Goal: Task Accomplishment & Management: Complete application form

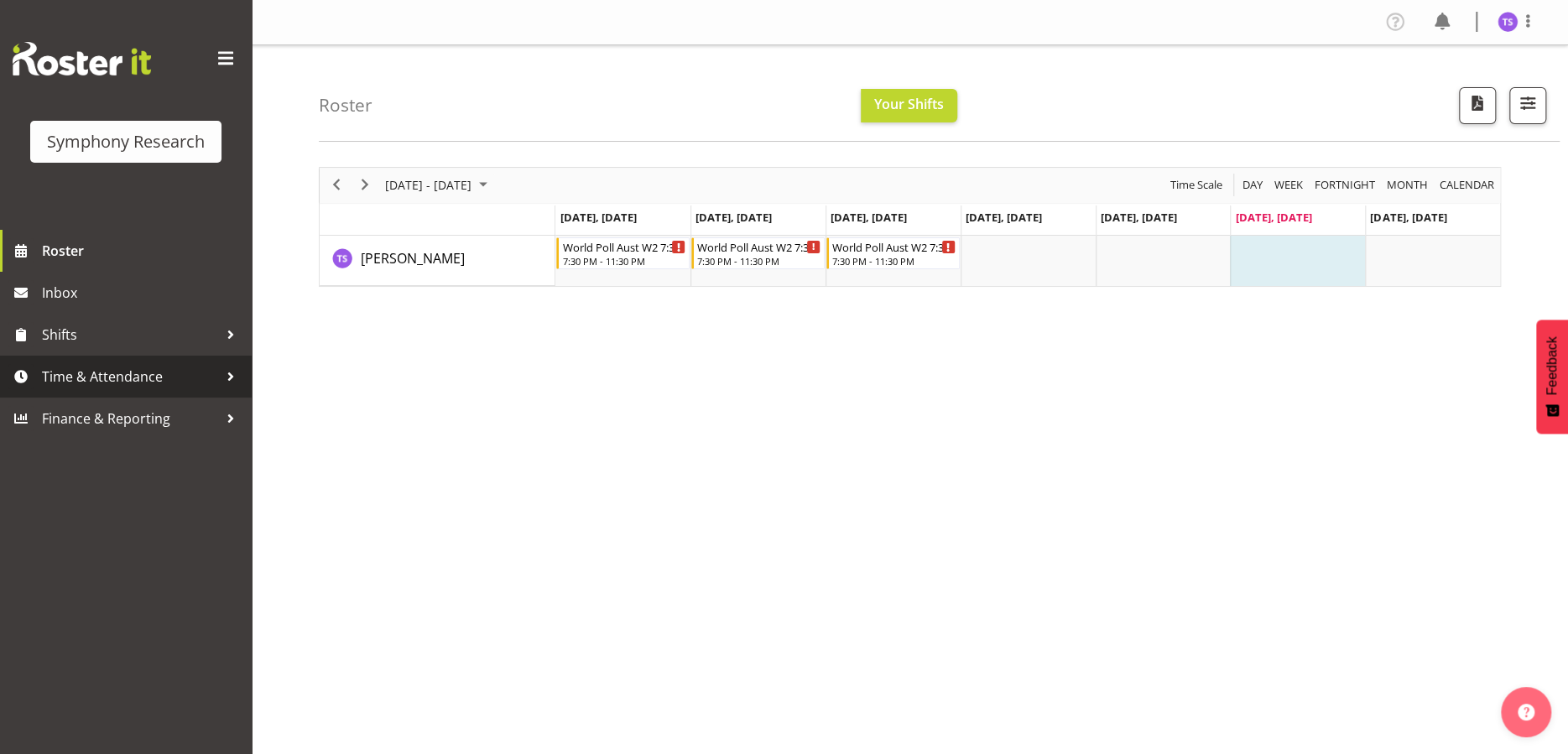
click at [97, 382] on span "Time & Attendance" at bounding box center [131, 376] width 176 height 25
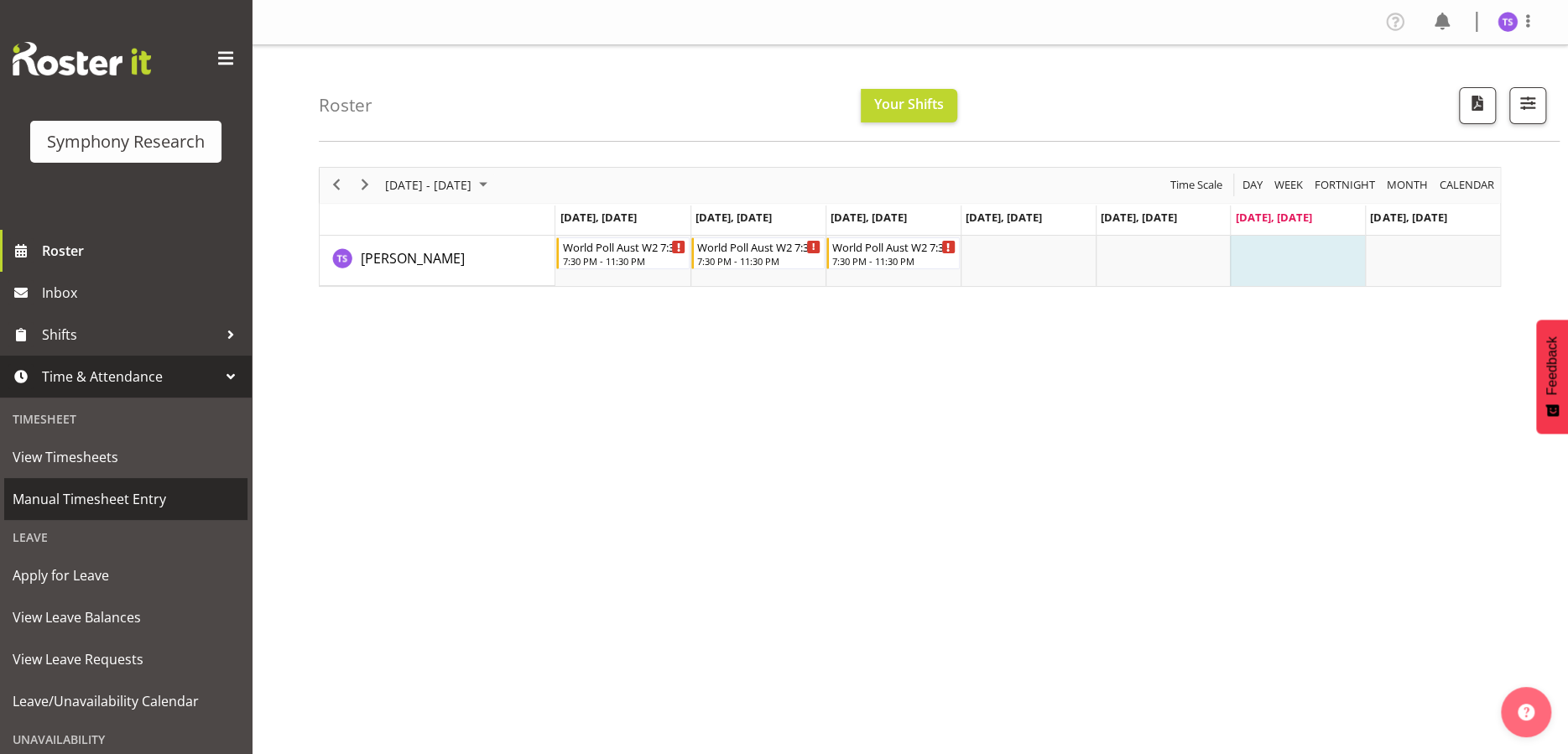
click at [117, 502] on span "Manual Timesheet Entry" at bounding box center [126, 498] width 226 height 25
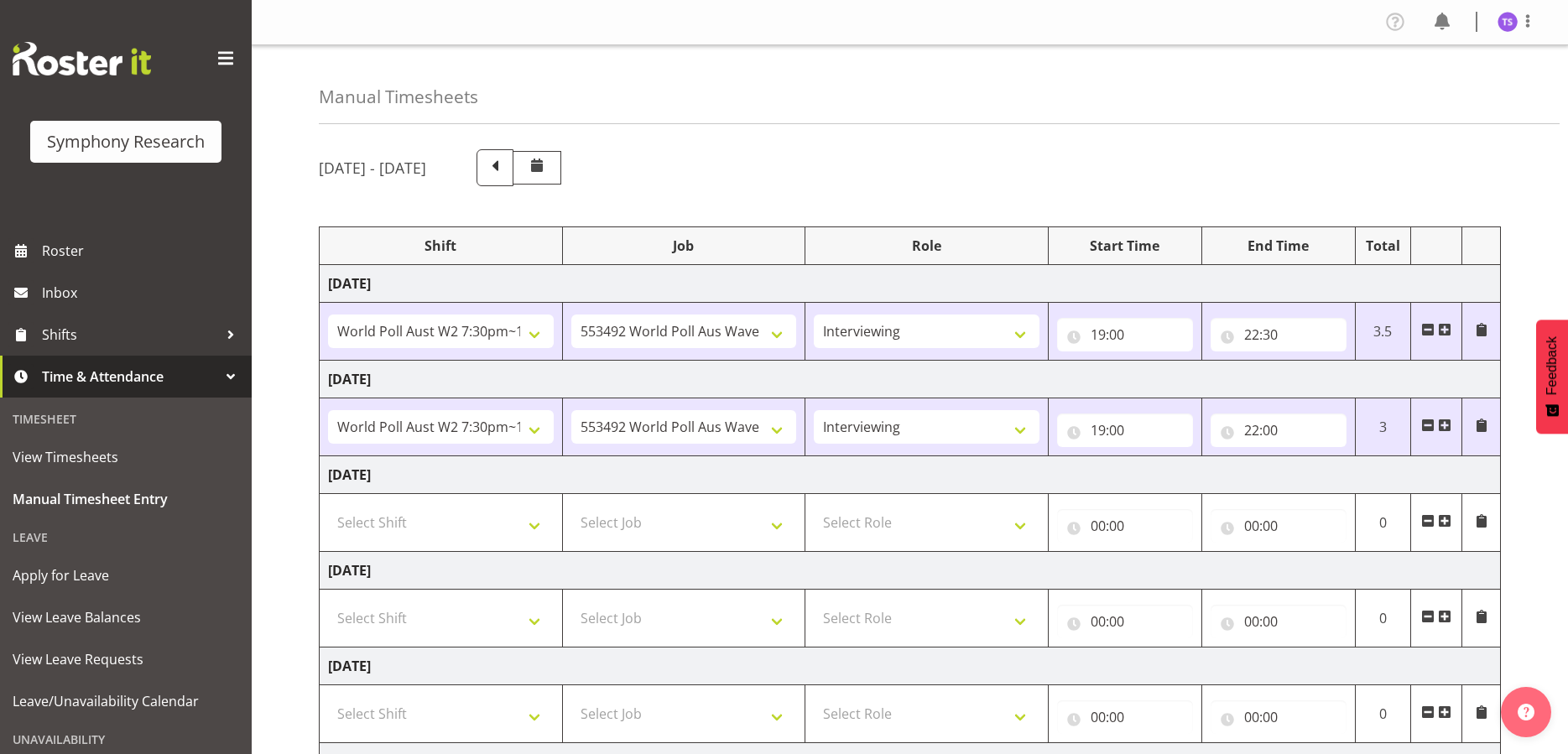
select select "56692"
select select "10499"
select select "47"
select select "56692"
select select "10499"
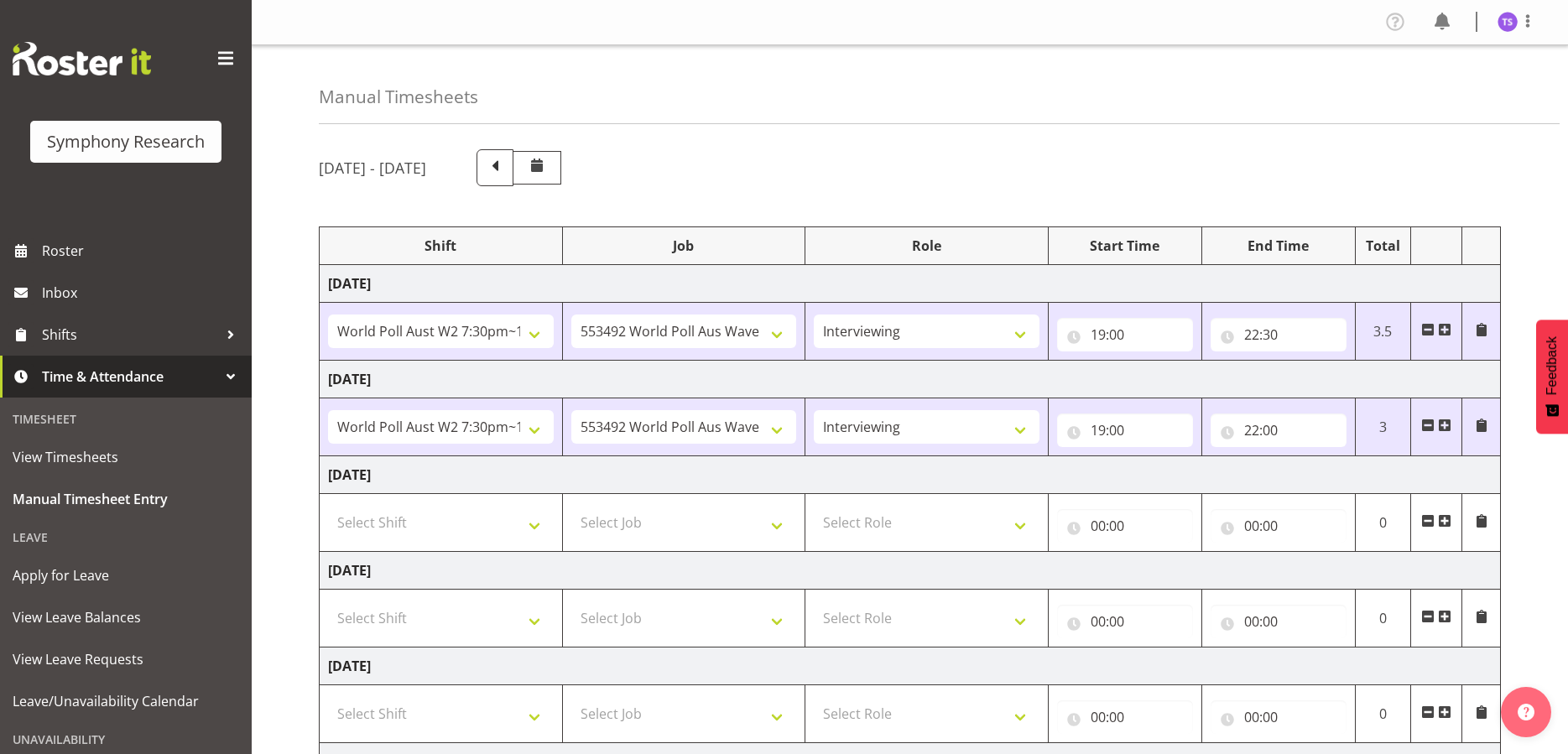
select select "47"
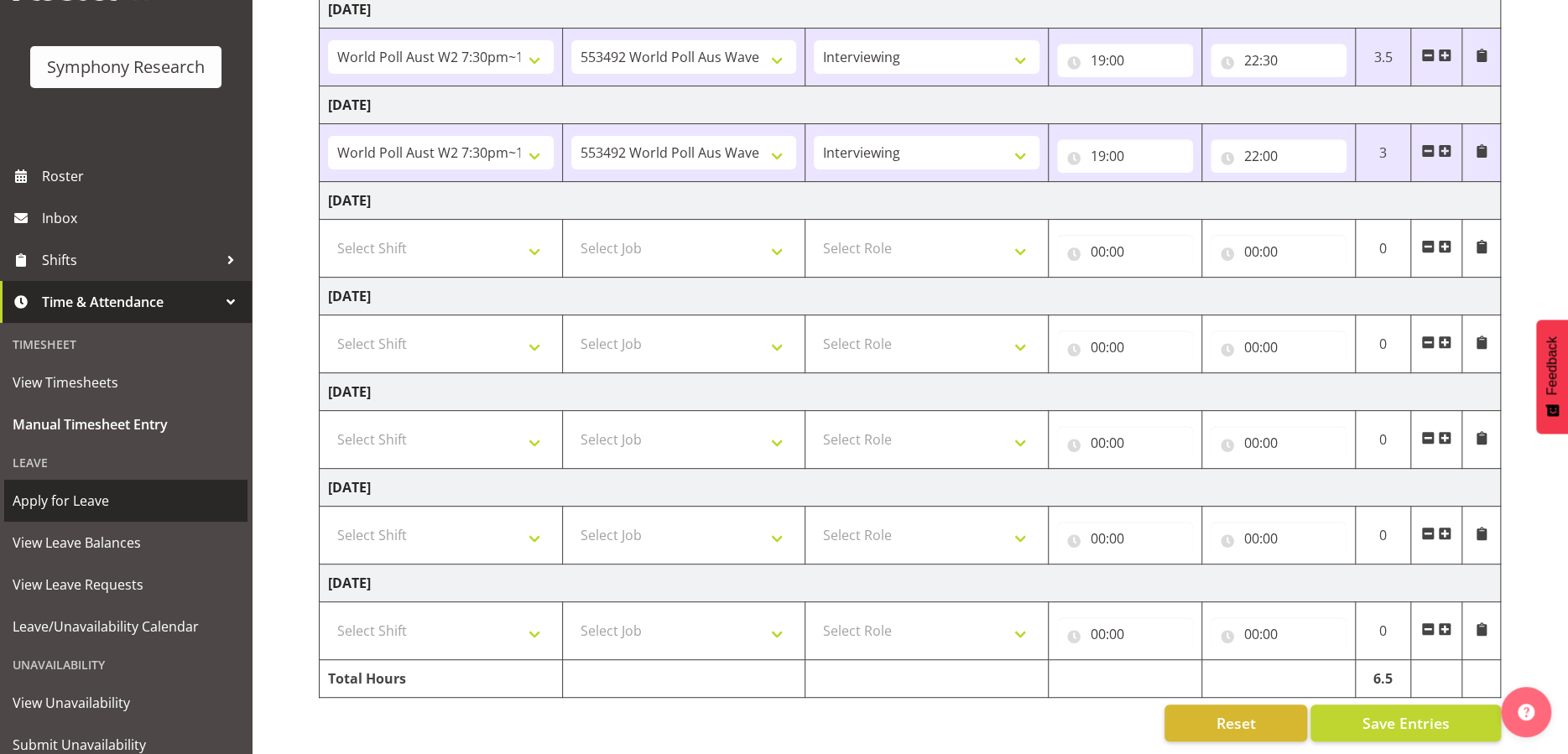
scroll to position [131, 0]
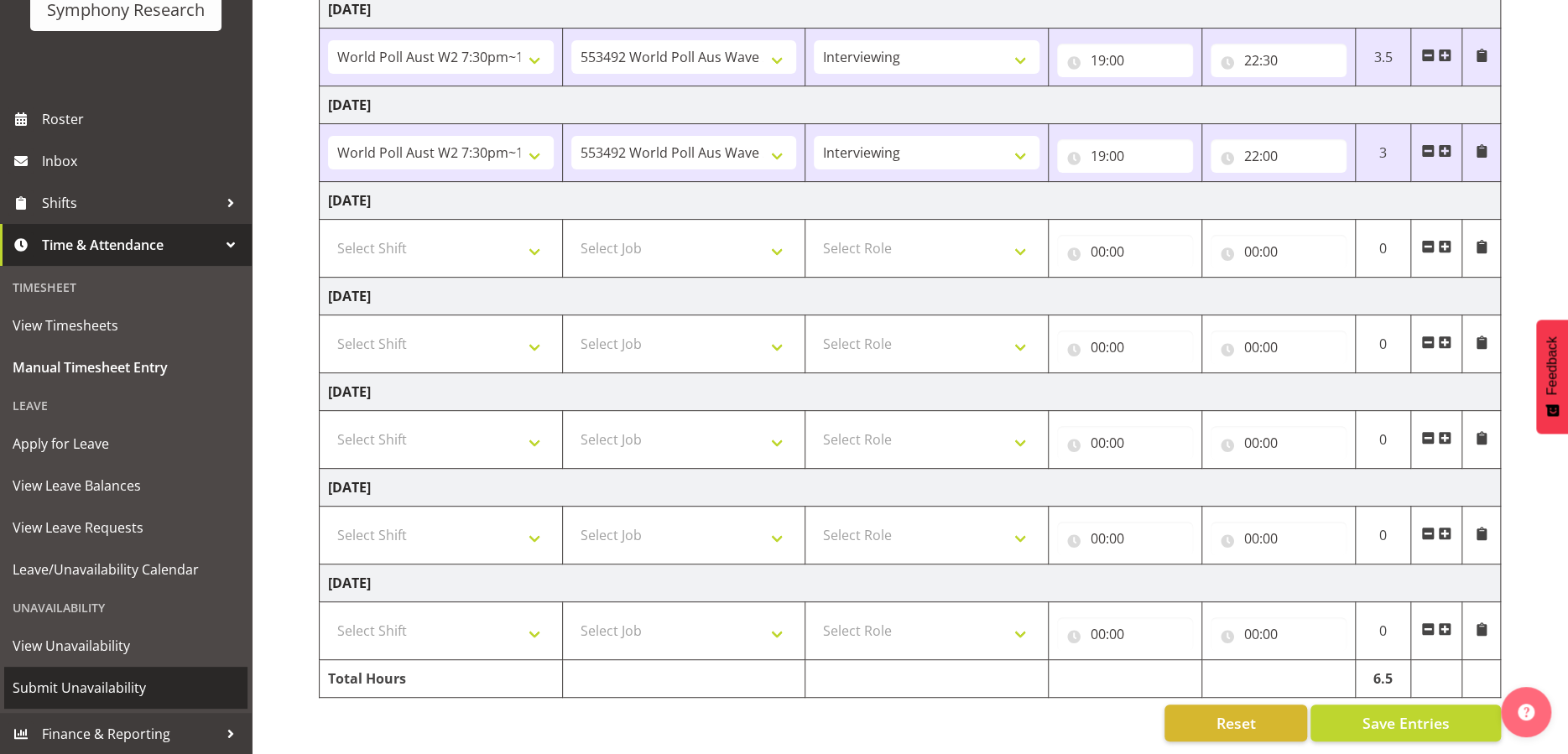
click at [82, 688] on span "Submit Unavailability" at bounding box center [126, 688] width 226 height 25
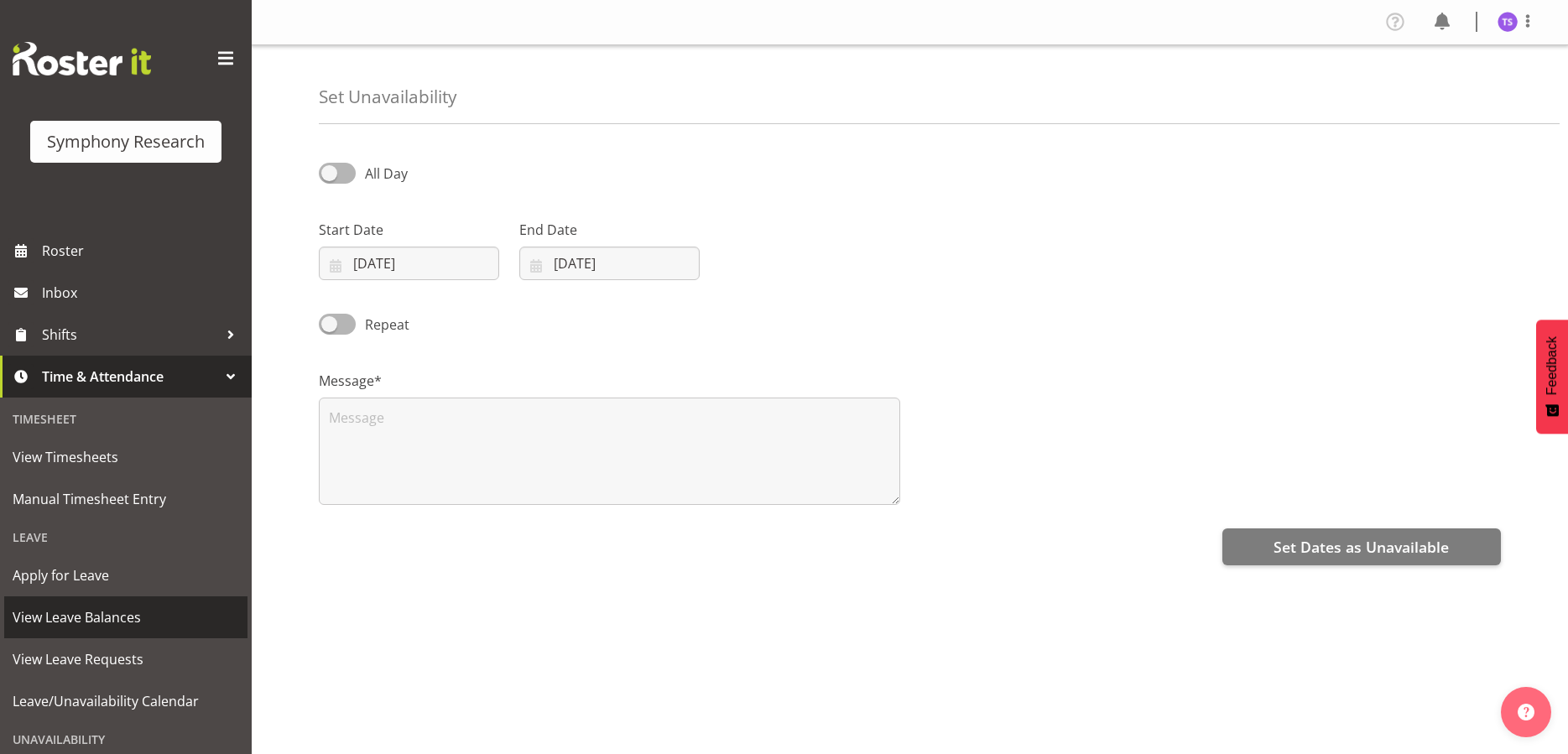
select select "9"
select select "2025"
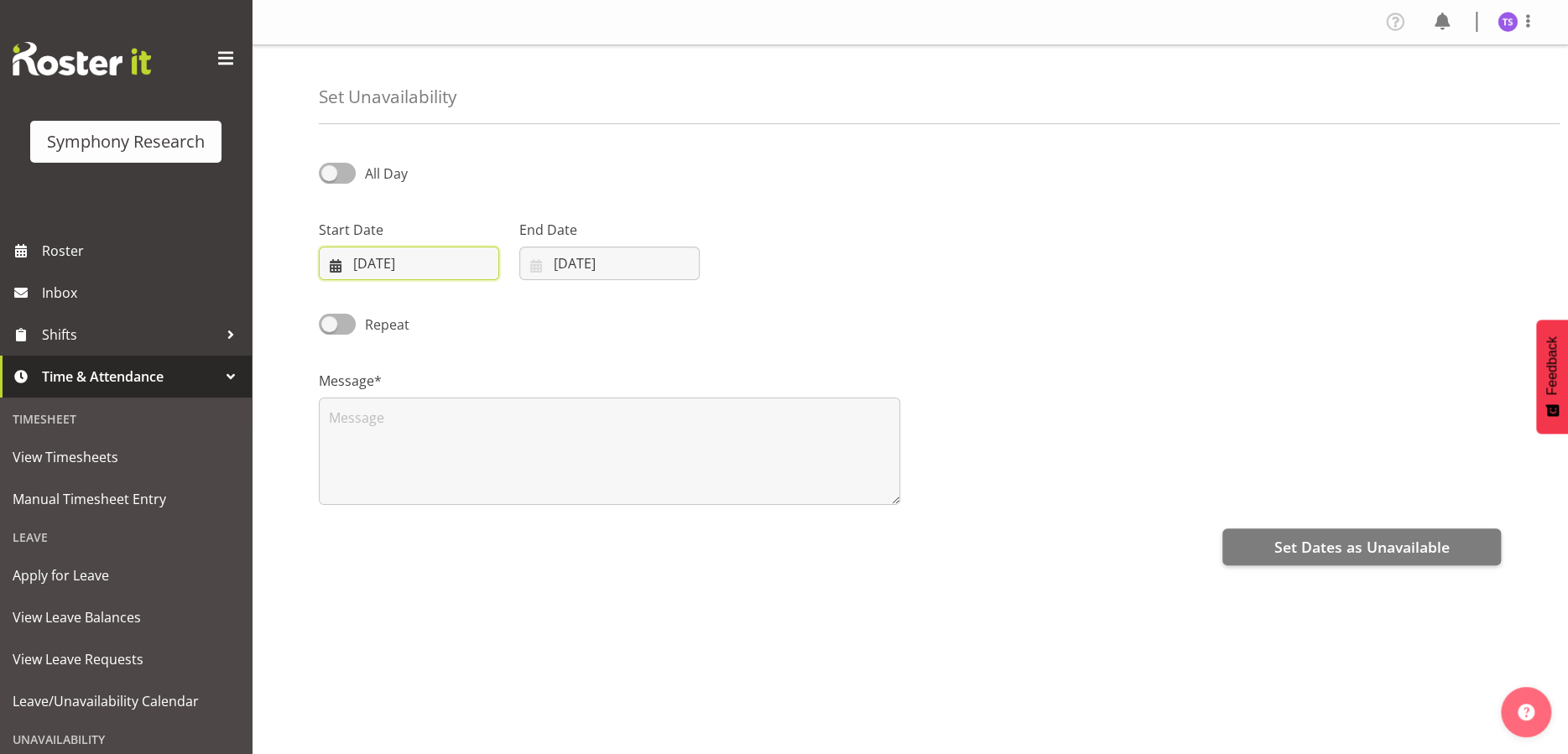
click at [442, 263] on input "04/10/2025" at bounding box center [409, 263] width 180 height 34
click at [349, 428] on span "5" at bounding box center [352, 432] width 6 height 16
type input "05/10/2025"
click at [578, 264] on input "04/10/2025" at bounding box center [609, 263] width 180 height 34
click at [551, 431] on span "5" at bounding box center [552, 432] width 6 height 16
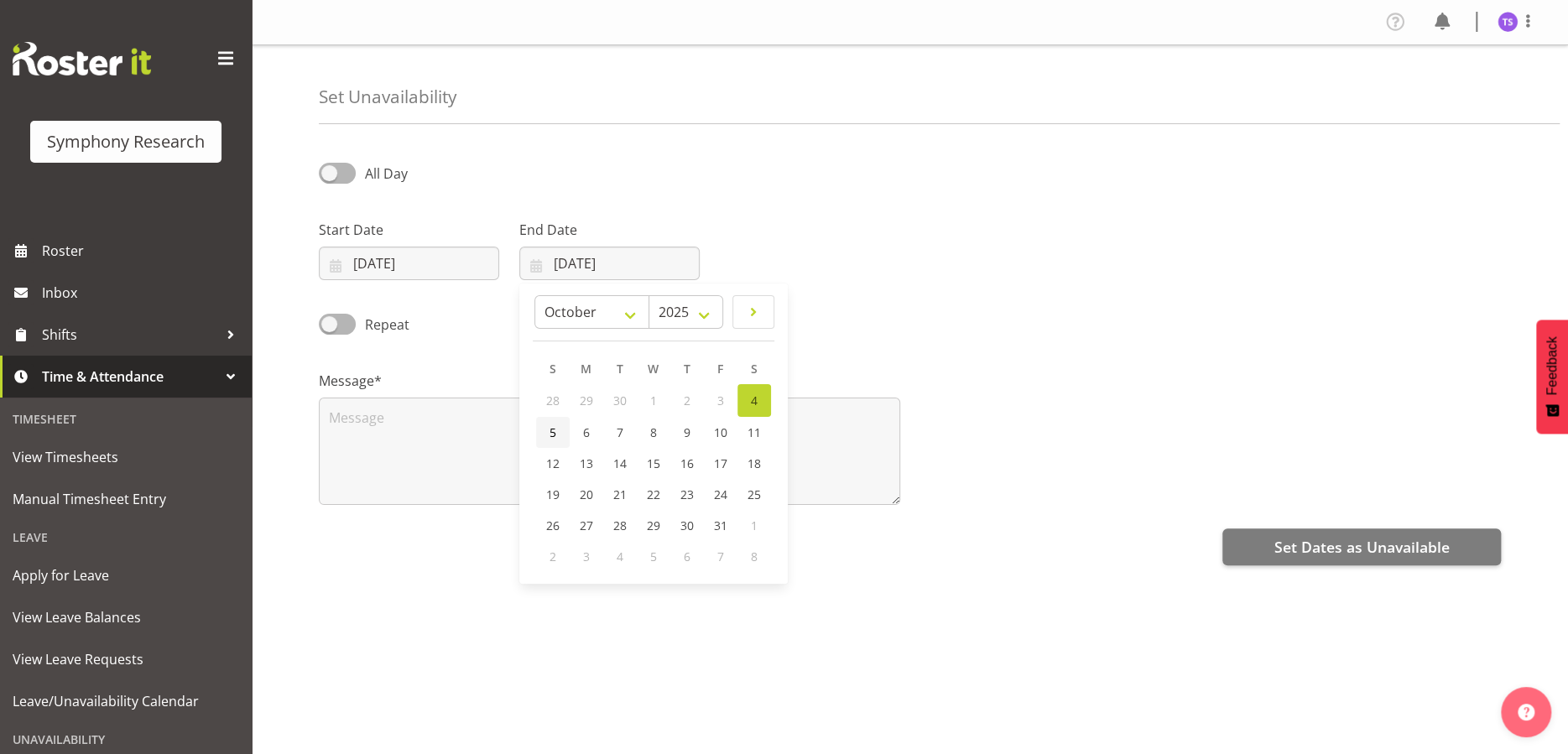
type input "05/10/2025"
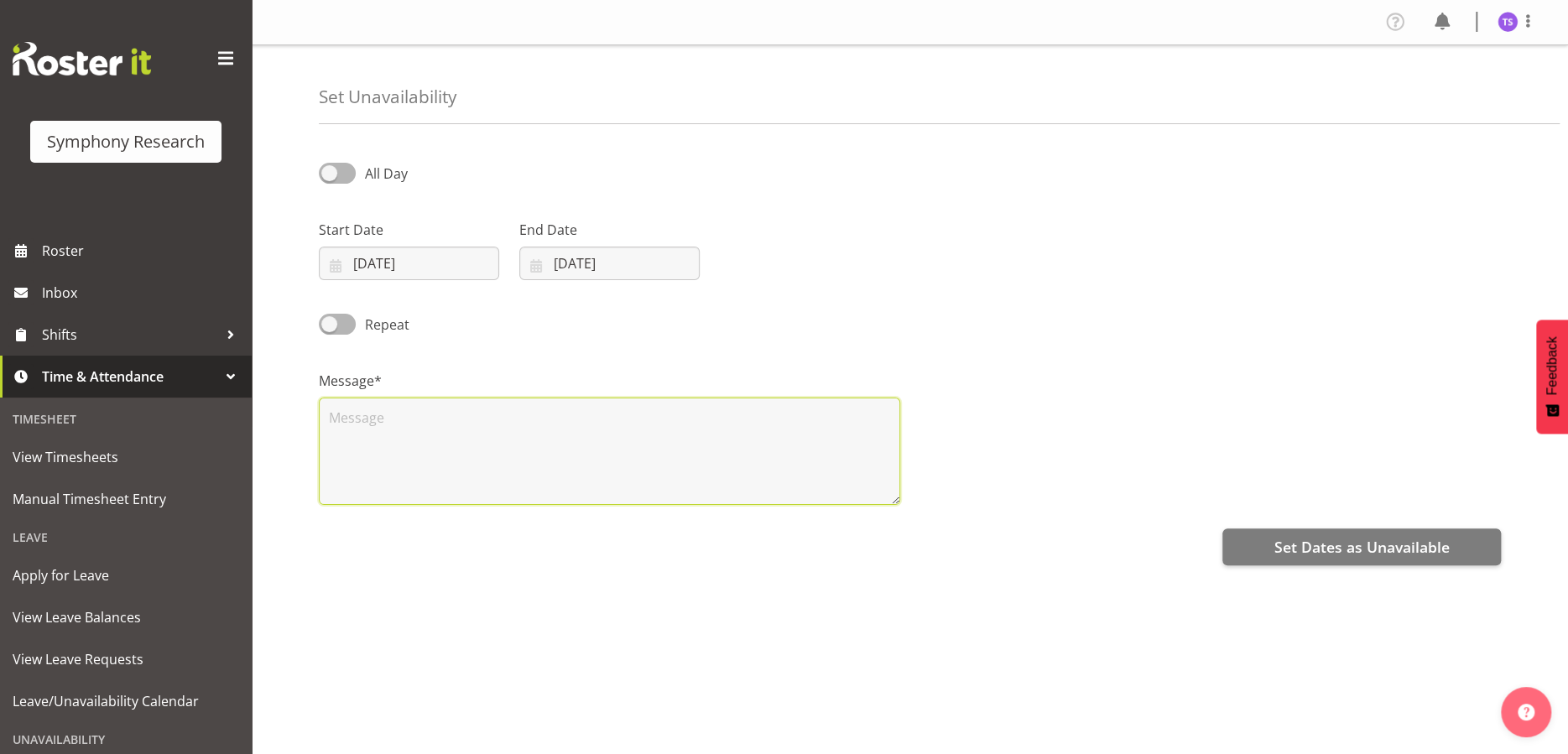
click at [472, 446] on textarea at bounding box center [609, 451] width 581 height 108
type textarea "x"
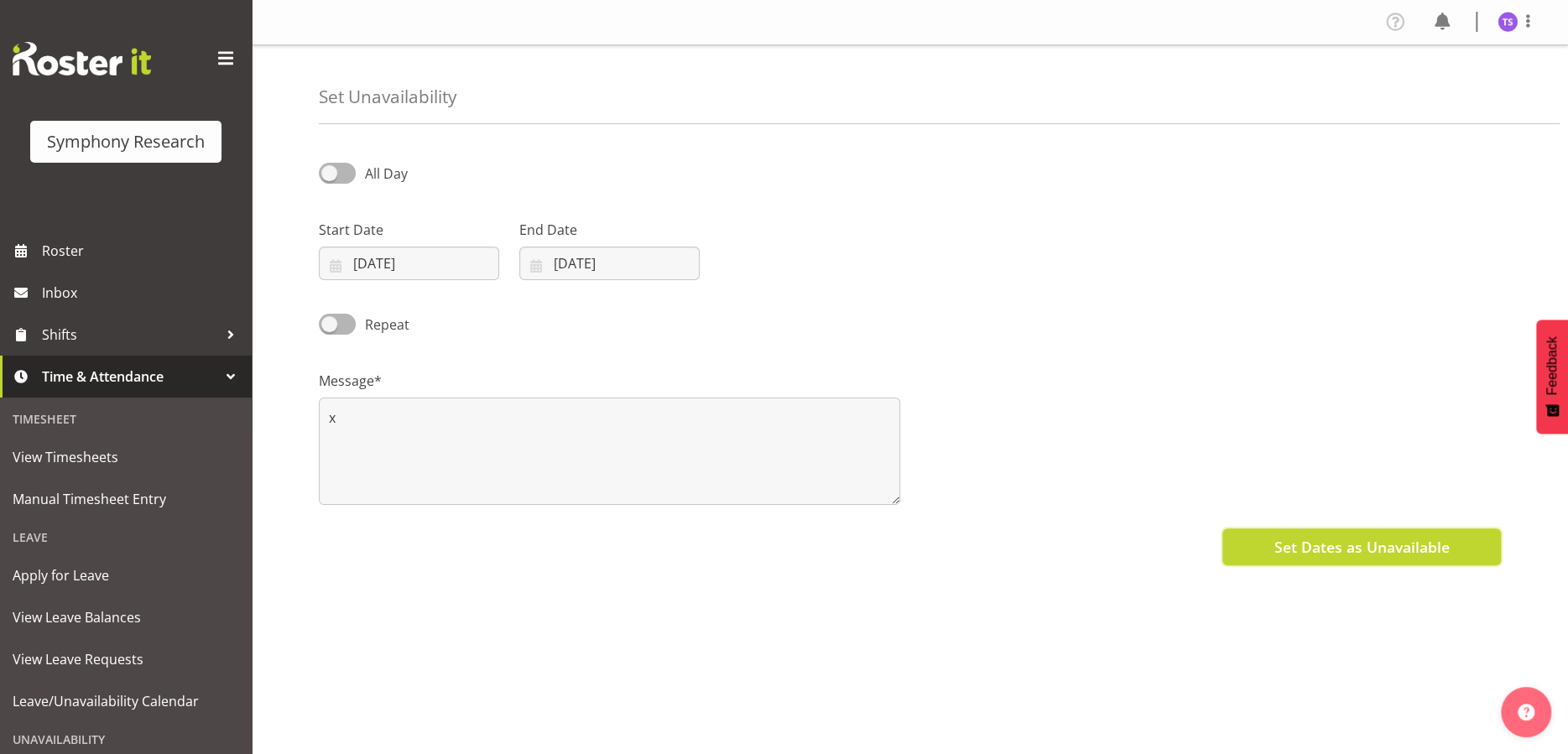
click at [1310, 543] on span "Set Dates as Unavailable" at bounding box center [1360, 547] width 176 height 22
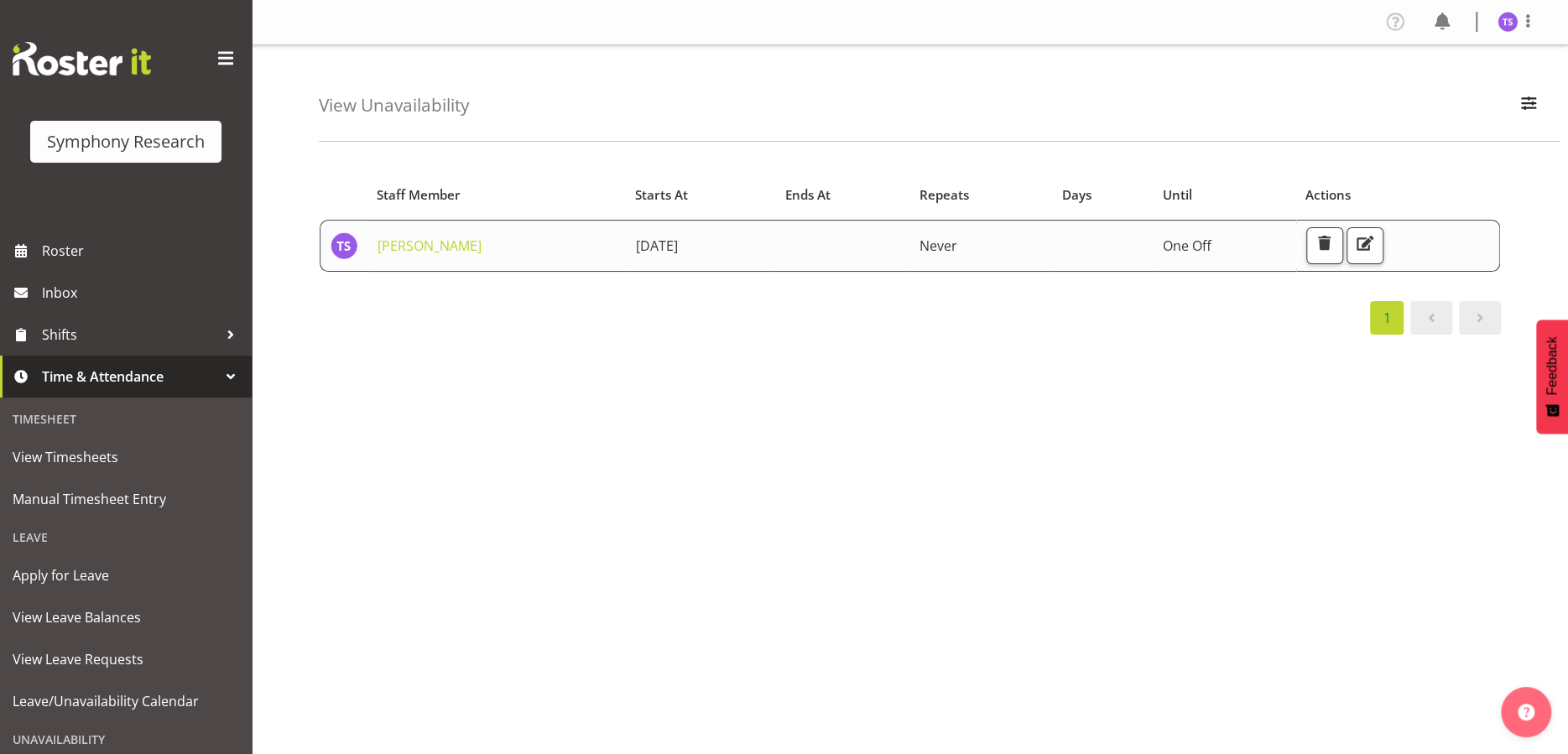
click at [96, 376] on span "Time & Attendance" at bounding box center [131, 376] width 176 height 25
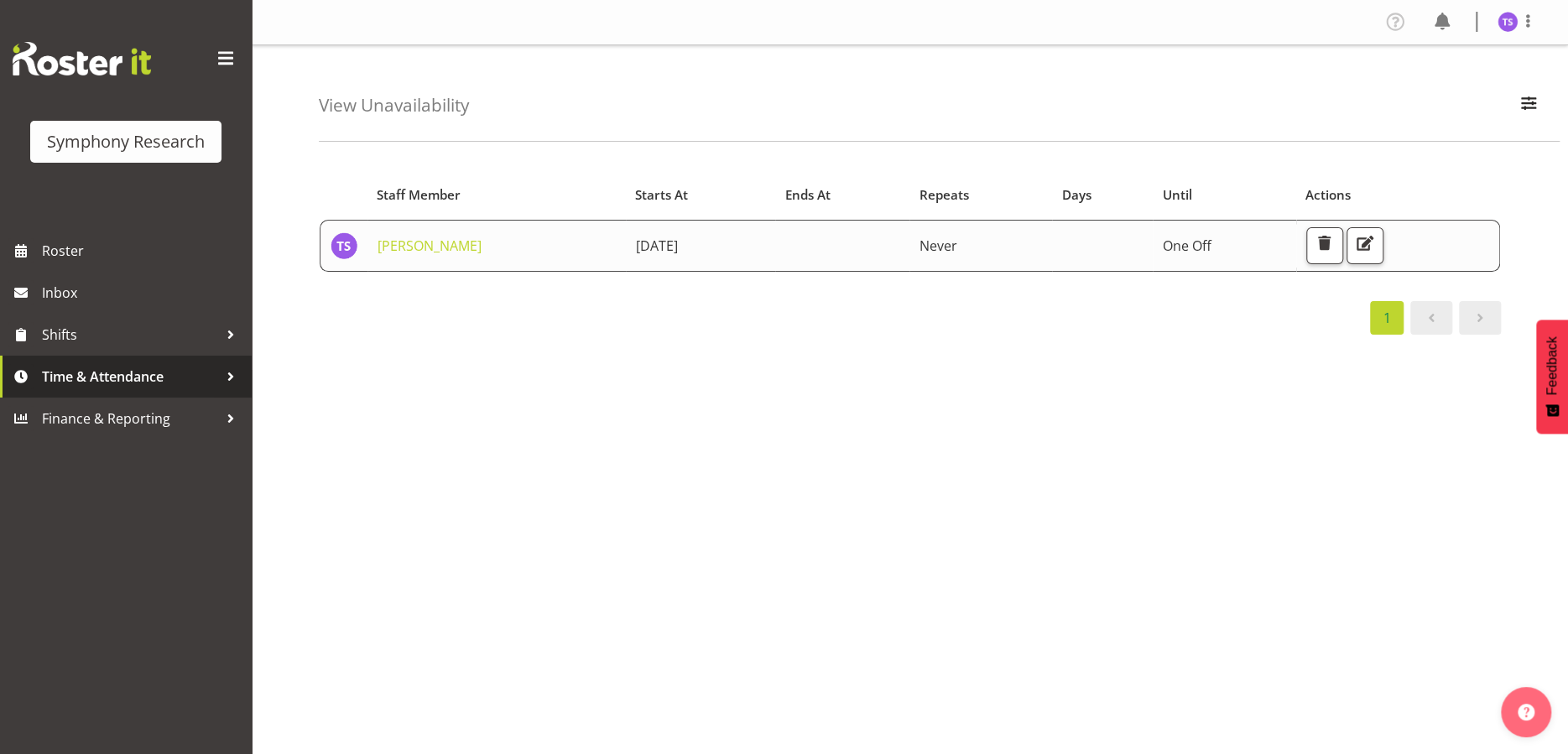
click at [96, 376] on span "Time & Attendance" at bounding box center [131, 376] width 176 height 25
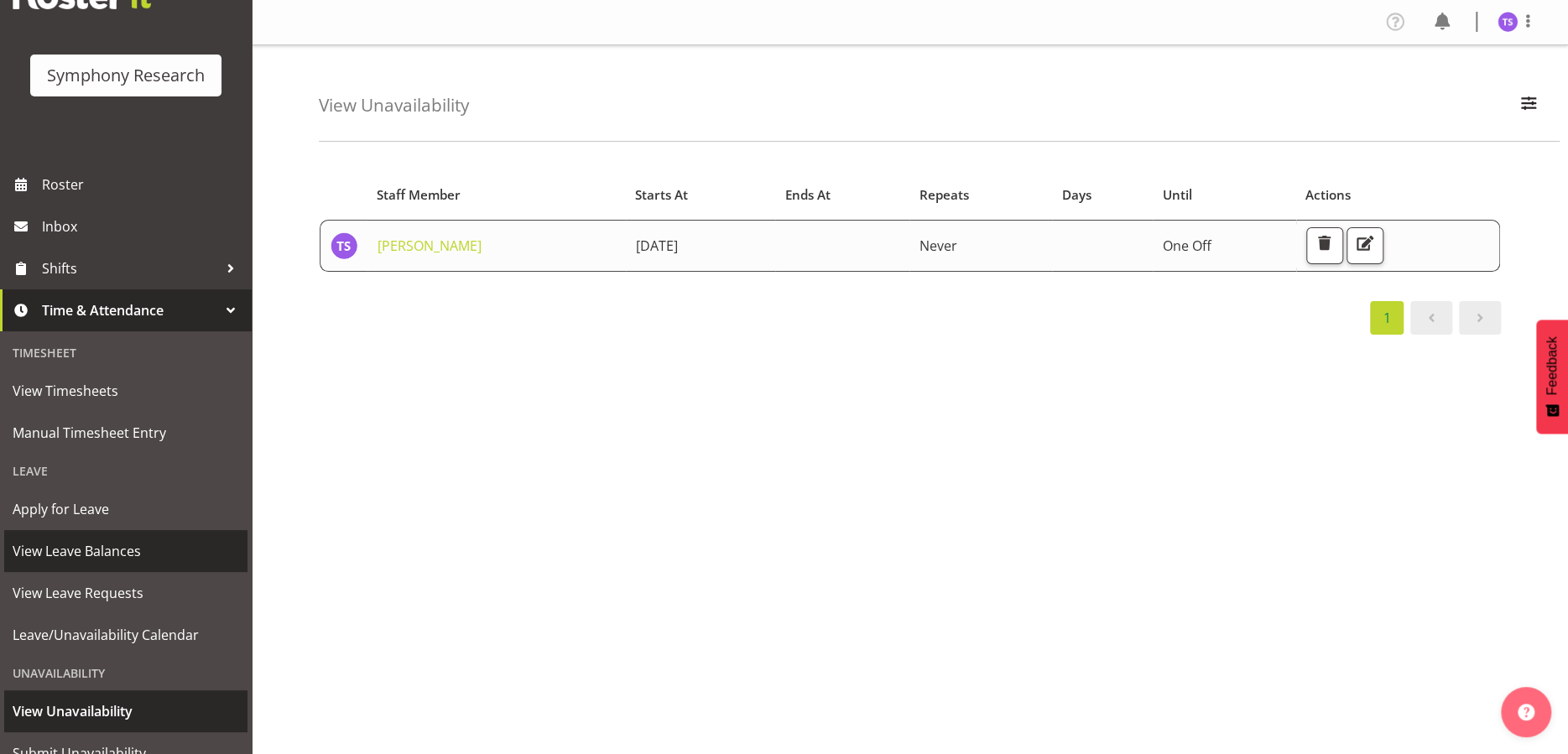
scroll to position [131, 0]
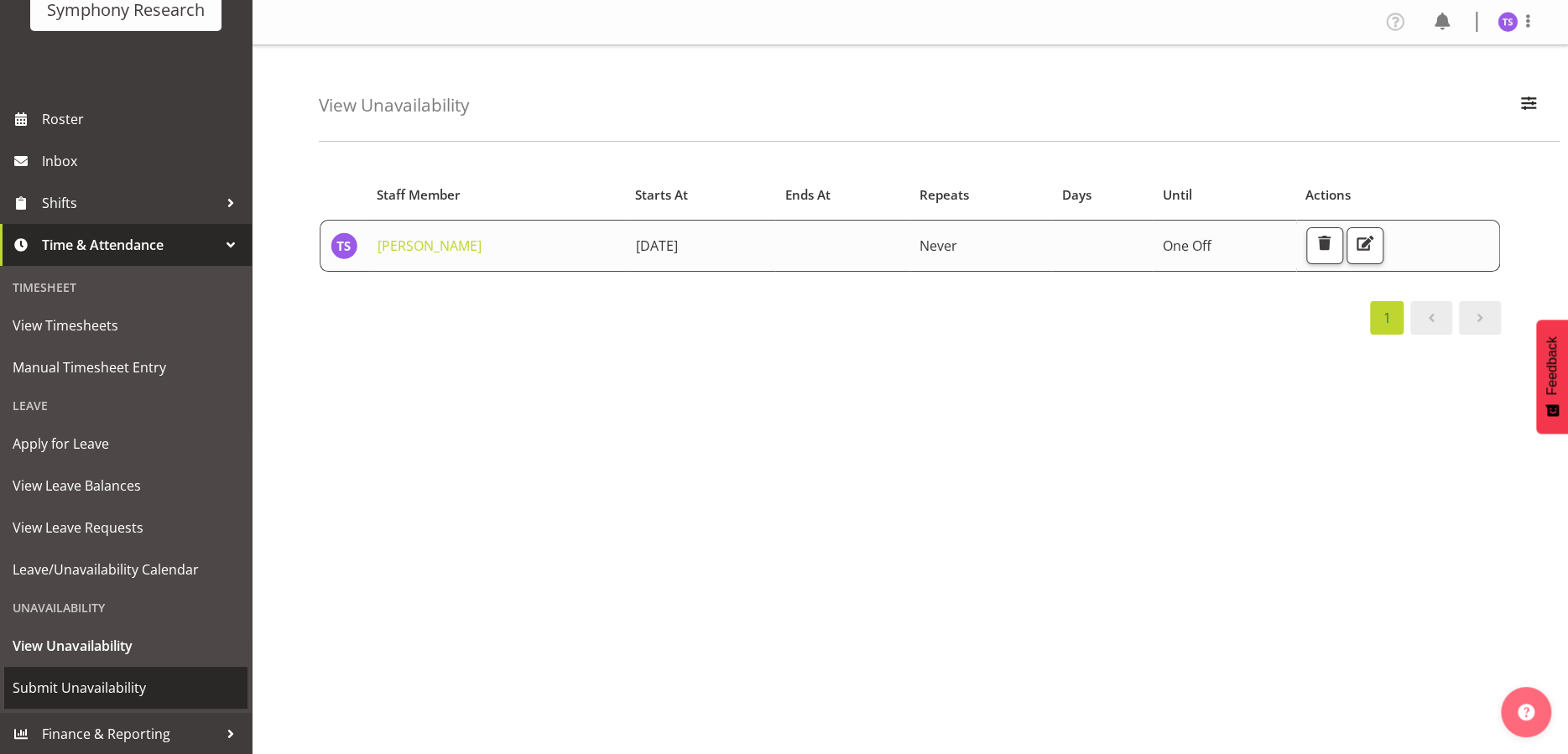
click at [114, 680] on span "Submit Unavailability" at bounding box center [126, 688] width 226 height 25
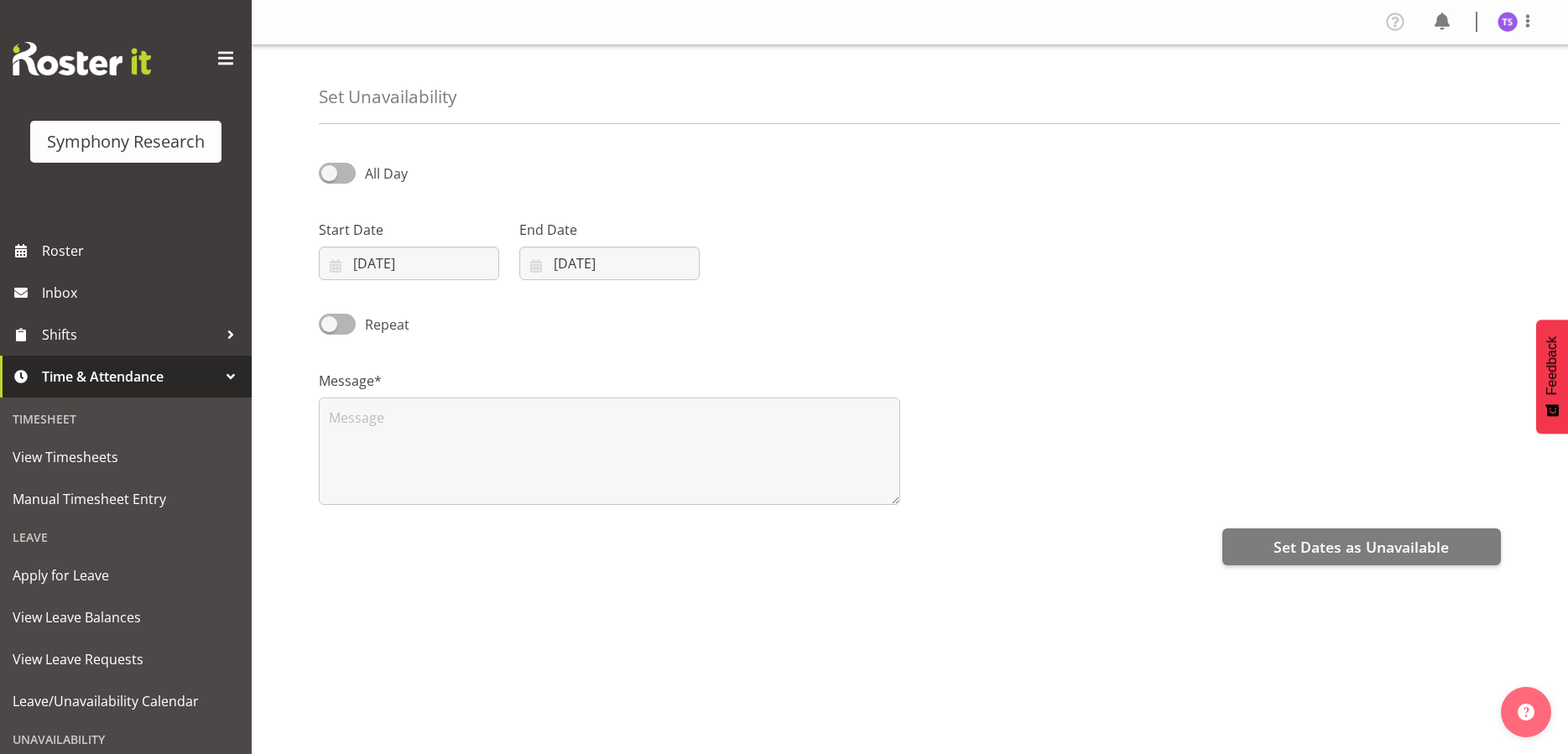
select select "9"
select select "2025"
click at [423, 268] on input "[DATE]" at bounding box center [409, 263] width 180 height 34
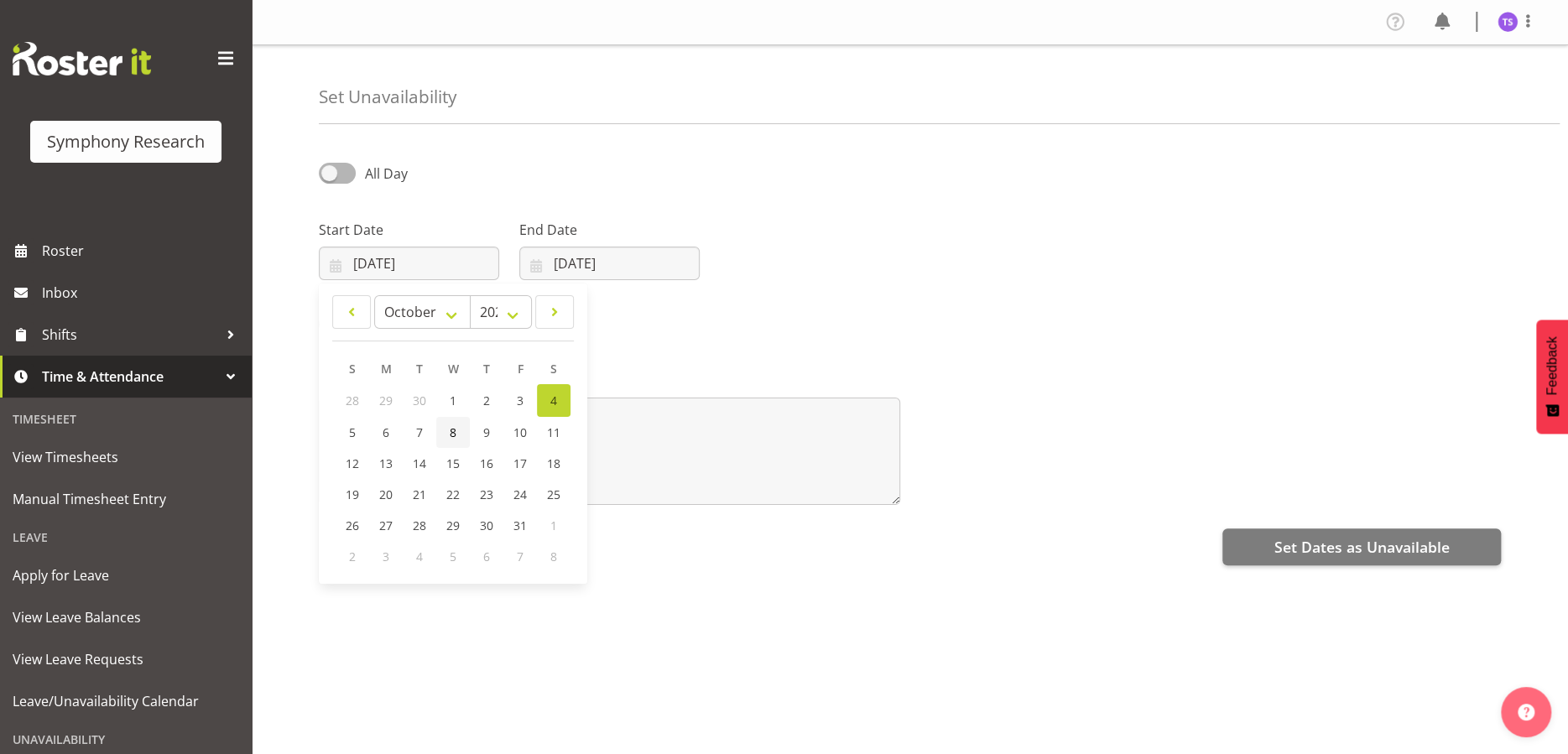
click at [454, 428] on span "8" at bounding box center [452, 432] width 6 height 16
type input "08/10/2025"
click at [617, 253] on input "04/10/2025" at bounding box center [609, 263] width 180 height 34
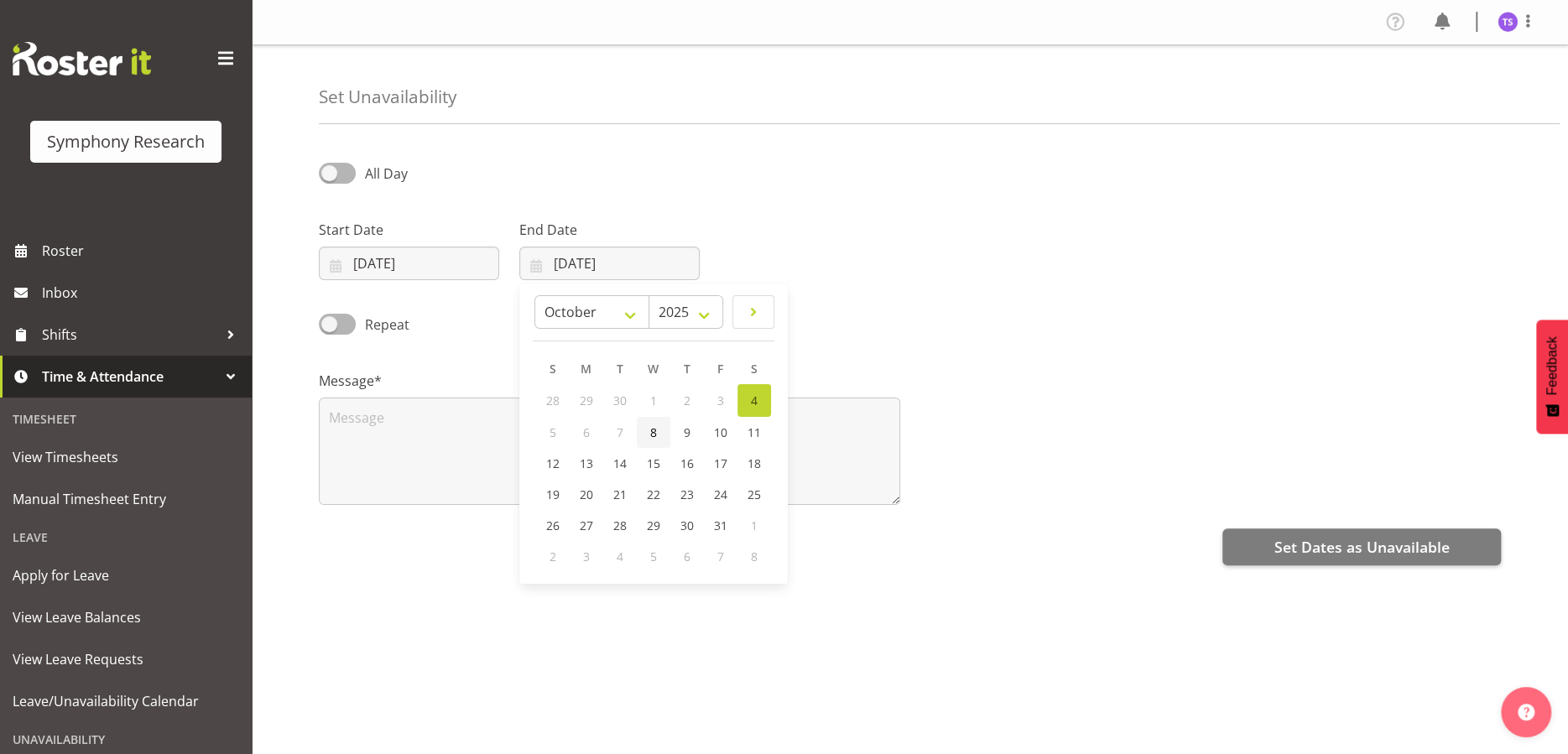
click at [654, 428] on span "8" at bounding box center [653, 432] width 6 height 16
type input "08/10/2025"
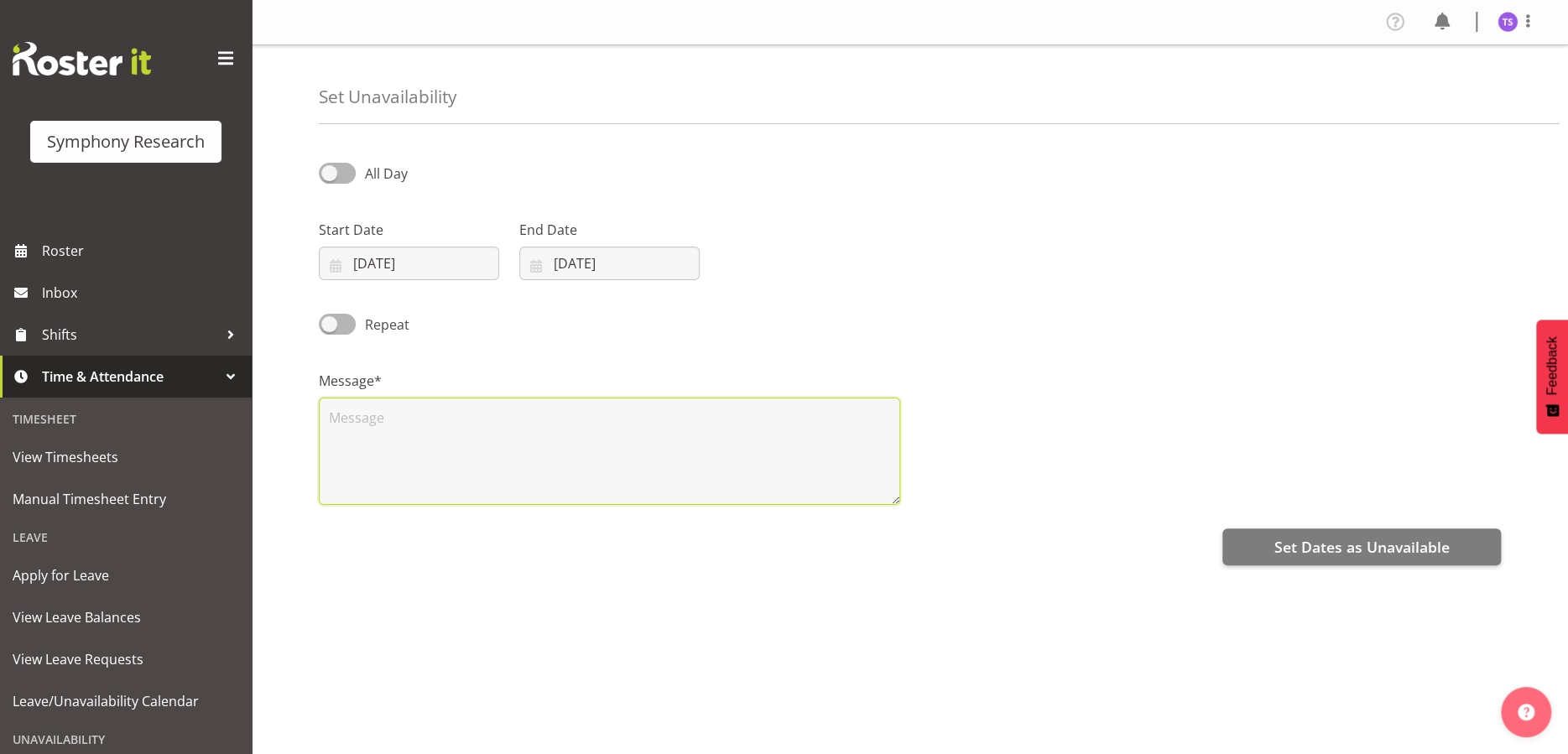
click at [502, 460] on textarea at bounding box center [609, 451] width 581 height 108
type textarea "x"
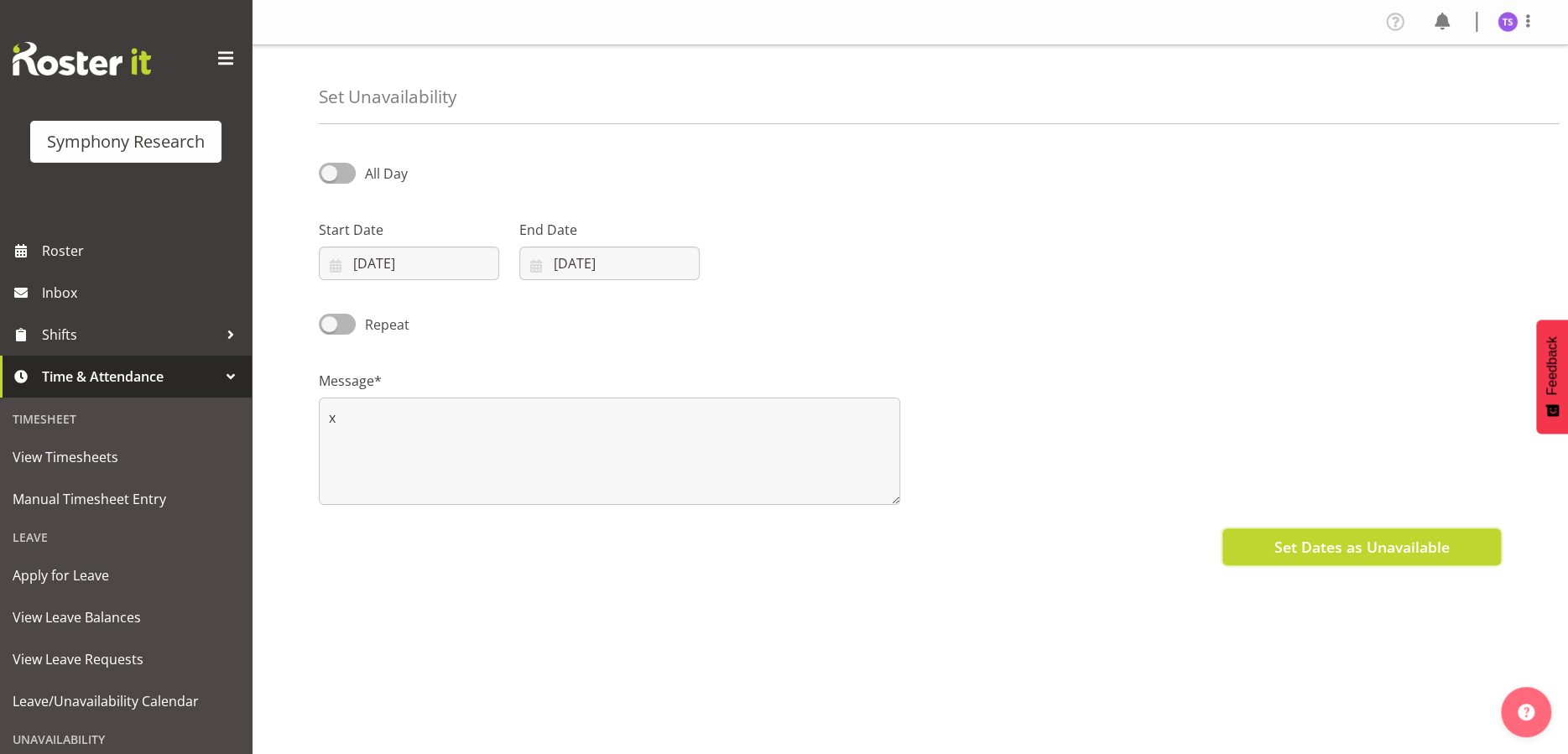
click at [1301, 551] on span "Set Dates as Unavailable" at bounding box center [1360, 547] width 176 height 22
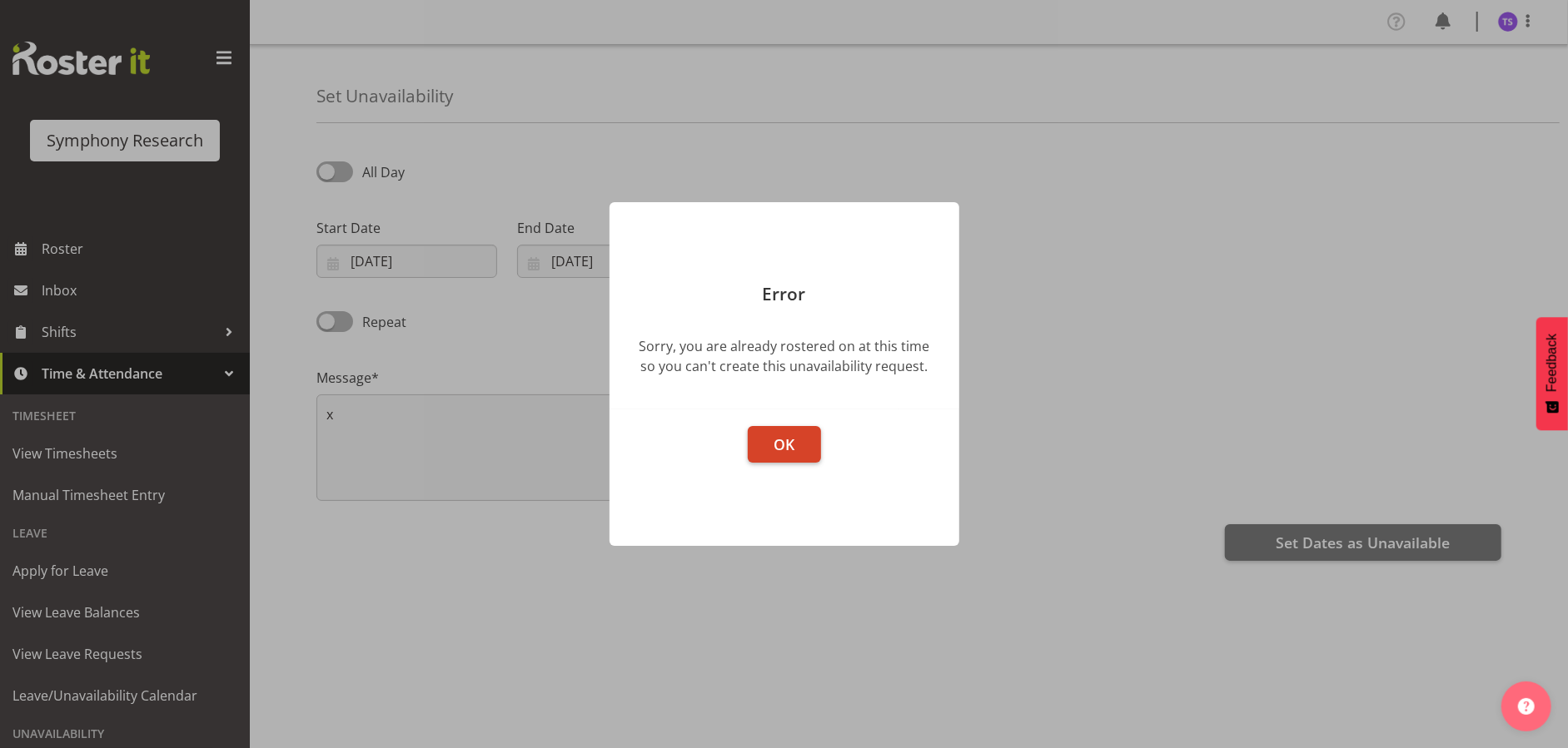
click at [786, 447] on span "OK" at bounding box center [784, 444] width 21 height 20
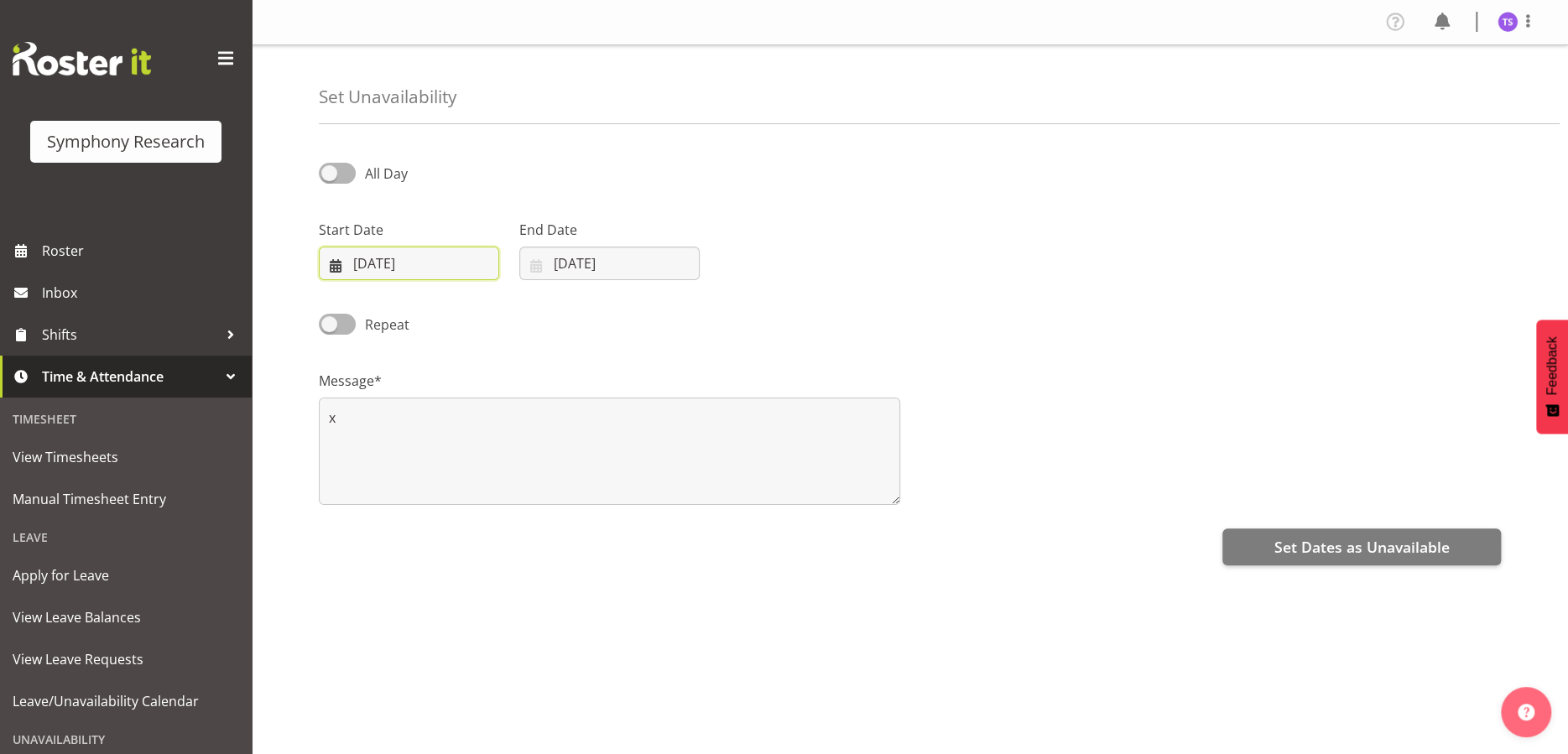
click at [404, 258] on input "08/10/2025" at bounding box center [409, 263] width 180 height 34
click at [490, 428] on link "9" at bounding box center [486, 433] width 34 height 31
type input "09/10/2025"
click at [611, 255] on input "08/10/2025" at bounding box center [609, 263] width 180 height 34
click at [685, 435] on span "9" at bounding box center [687, 432] width 6 height 16
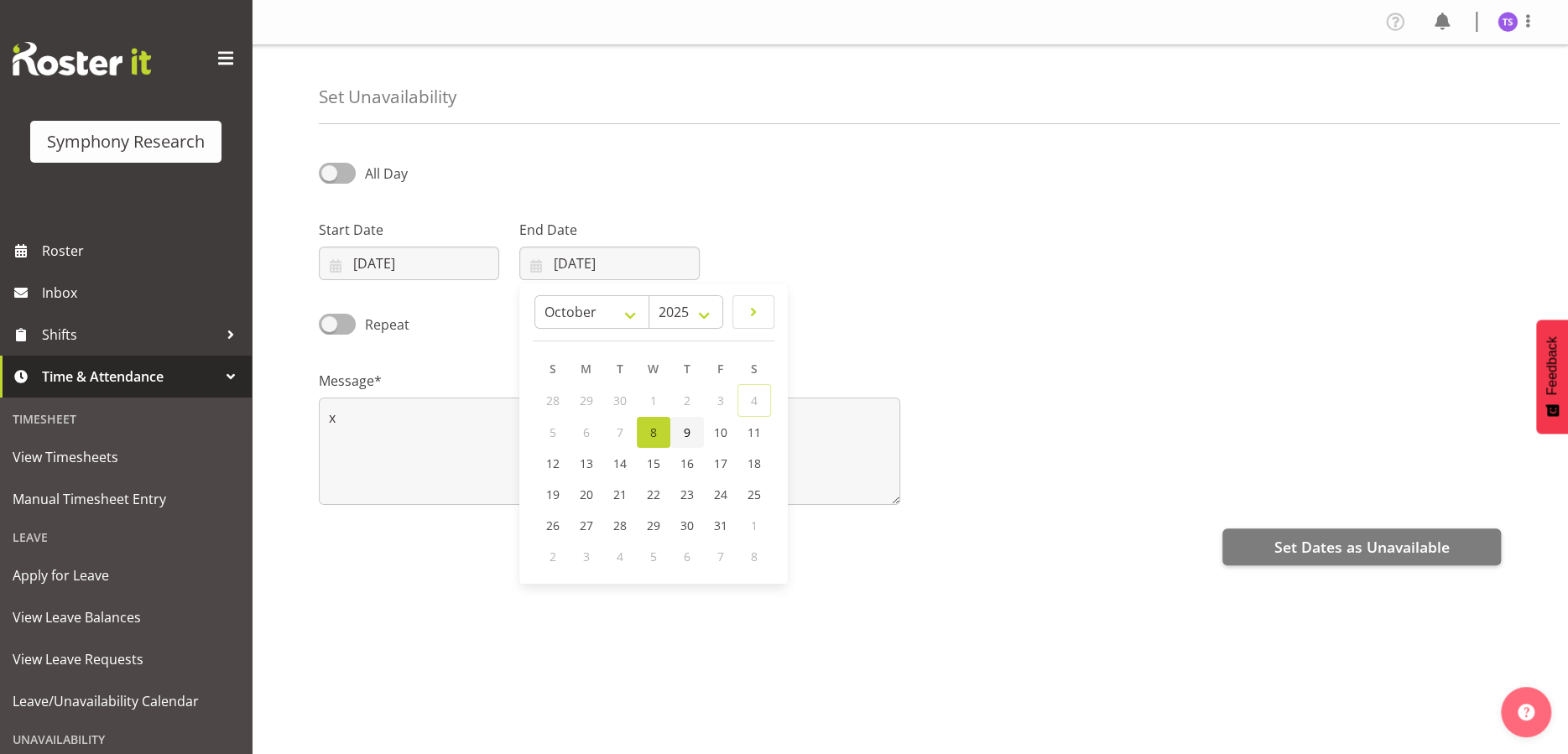
type input "09/10/2025"
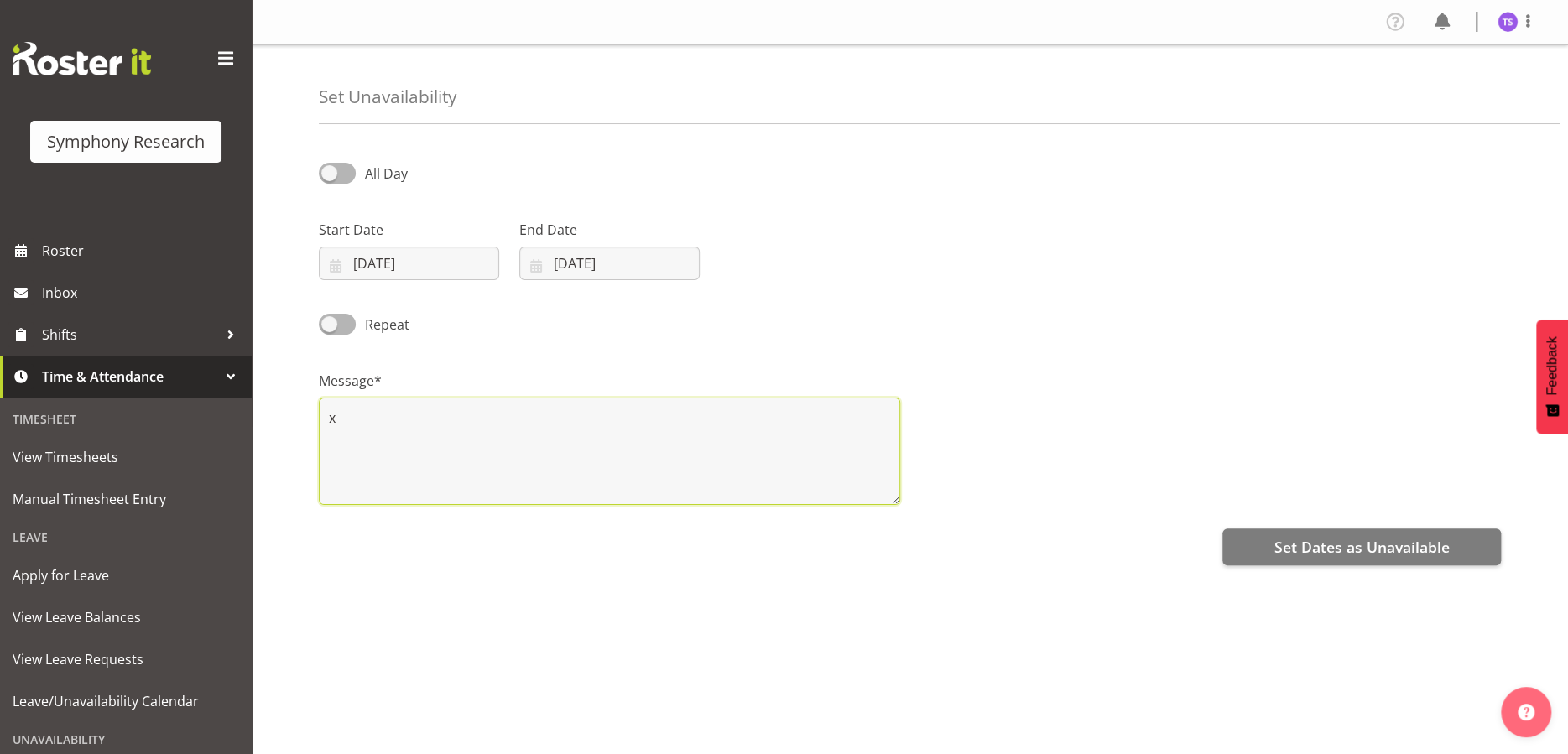
click at [547, 438] on textarea "x" at bounding box center [609, 451] width 581 height 108
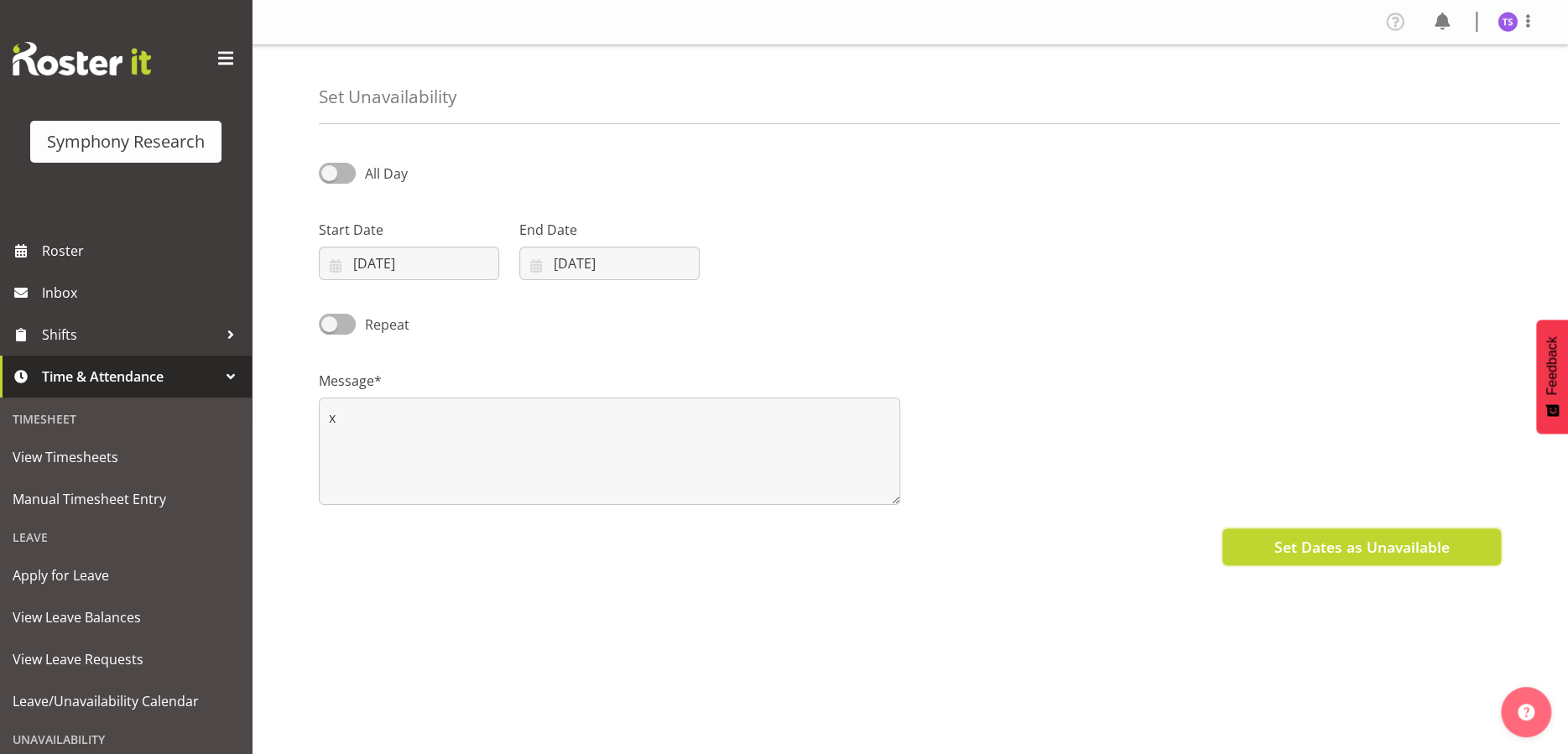
click at [1279, 548] on span "Set Dates as Unavailable" at bounding box center [1360, 547] width 176 height 22
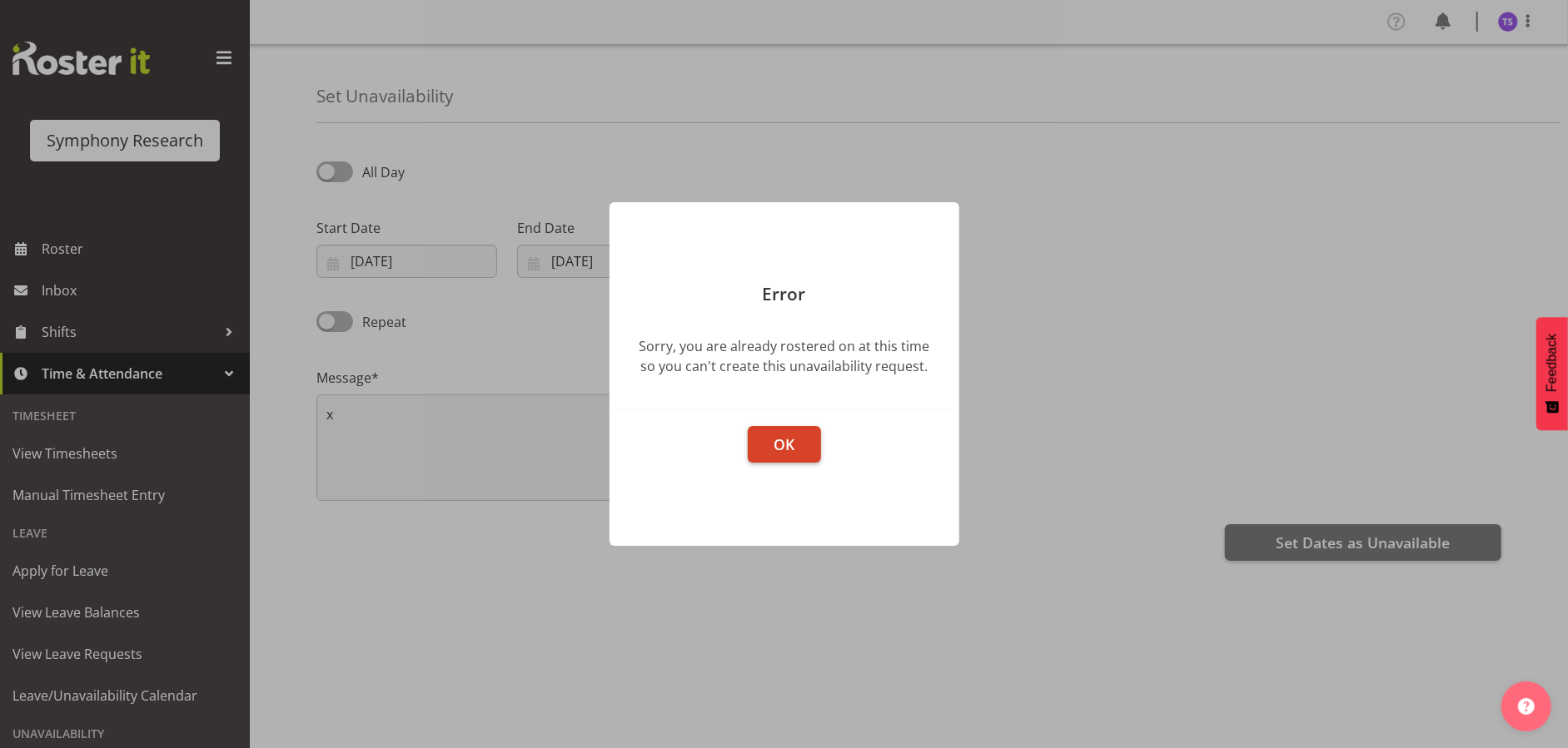
click at [789, 444] on span "OK" at bounding box center [784, 444] width 21 height 20
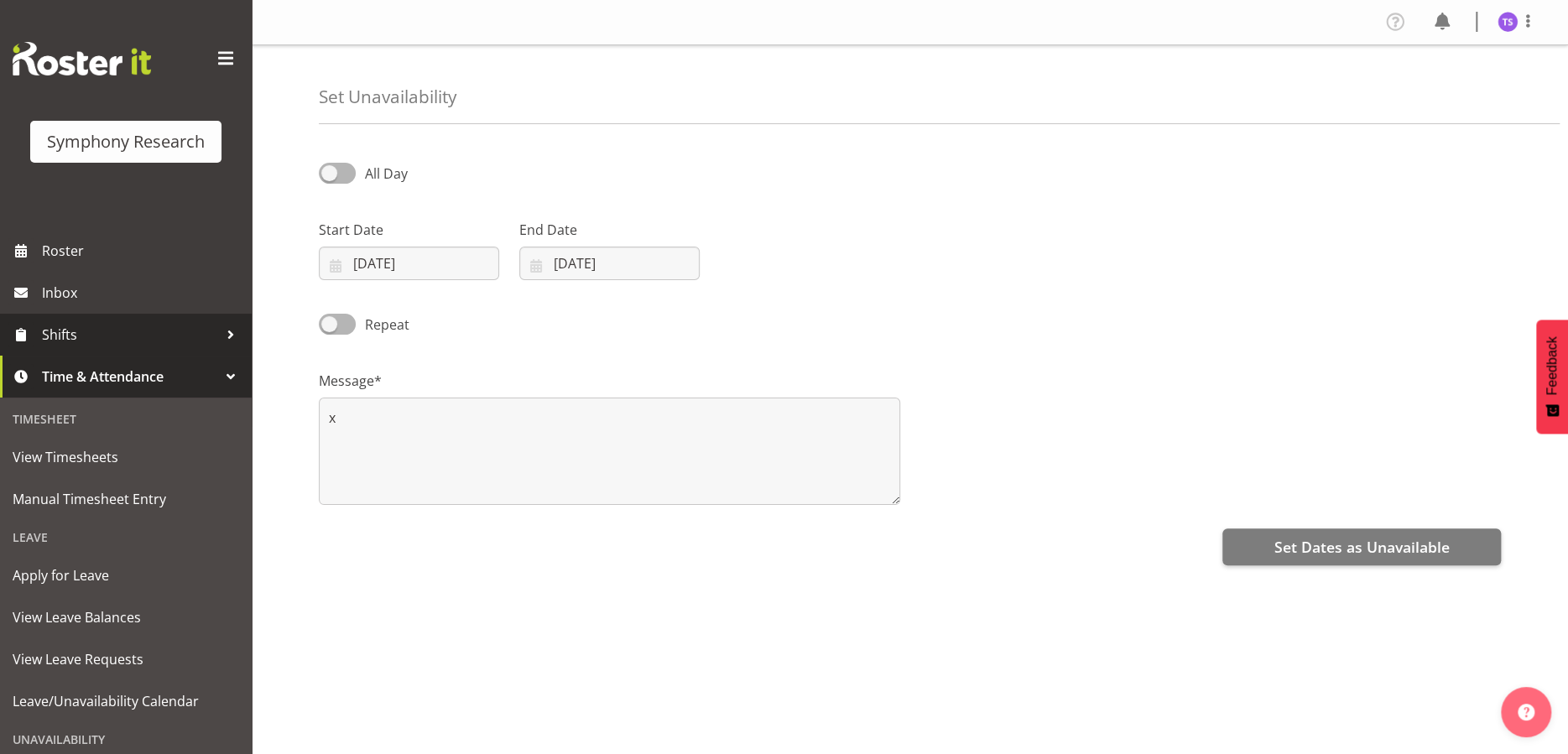
click at [146, 339] on span "Shifts" at bounding box center [131, 334] width 176 height 25
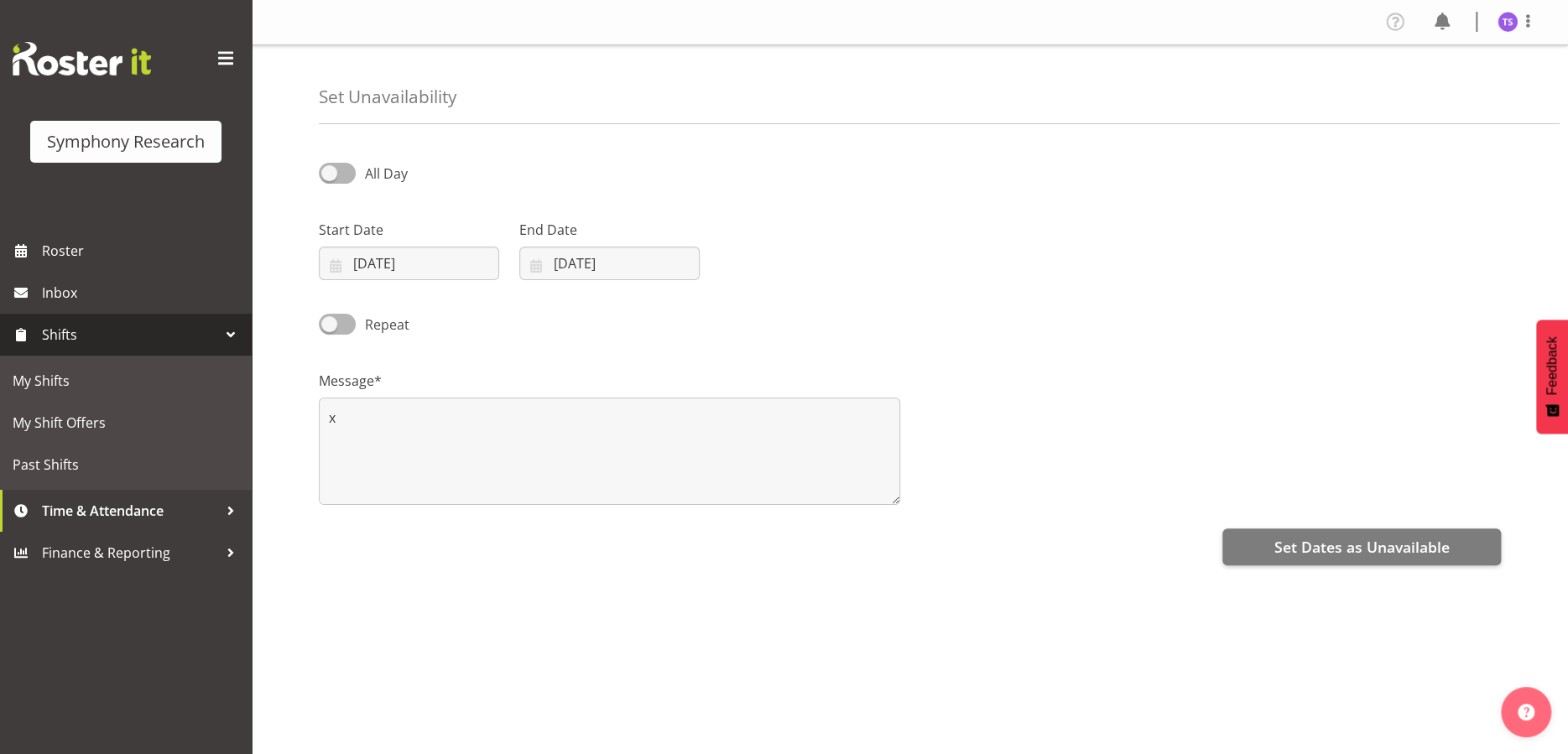
click at [223, 342] on div at bounding box center [230, 334] width 25 height 25
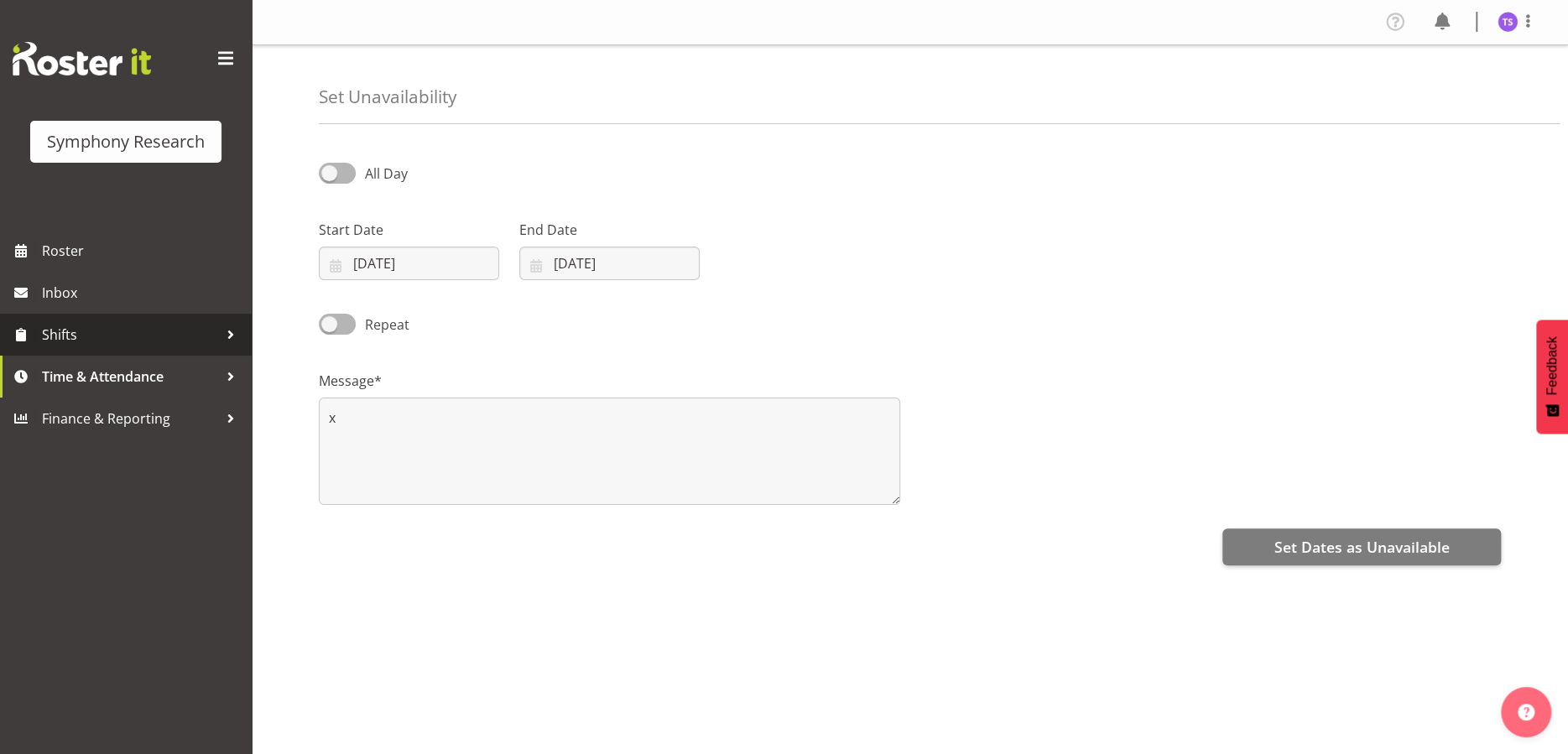
click at [231, 336] on div at bounding box center [230, 334] width 25 height 25
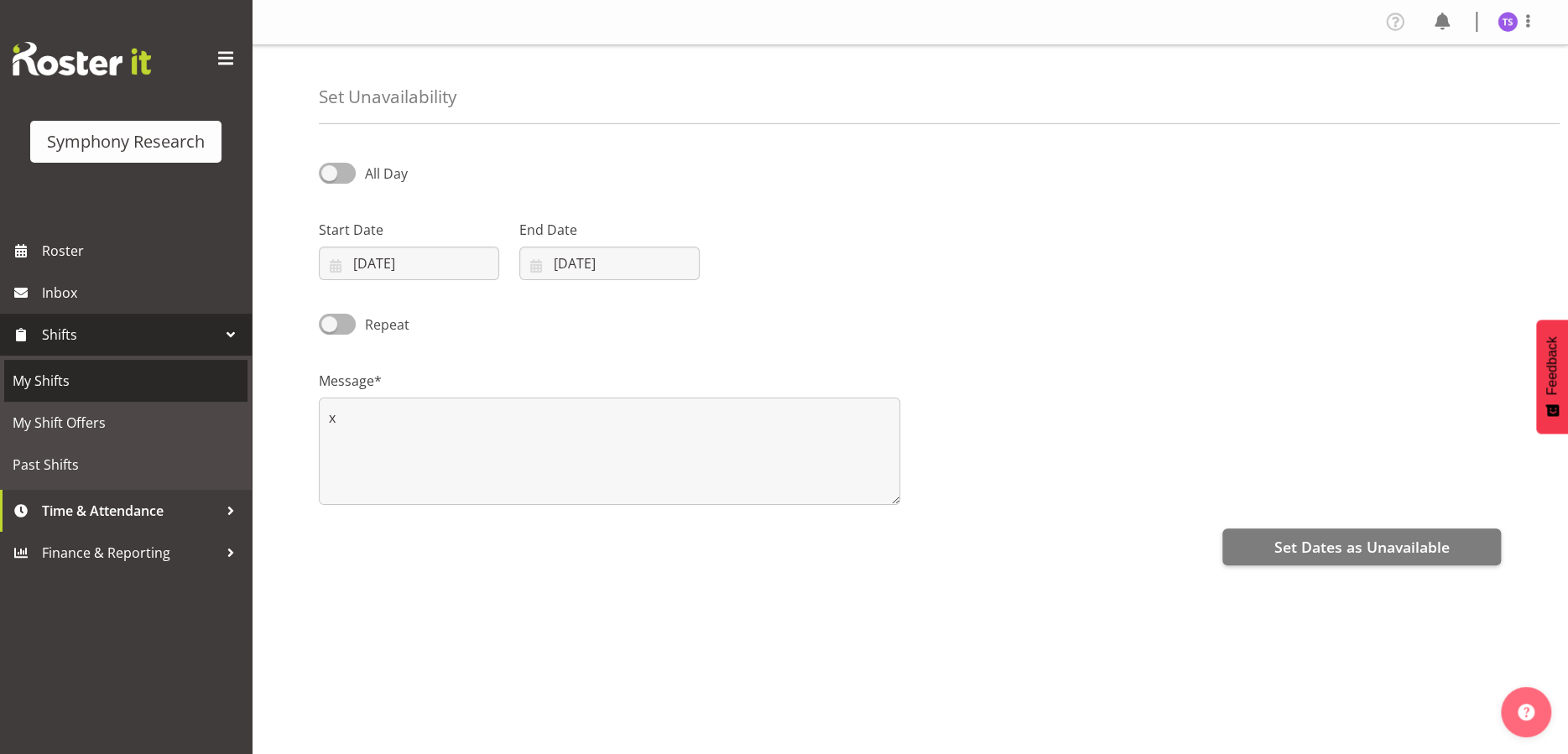
click at [187, 367] on link "My Shifts" at bounding box center [126, 381] width 244 height 42
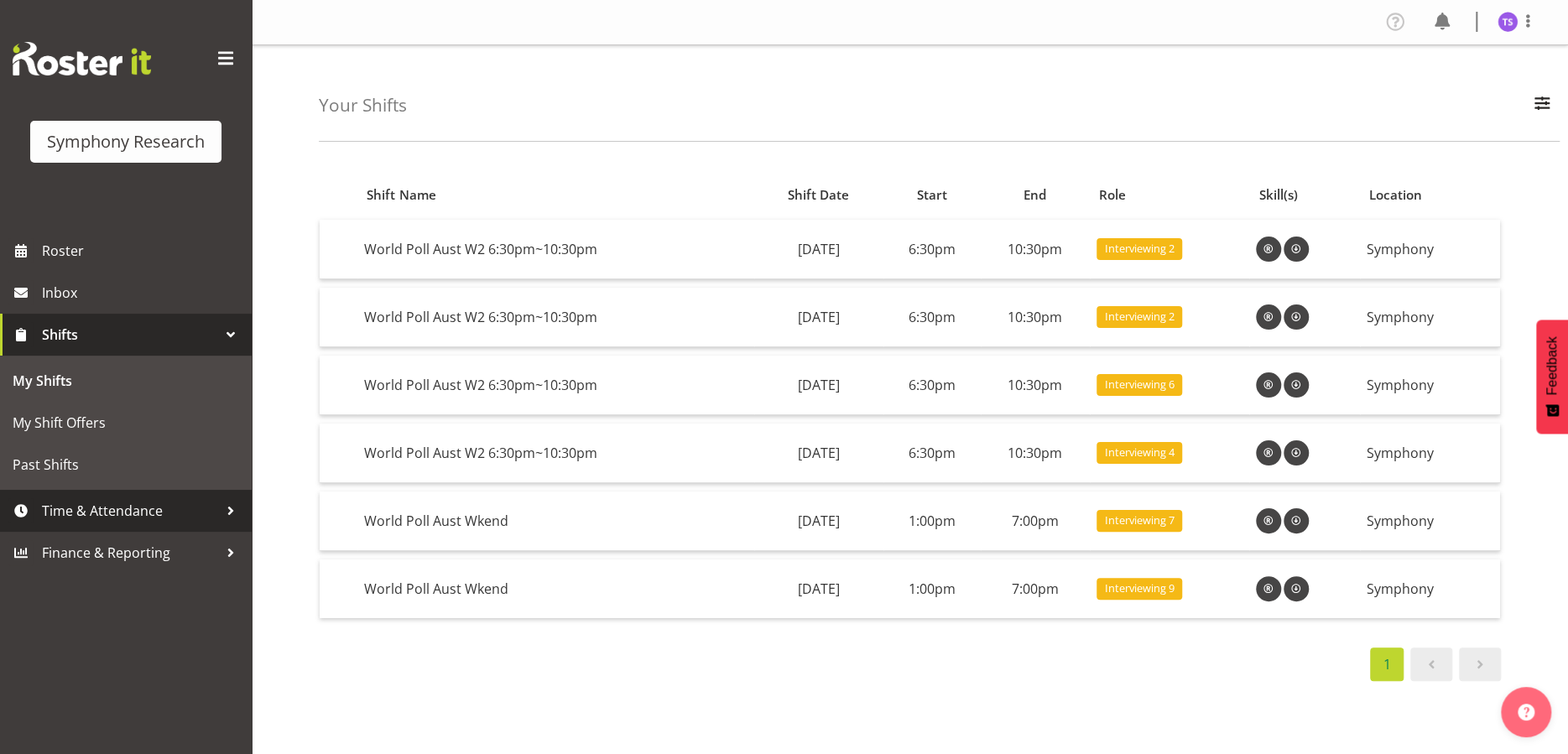
click at [230, 511] on div at bounding box center [230, 510] width 25 height 25
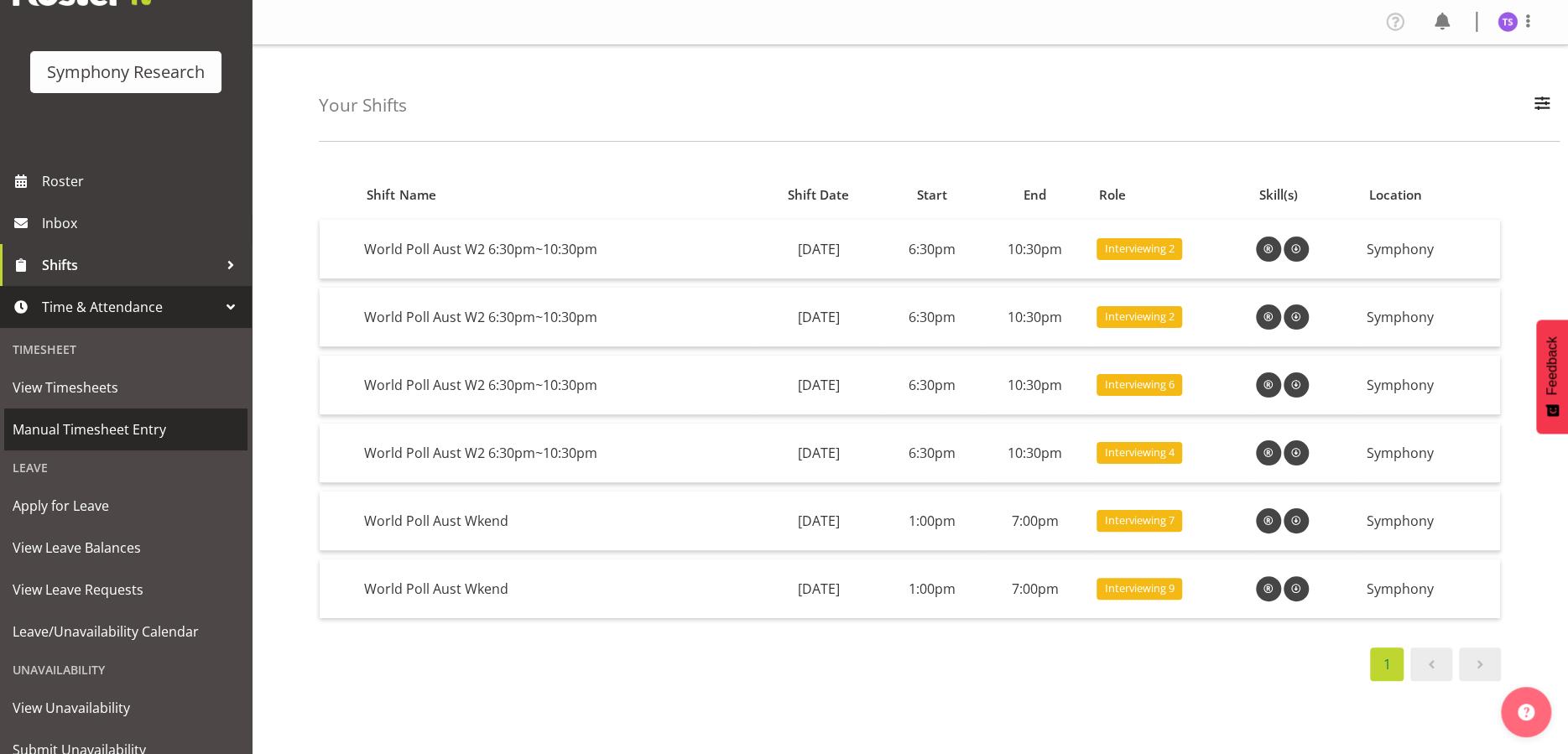
scroll to position [131, 0]
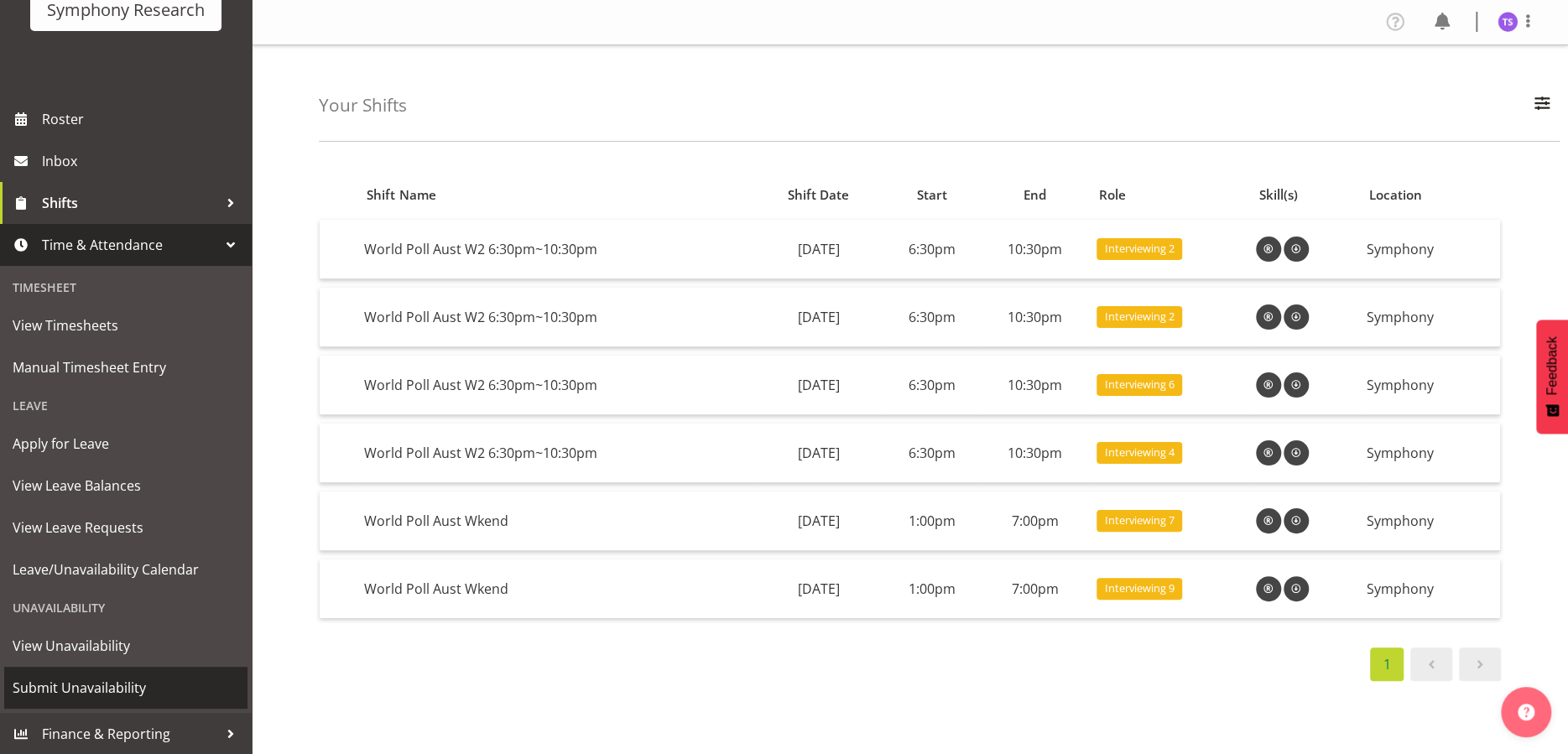
click at [90, 684] on span "Submit Unavailability" at bounding box center [126, 688] width 226 height 25
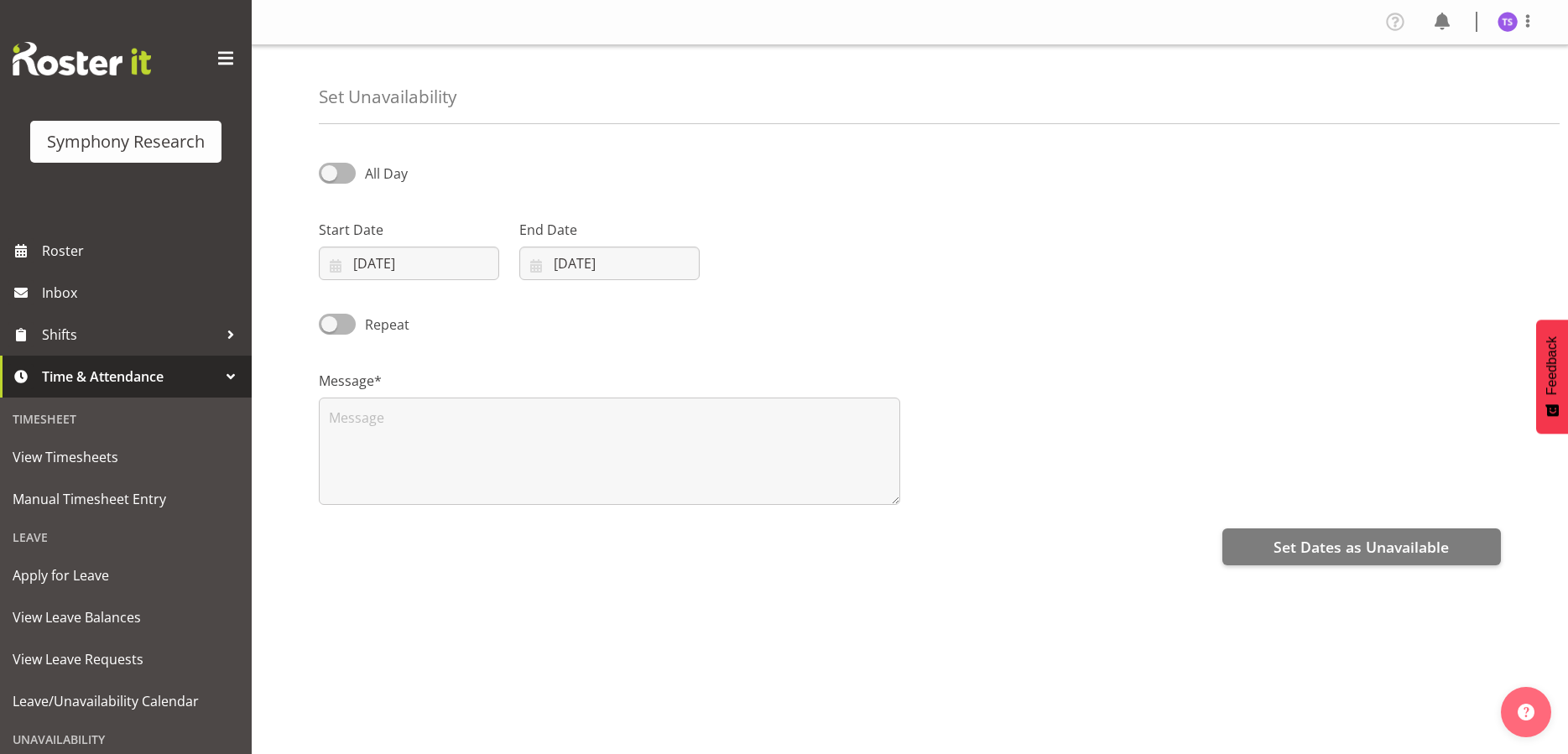
select select "9"
select select "2025"
click at [458, 272] on input "[DATE]" at bounding box center [409, 263] width 180 height 34
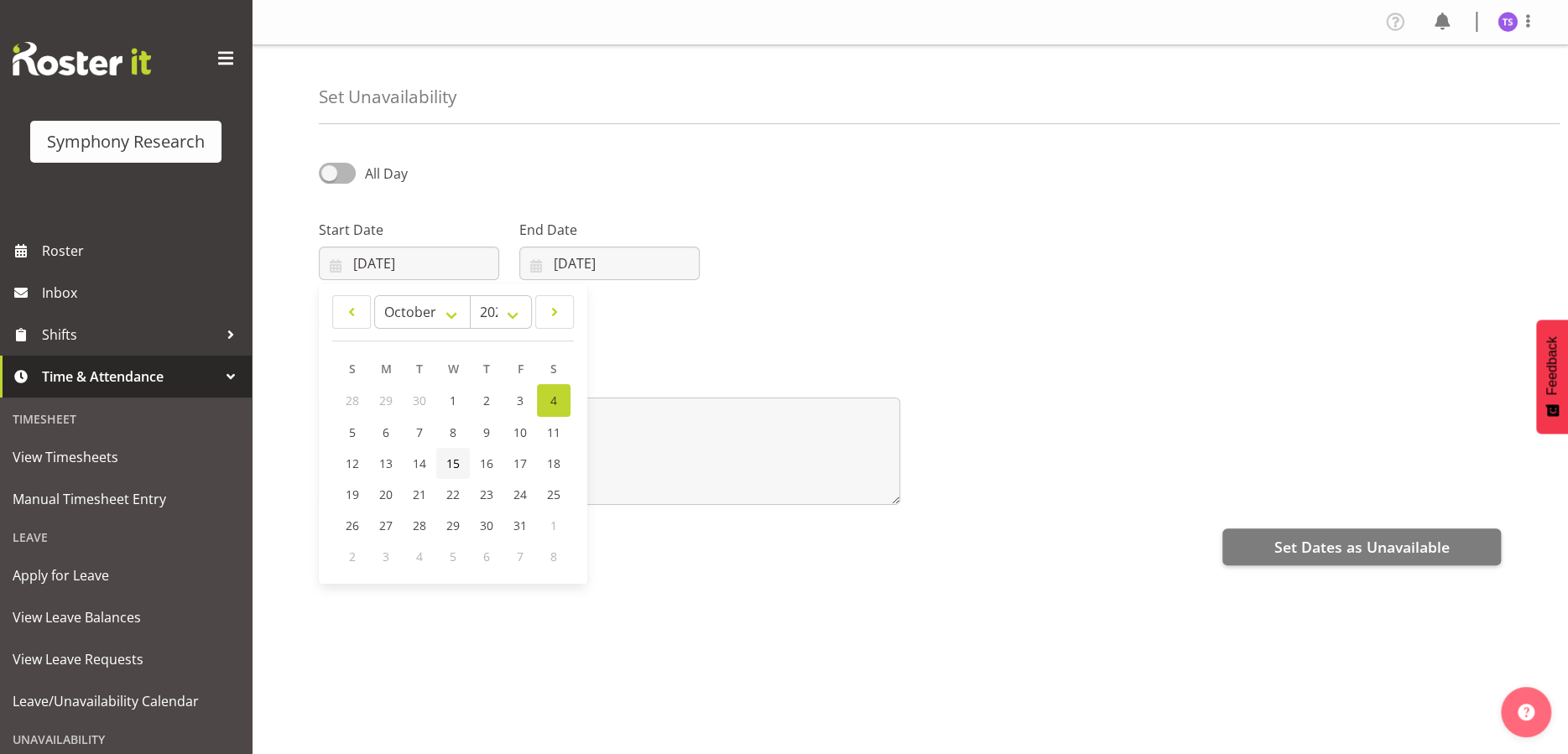
click at [452, 463] on span "15" at bounding box center [452, 463] width 14 height 16
type input "15/10/2025"
click at [626, 256] on input "04/10/2025" at bounding box center [609, 263] width 180 height 34
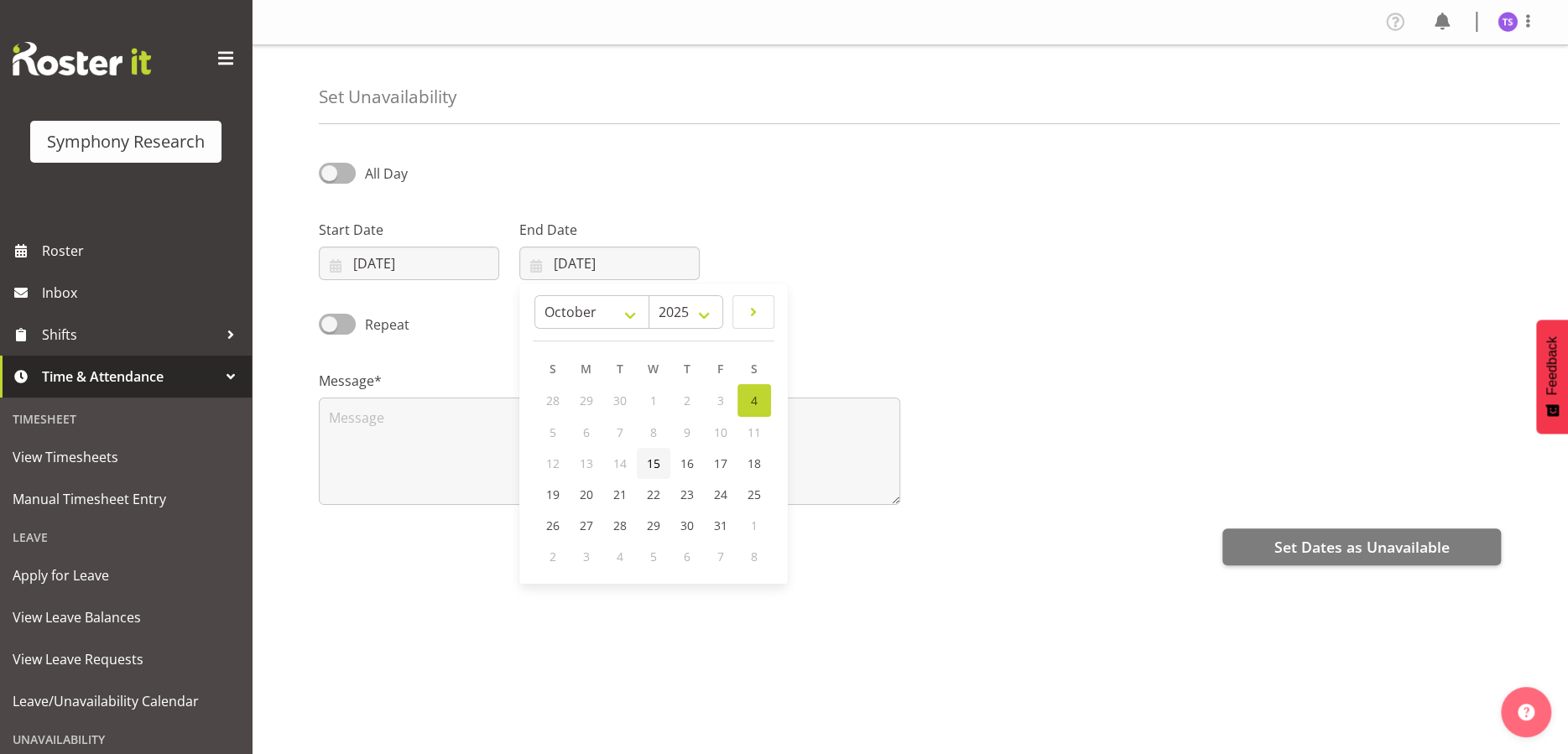
click at [653, 465] on span "15" at bounding box center [653, 463] width 14 height 16
type input "15/10/2025"
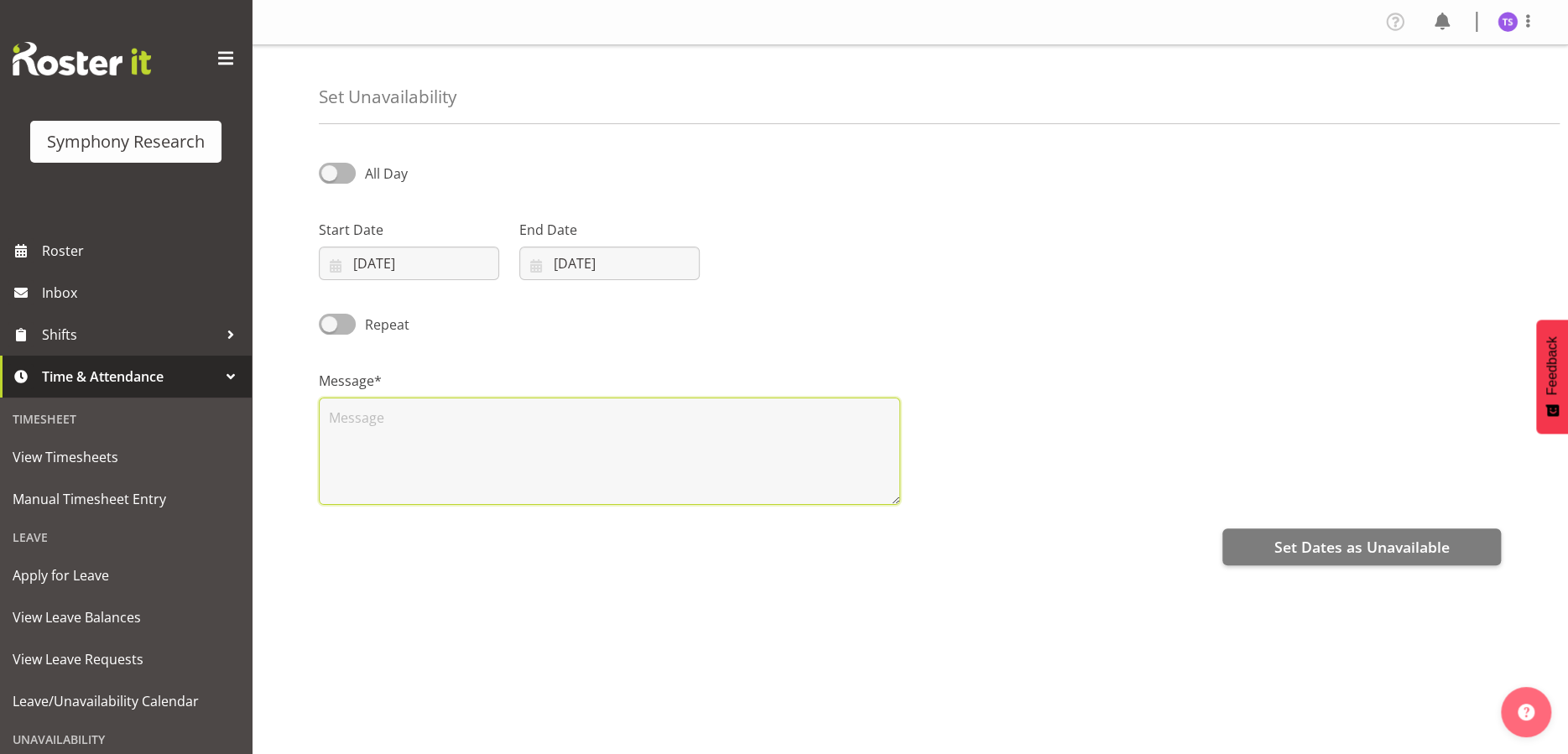
click at [638, 466] on textarea at bounding box center [609, 451] width 581 height 108
type textarea "x"
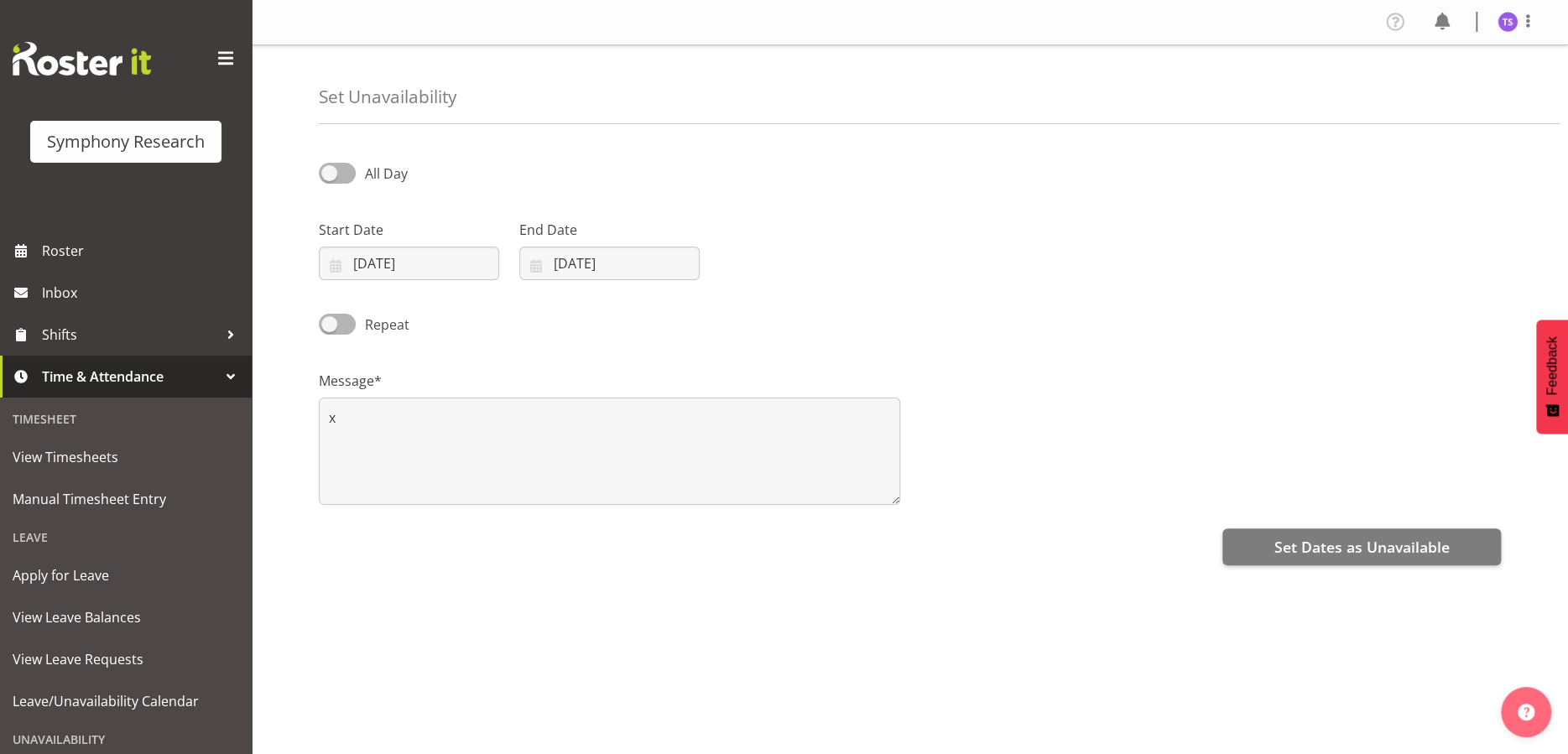
click at [1360, 520] on div "All Day Start Date 15/10/2025 January February March April May June July August…" at bounding box center [943, 473] width 1249 height 671
click at [1356, 553] on span "Set Dates as Unavailable" at bounding box center [1360, 547] width 176 height 22
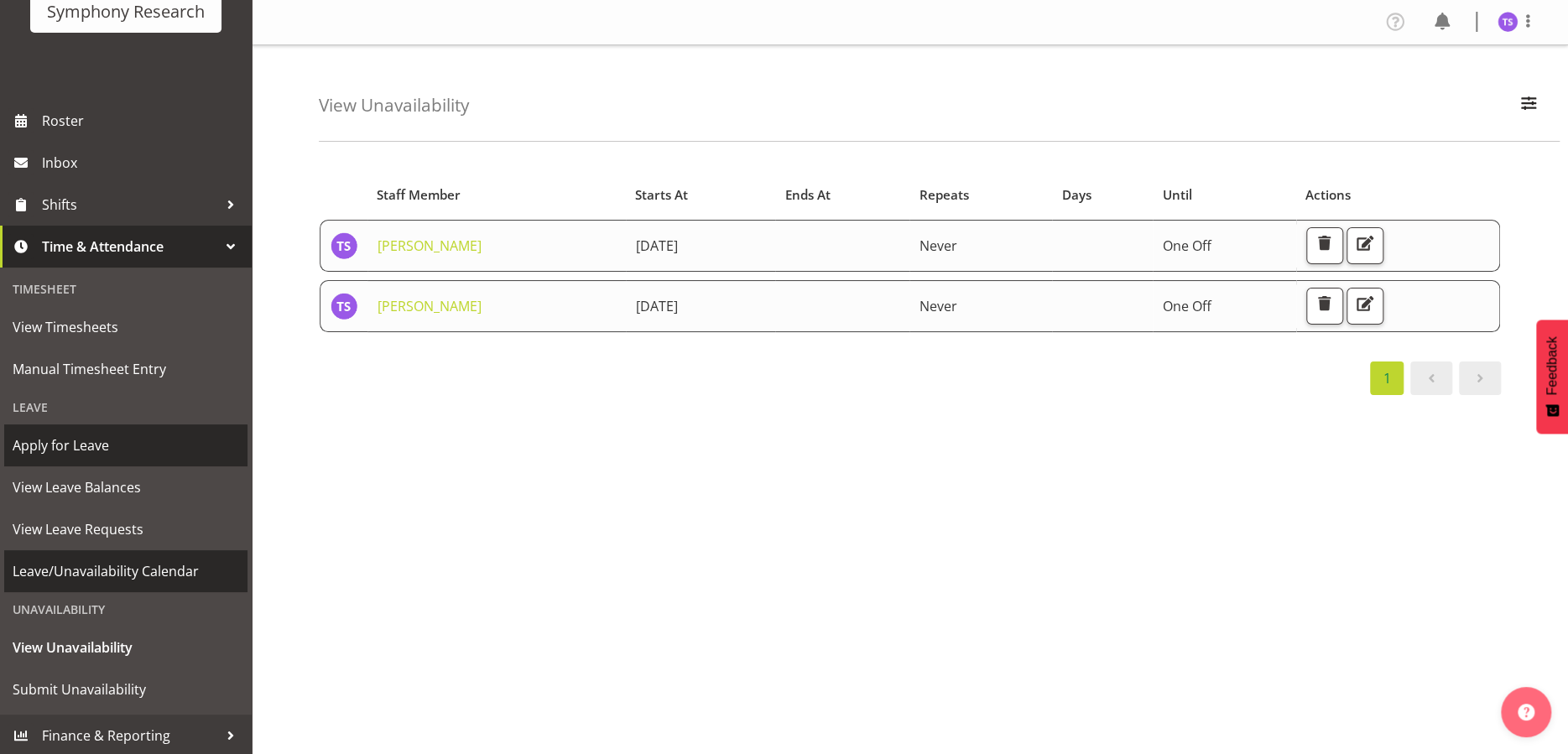
scroll to position [131, 0]
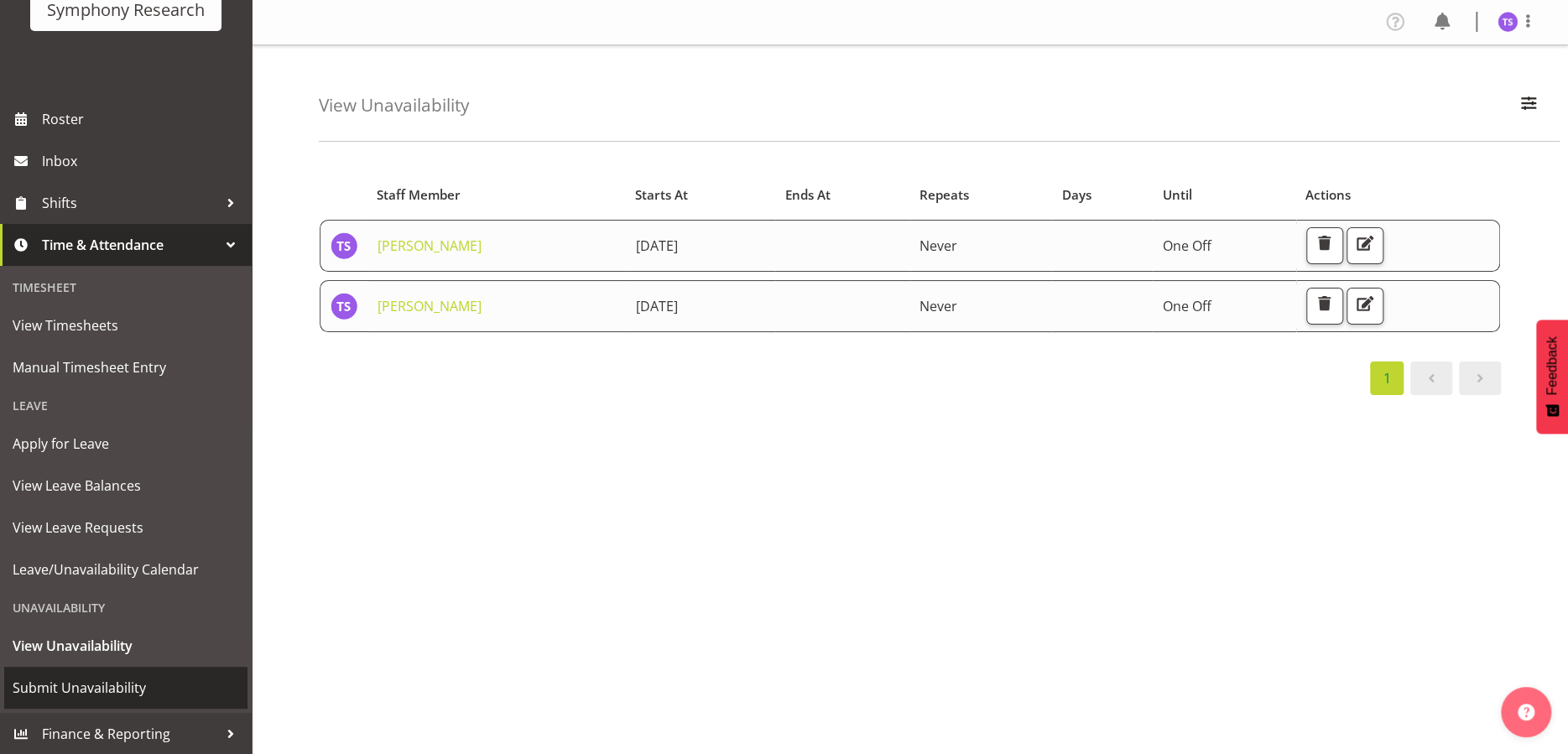
click at [102, 689] on span "Submit Unavailability" at bounding box center [126, 688] width 226 height 25
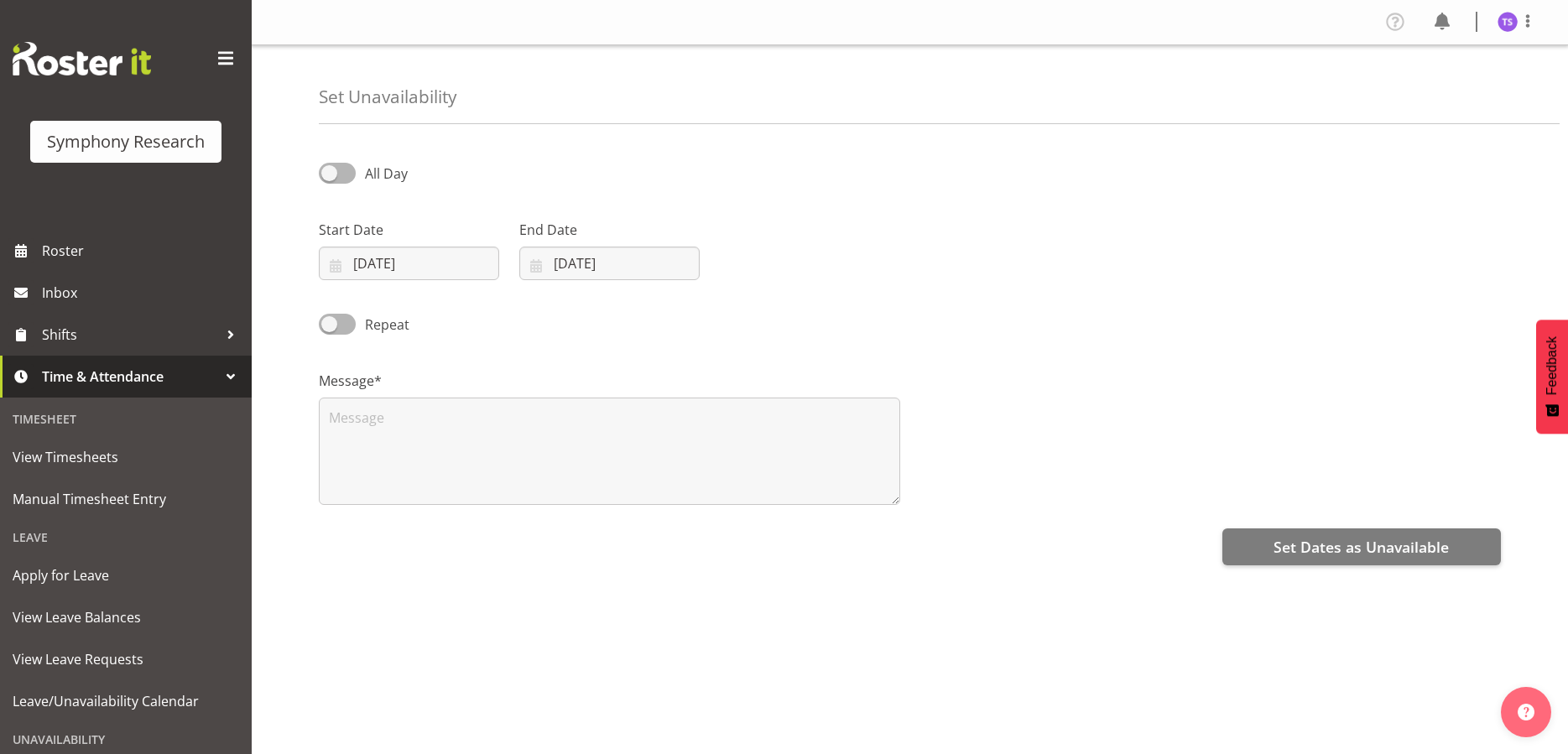
select select "9"
select select "2025"
click at [405, 259] on input "[DATE]" at bounding box center [409, 263] width 180 height 34
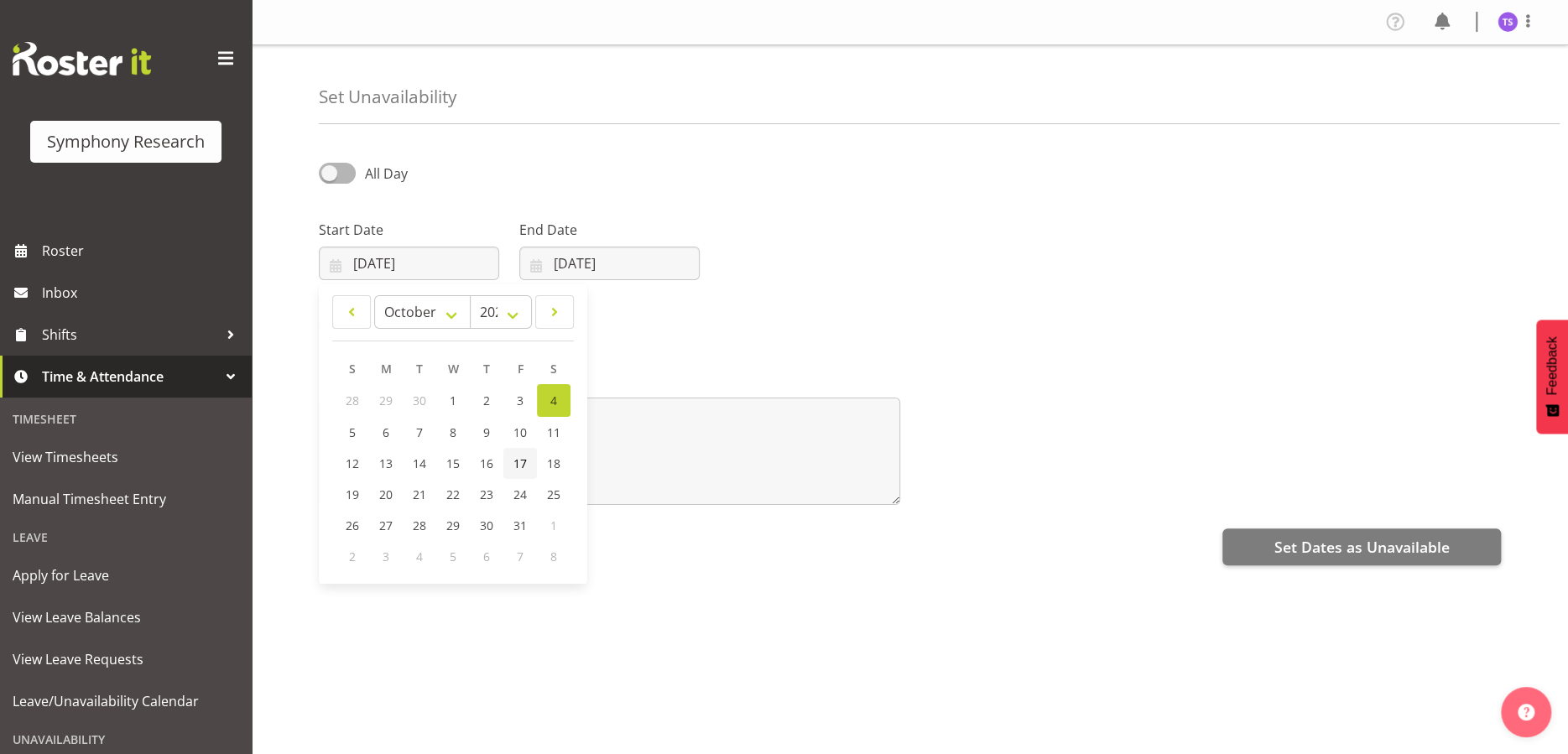
click at [525, 463] on span "17" at bounding box center [520, 463] width 14 height 16
type input "[DATE]"
drag, startPoint x: 644, startPoint y: 246, endPoint x: 653, endPoint y: 257, distance: 14.2
click at [645, 246] on div "[DATE]" at bounding box center [609, 263] width 180 height 34
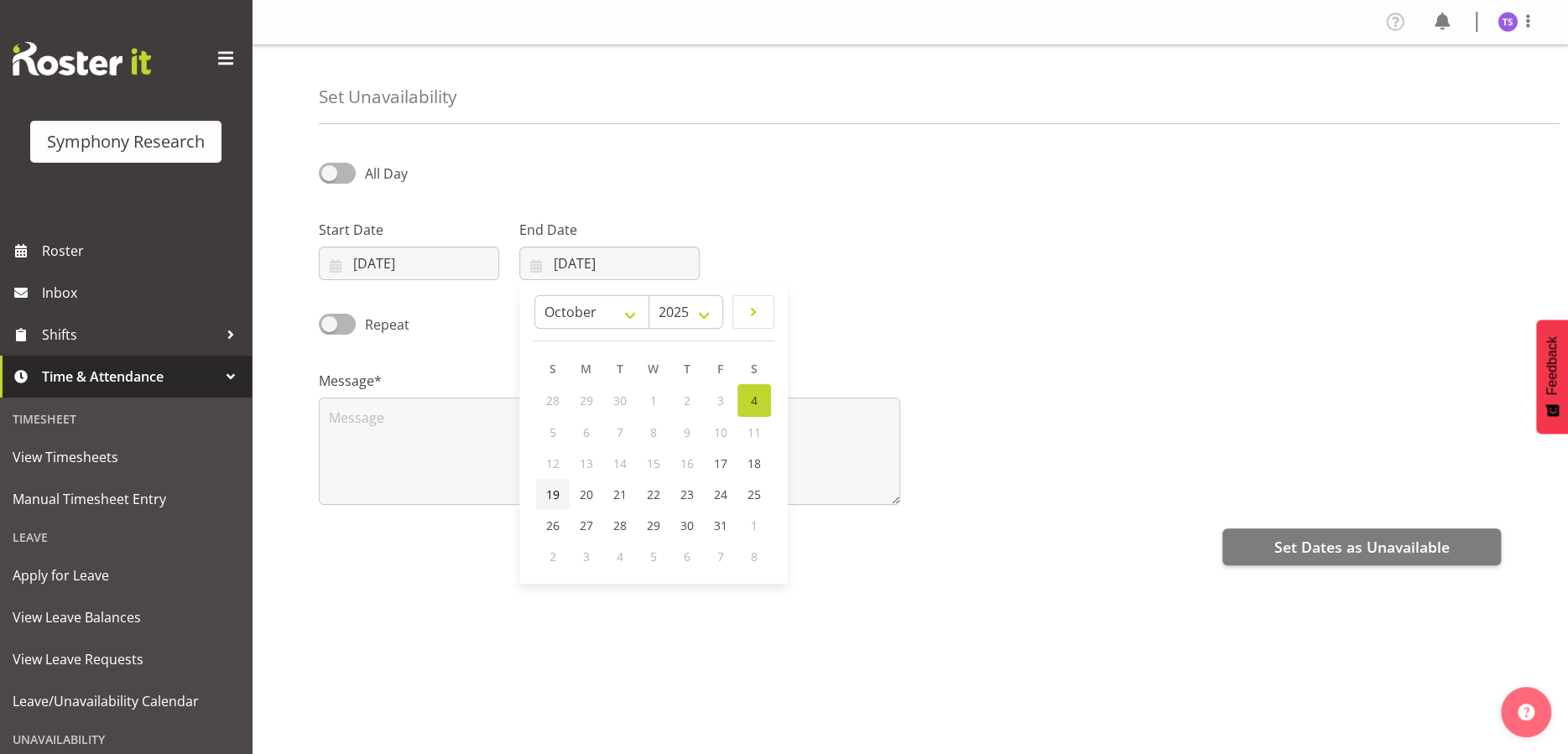
click at [552, 495] on span "19" at bounding box center [552, 494] width 14 height 16
type input "19/10/2025"
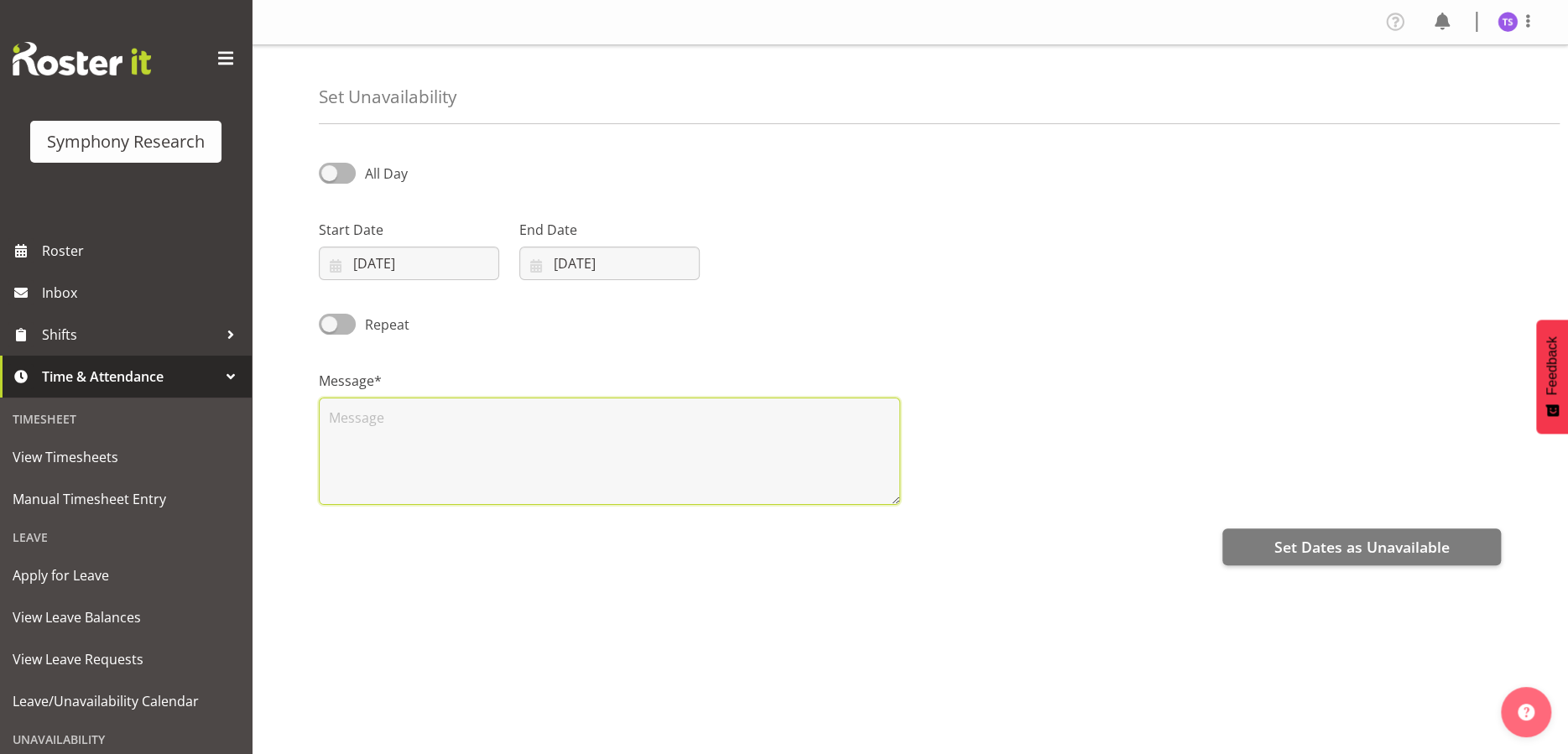
click at [603, 473] on textarea at bounding box center [609, 451] width 581 height 108
type textarea "x"
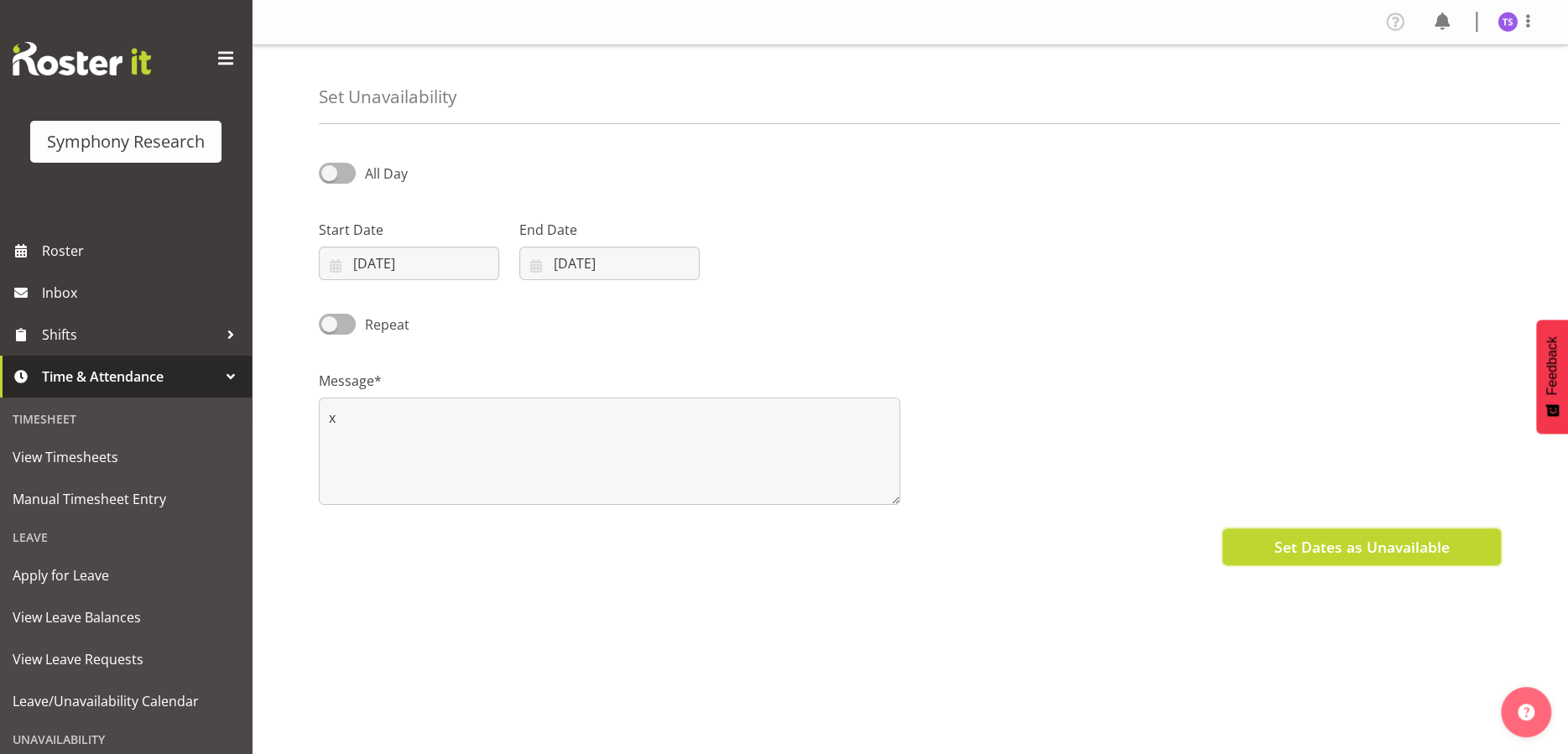
click at [1313, 555] on span "Set Dates as Unavailable" at bounding box center [1360, 547] width 176 height 22
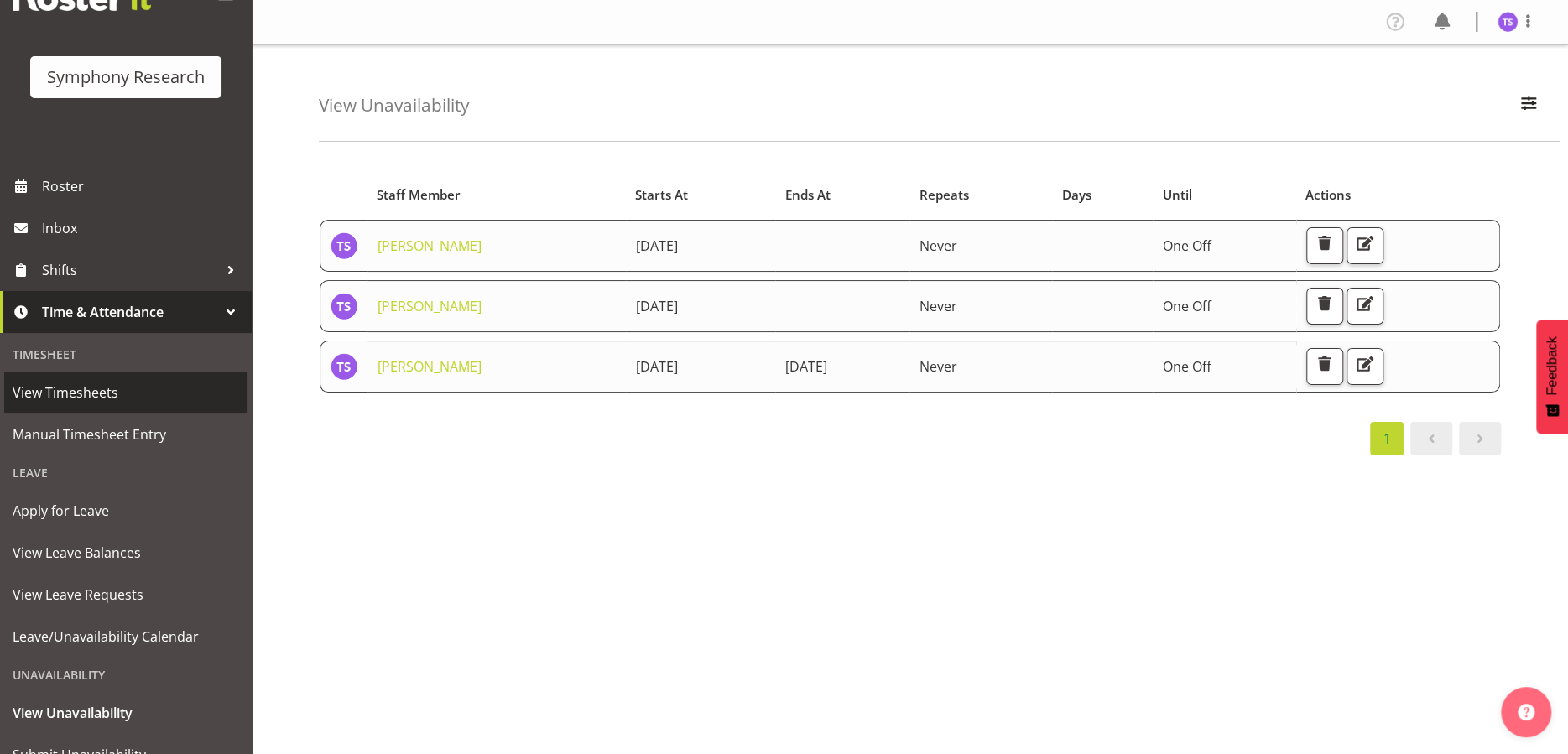
scroll to position [131, 0]
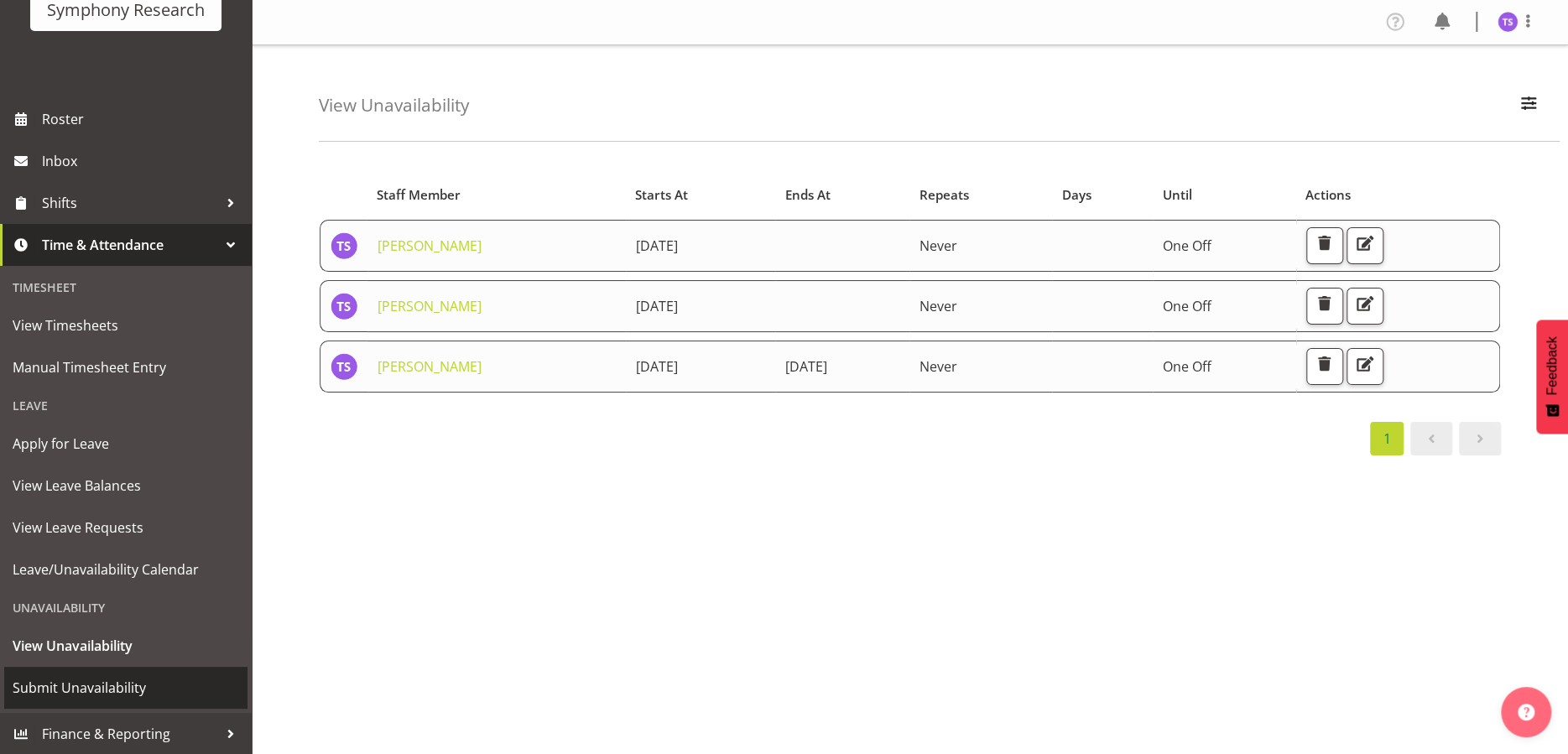
click at [103, 687] on span "Submit Unavailability" at bounding box center [126, 688] width 226 height 25
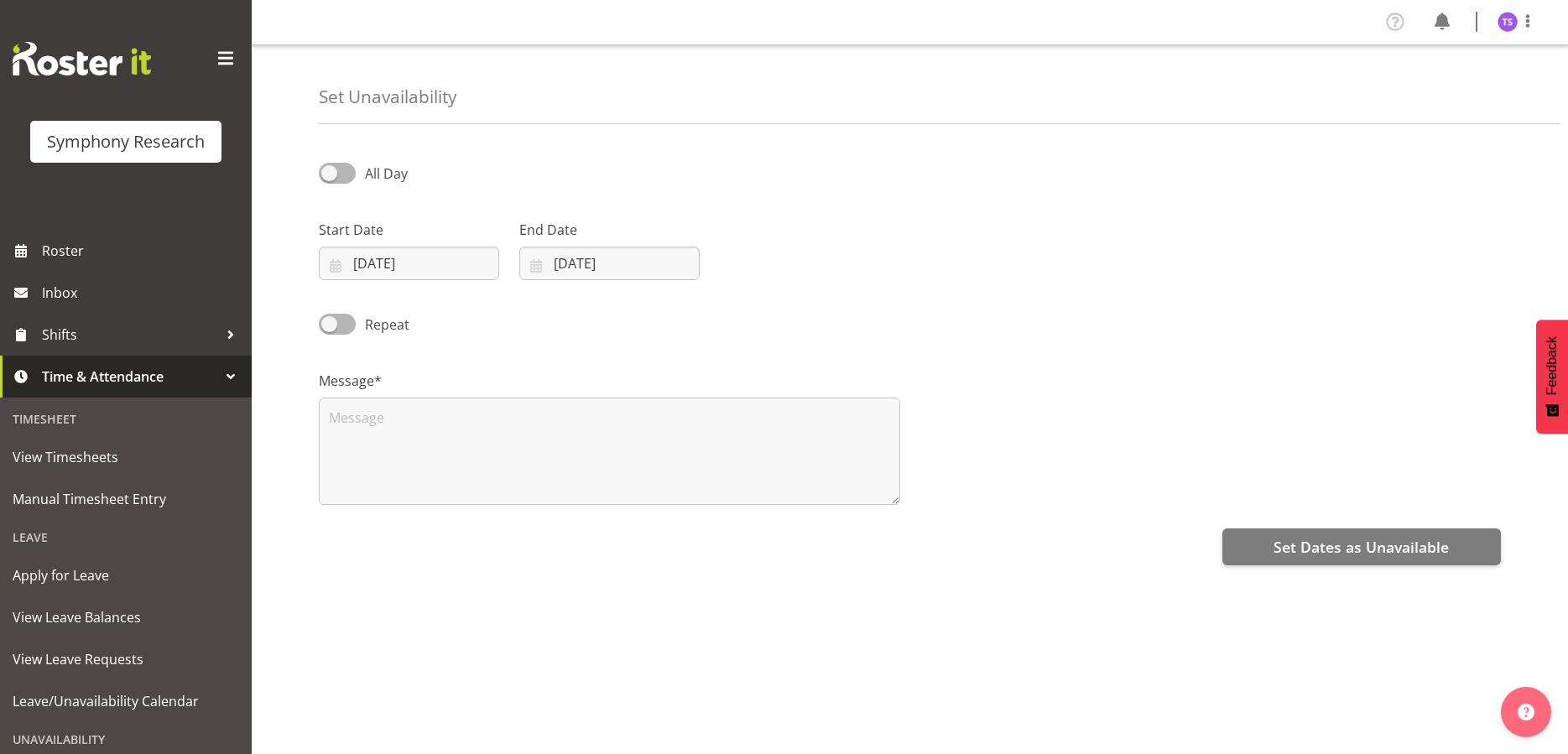
select select "9"
select select "2025"
click at [435, 276] on input "[DATE]" at bounding box center [409, 263] width 180 height 34
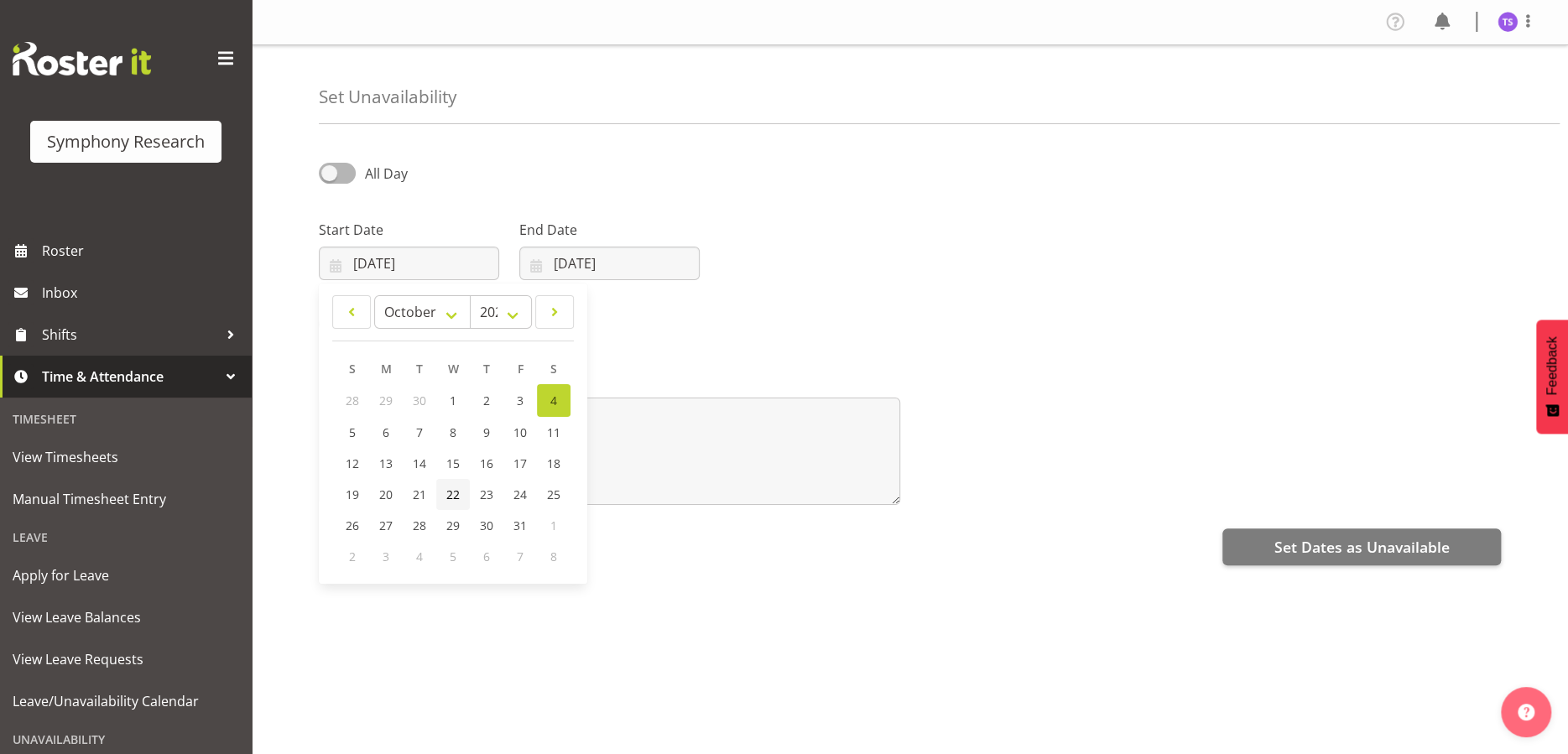
click at [454, 493] on span "22" at bounding box center [452, 494] width 14 height 16
type input "22/10/2025"
click at [596, 260] on input "04/10/2025" at bounding box center [609, 263] width 180 height 34
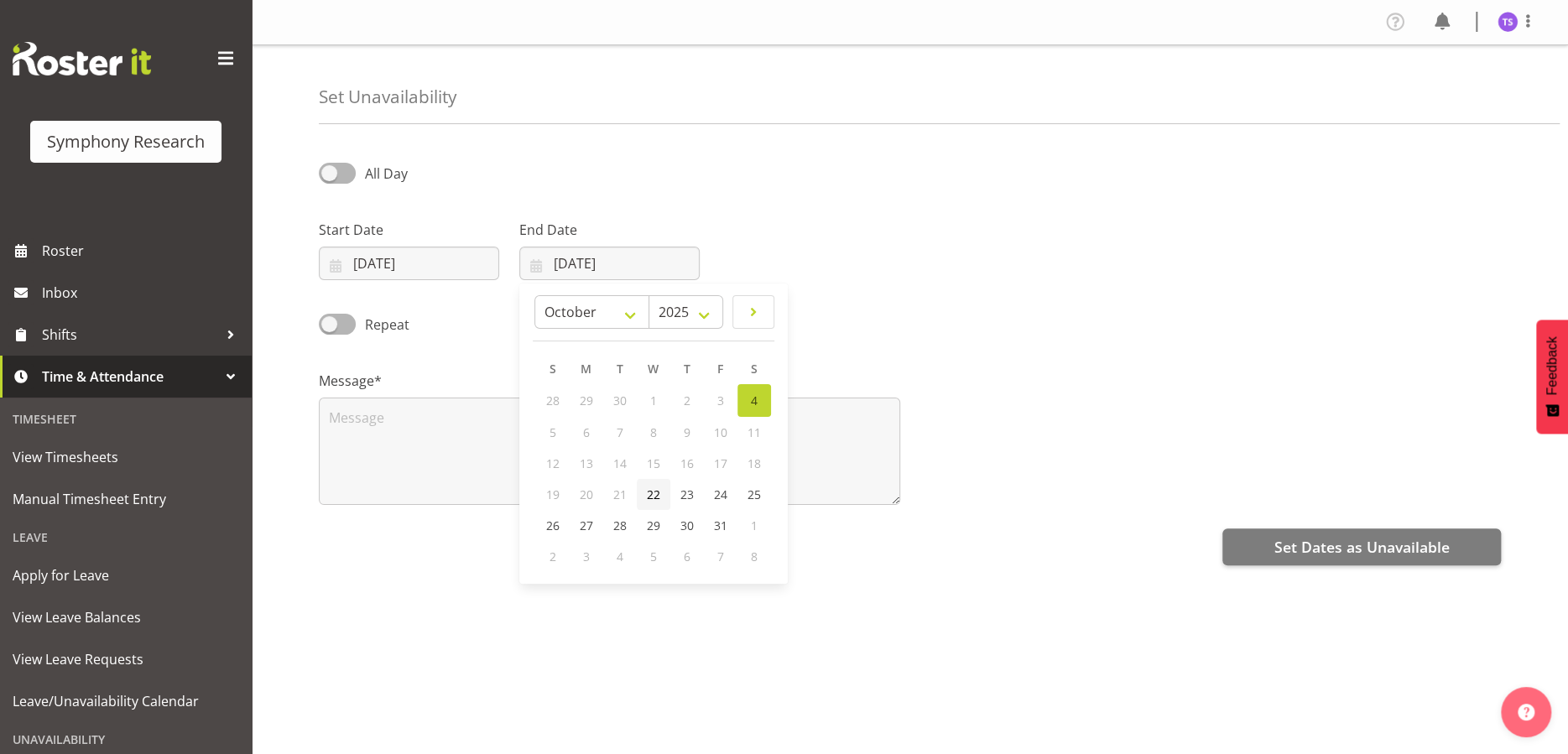
click at [653, 498] on span "22" at bounding box center [653, 494] width 14 height 16
type input "22/10/2025"
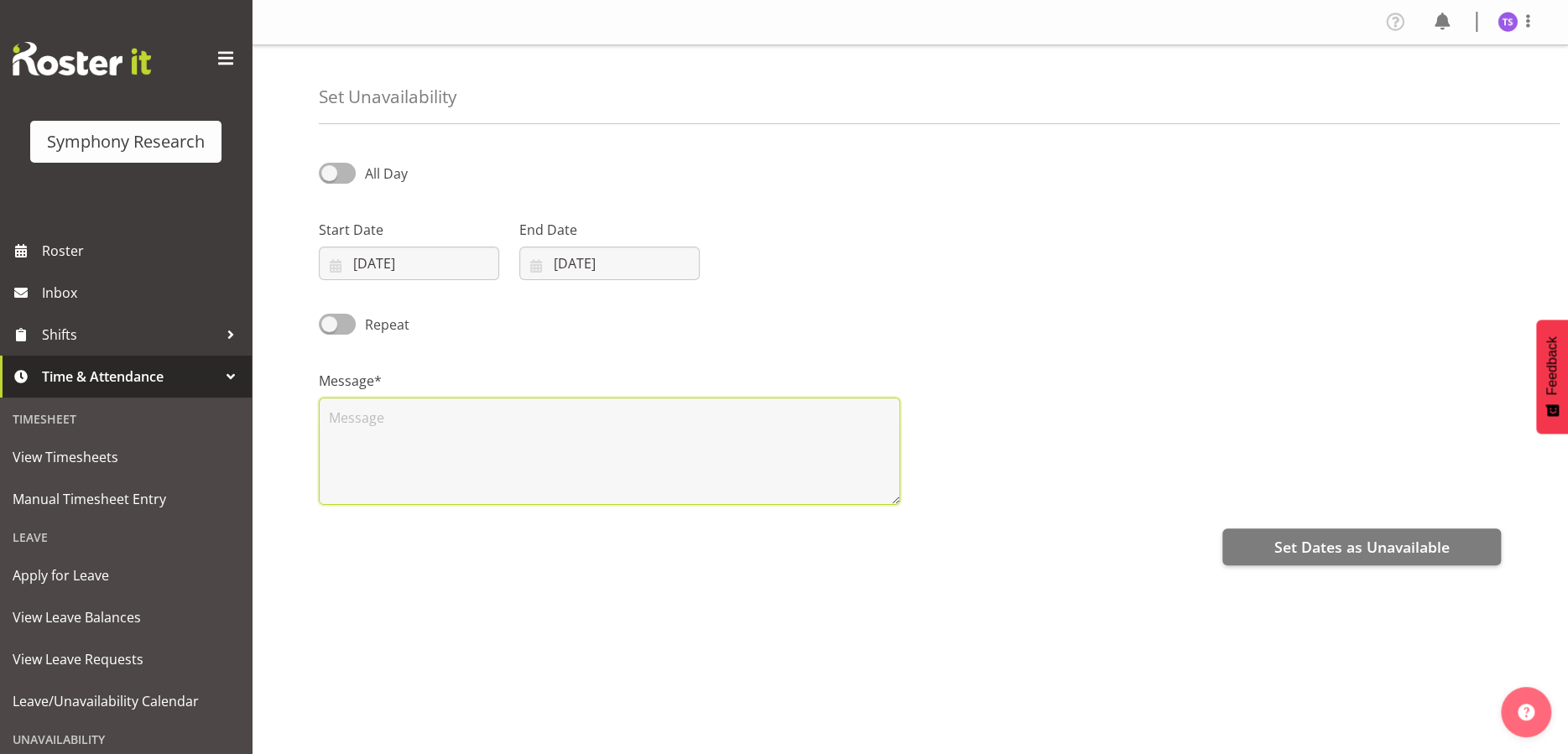
click at [595, 471] on textarea at bounding box center [609, 451] width 581 height 108
type textarea "c"
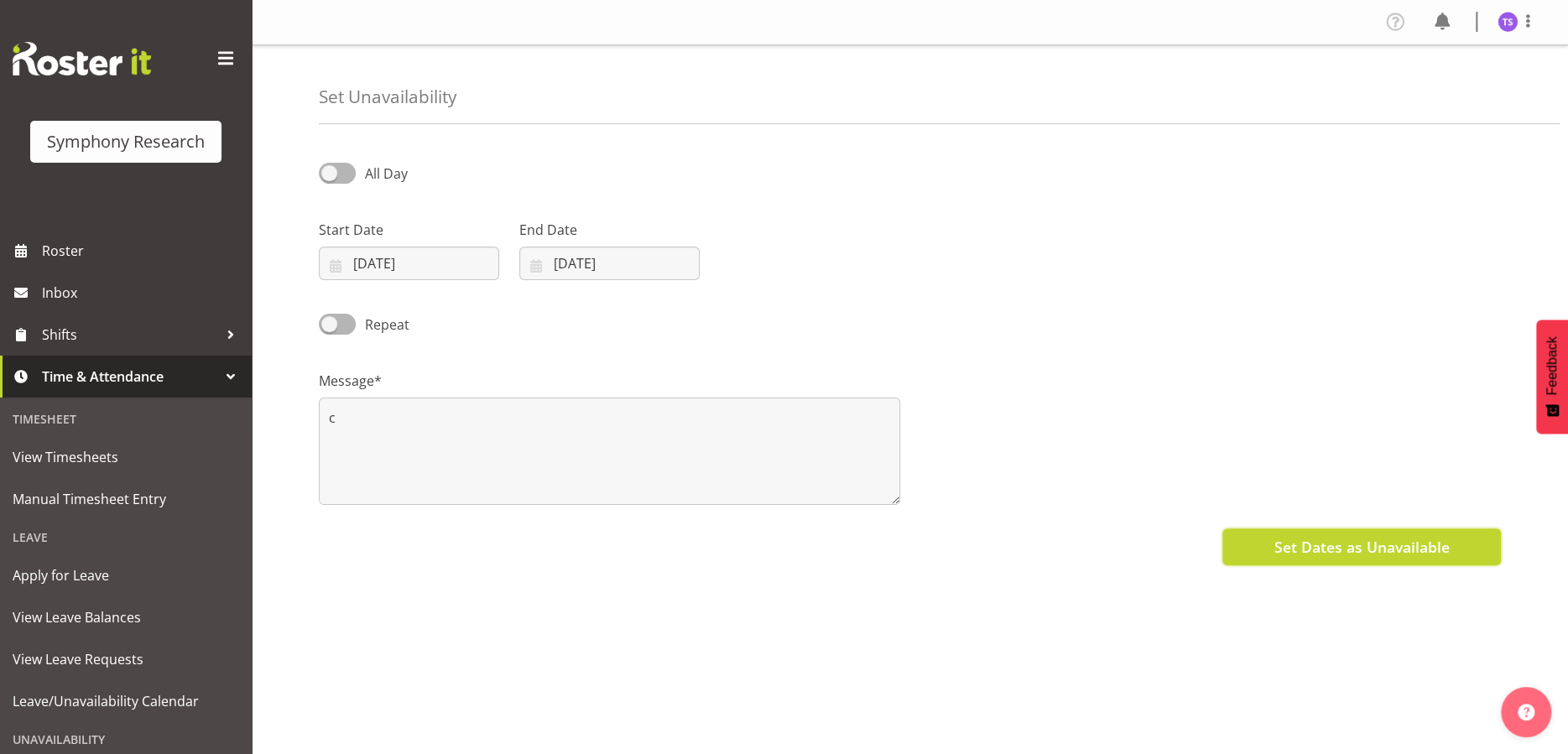
click at [1263, 542] on button "Set Dates as Unavailable" at bounding box center [1361, 547] width 278 height 37
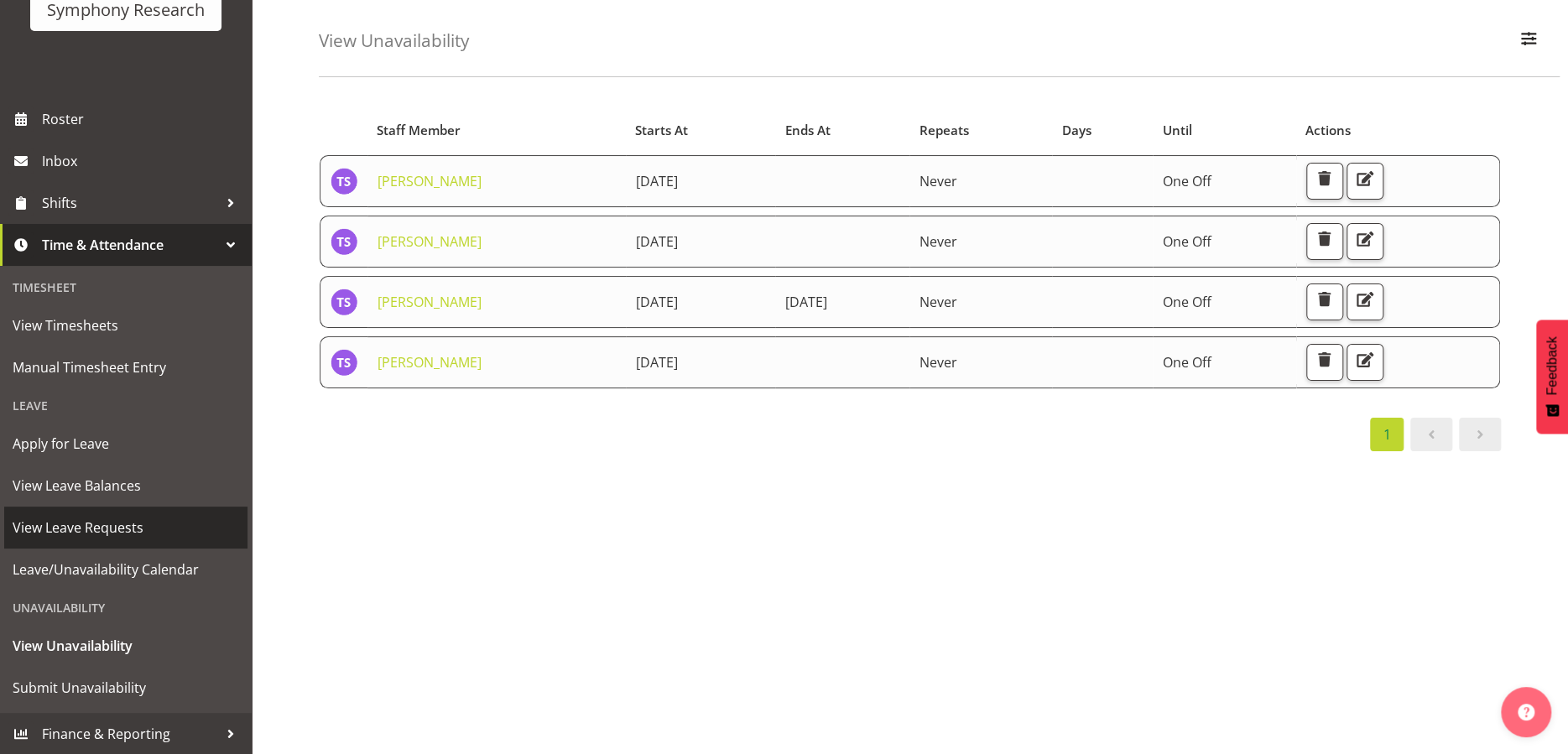
scroll to position [84, 0]
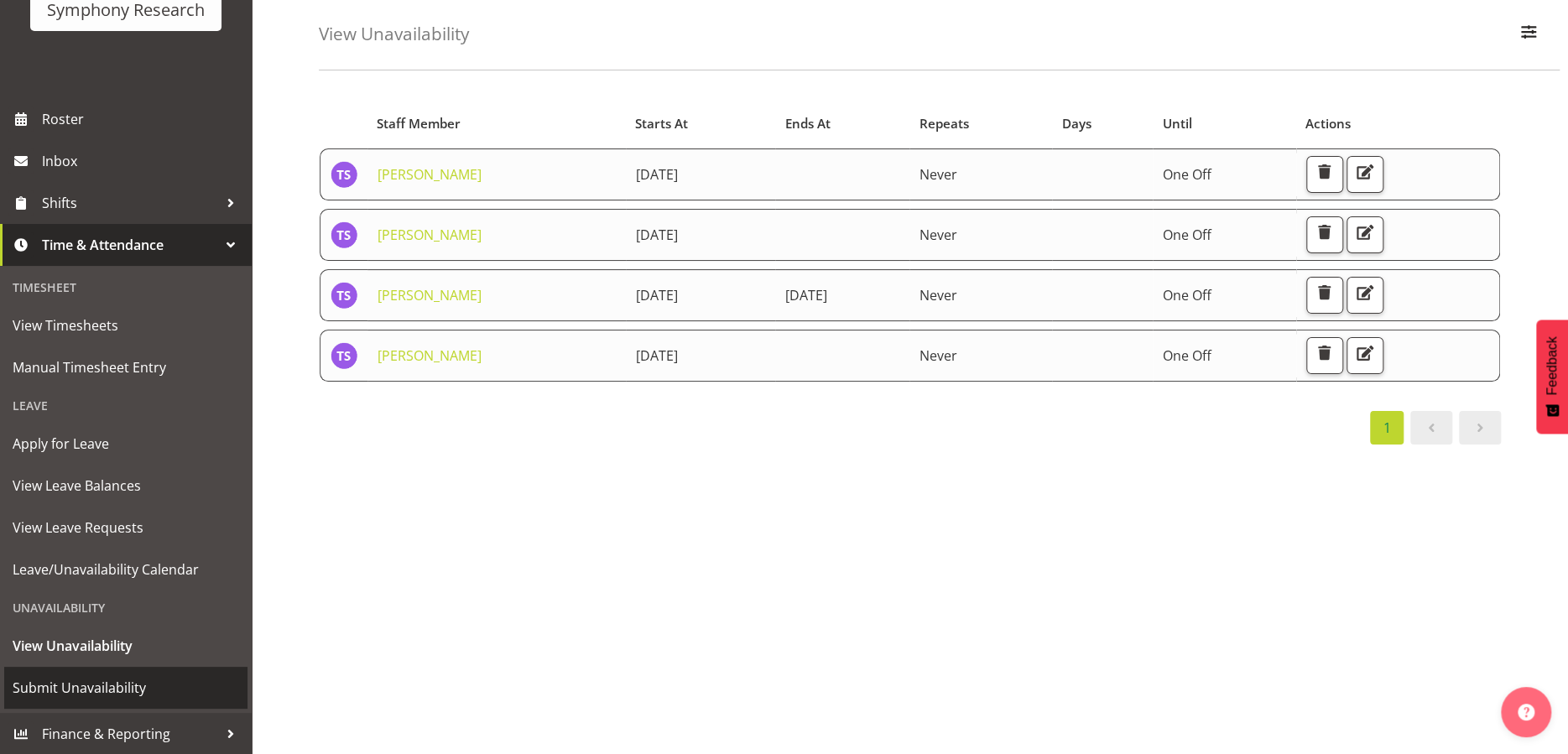
click at [91, 688] on span "Submit Unavailability" at bounding box center [126, 688] width 226 height 25
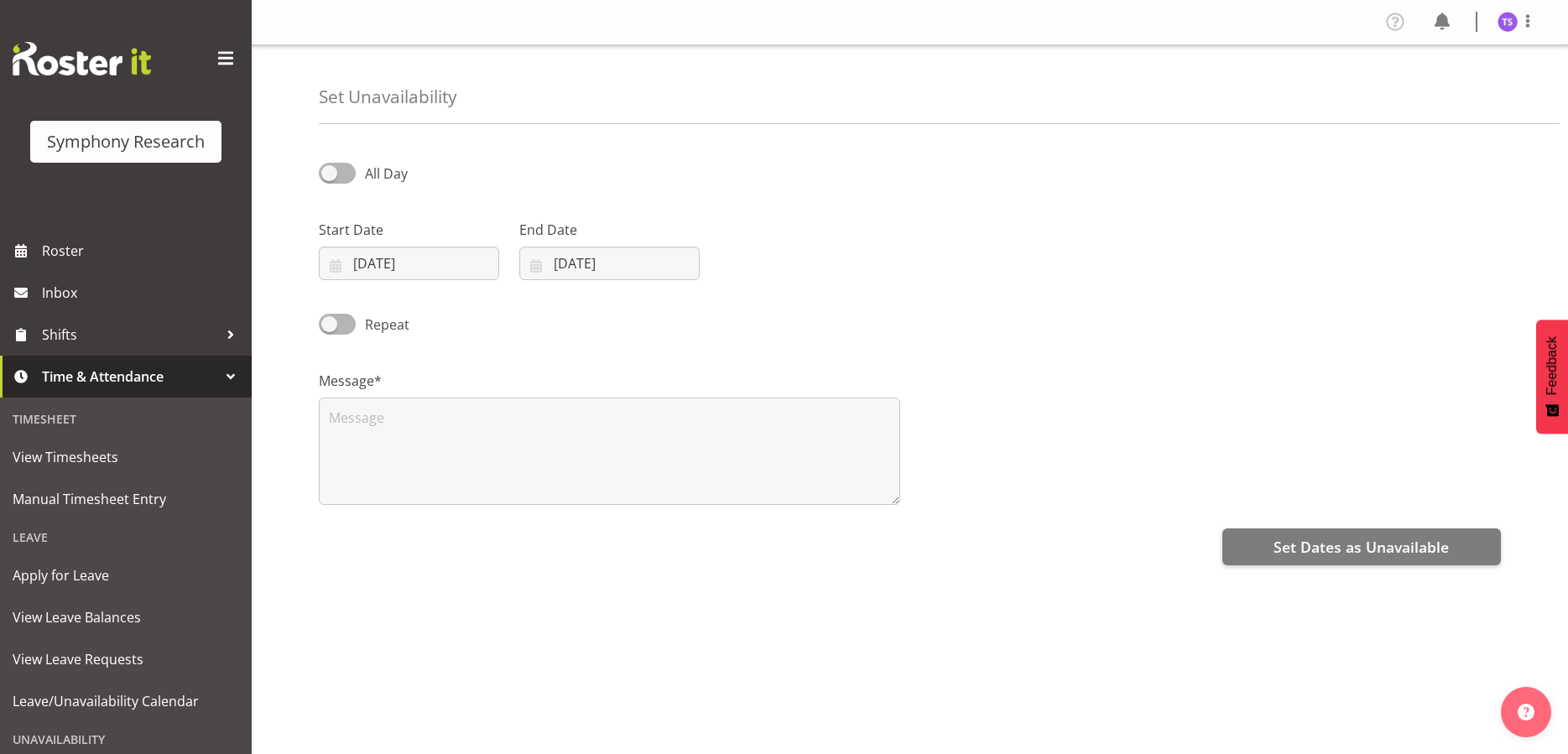
select select "9"
select select "2025"
click at [413, 271] on input "[DATE]" at bounding box center [409, 263] width 180 height 34
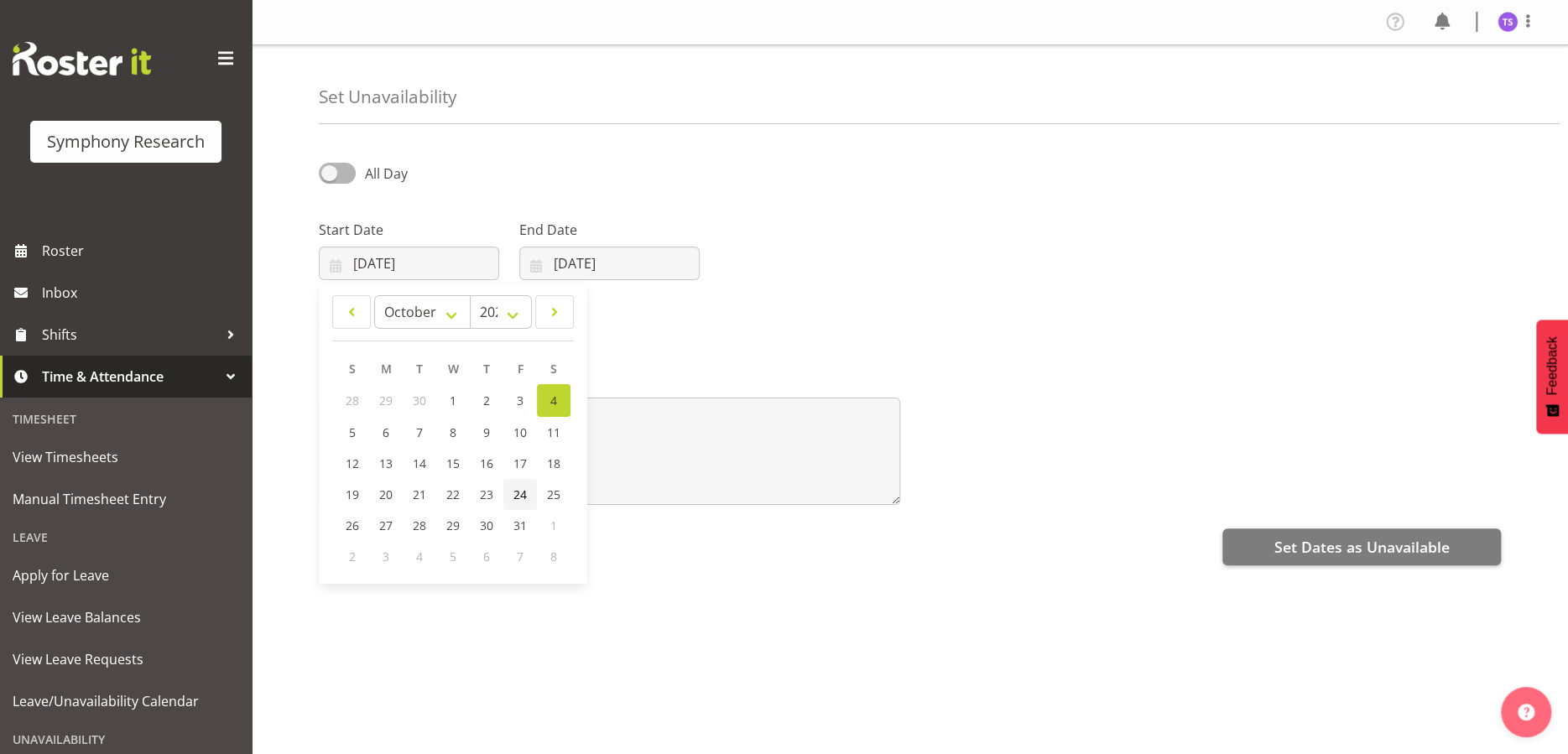
click at [516, 493] on span "24" at bounding box center [520, 494] width 14 height 16
type input "24/10/2025"
click at [594, 256] on input "[DATE]" at bounding box center [609, 263] width 180 height 34
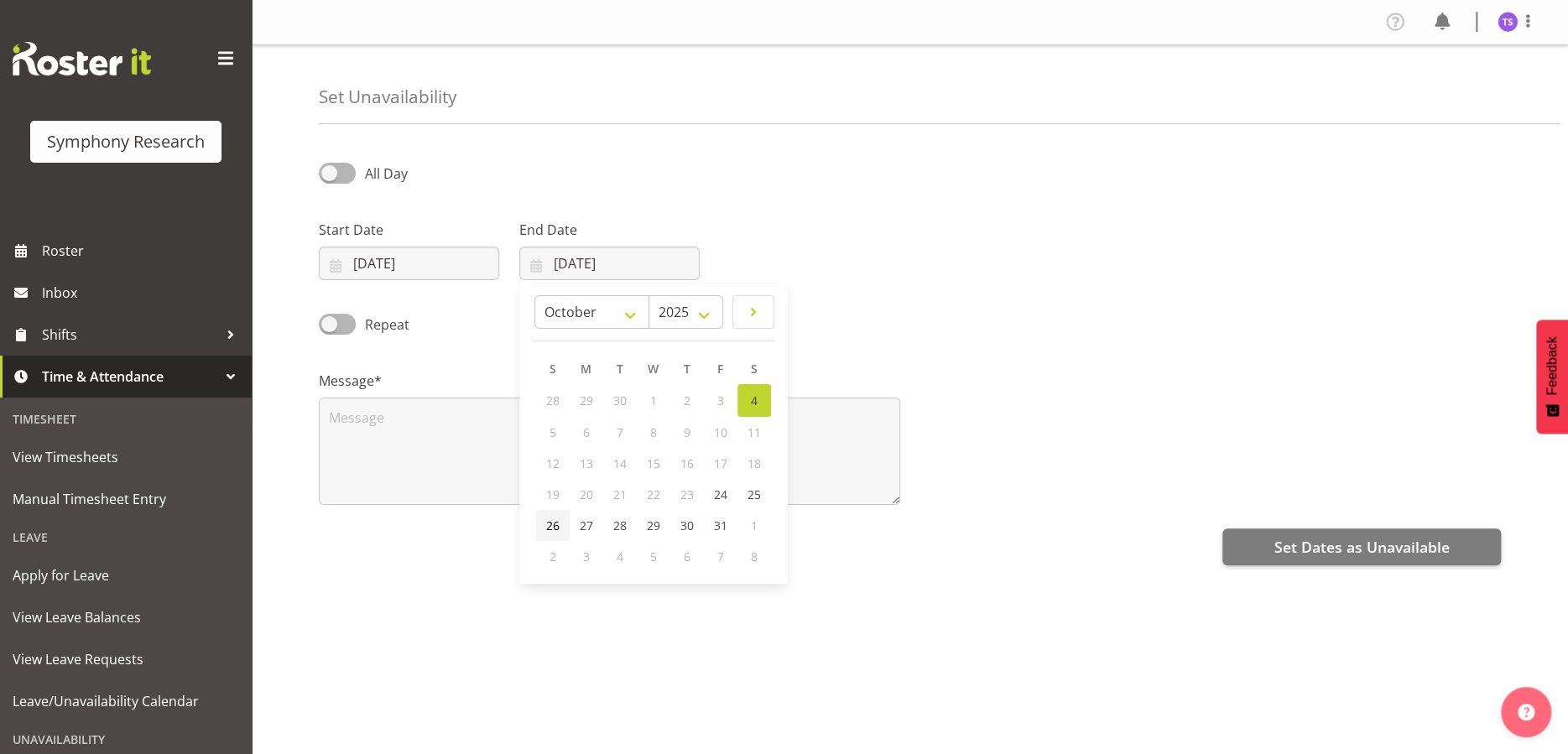
click at [546, 531] on span "26" at bounding box center [552, 525] width 14 height 16
type input "26/10/2025"
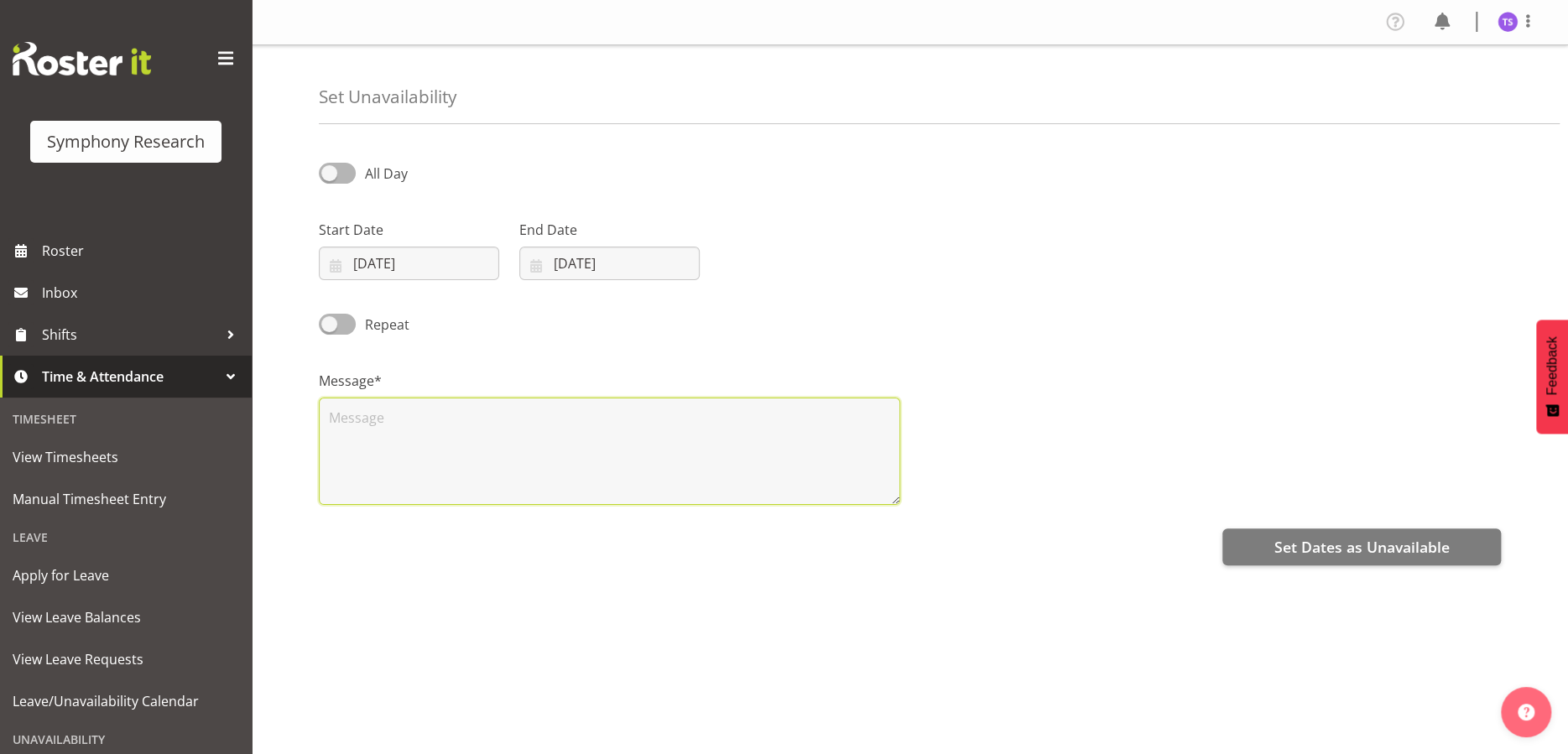
click at [508, 432] on textarea at bounding box center [609, 451] width 581 height 108
type textarea "c"
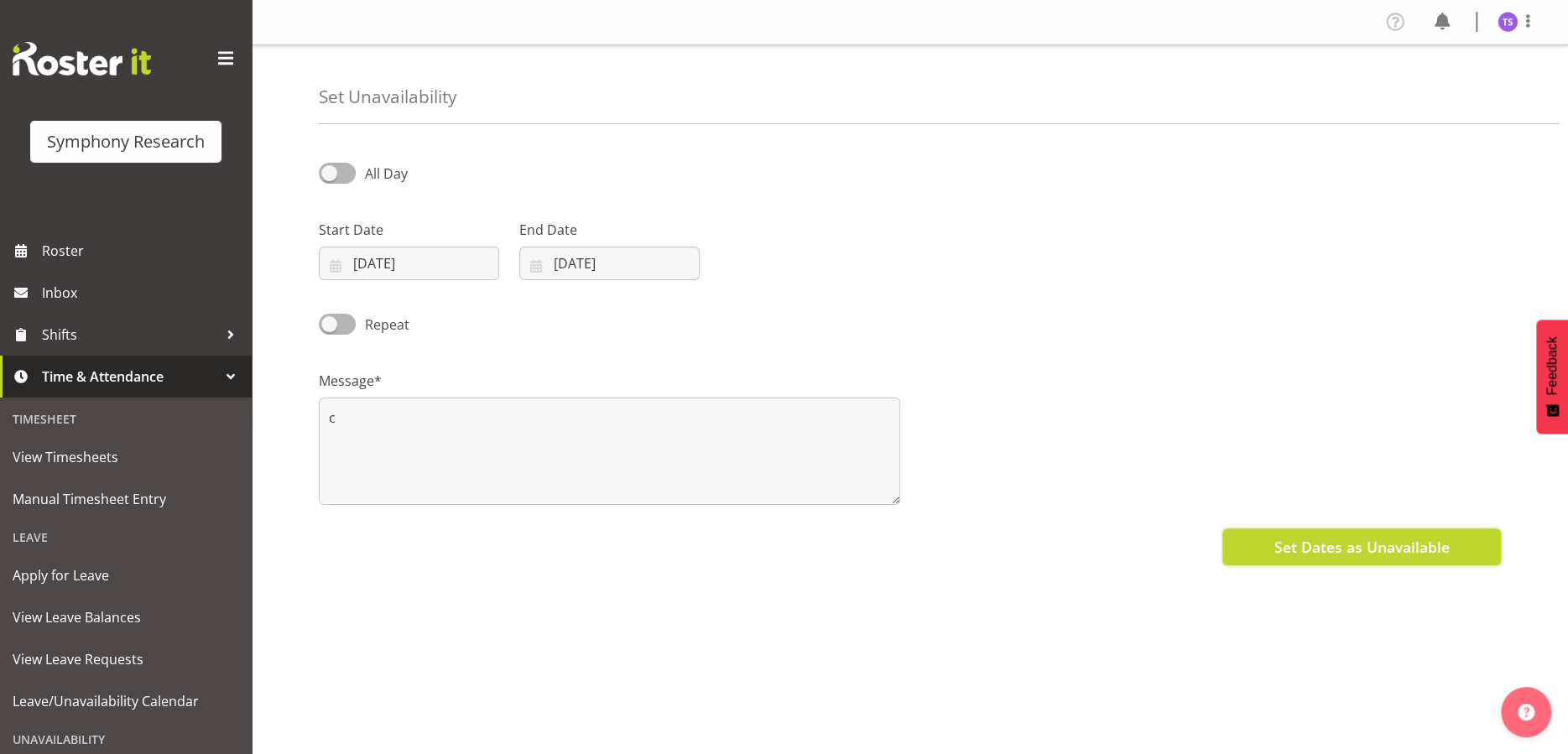
click at [1337, 552] on span "Set Dates as Unavailable" at bounding box center [1360, 547] width 176 height 22
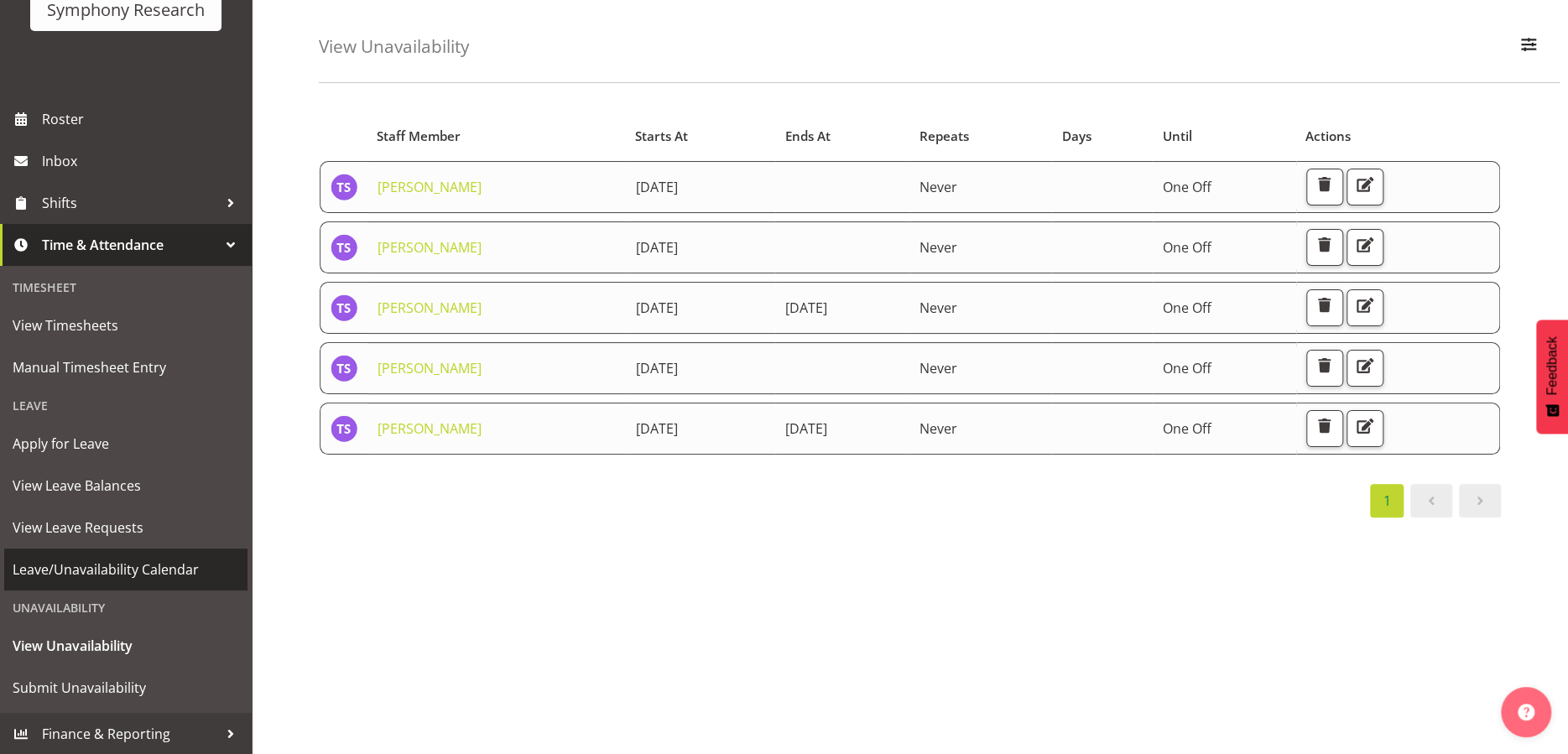
scroll to position [84, 0]
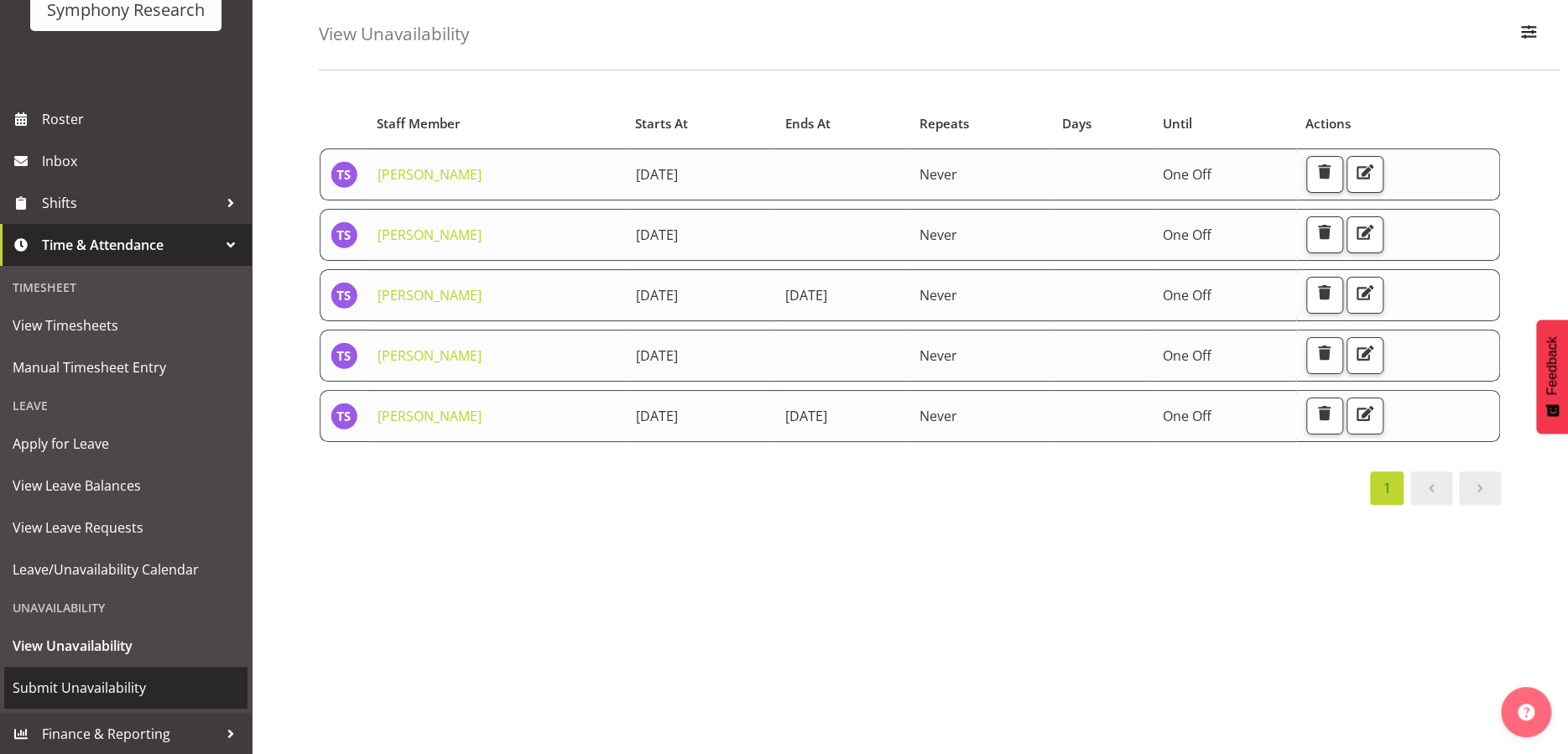
click at [94, 692] on span "Submit Unavailability" at bounding box center [126, 688] width 226 height 25
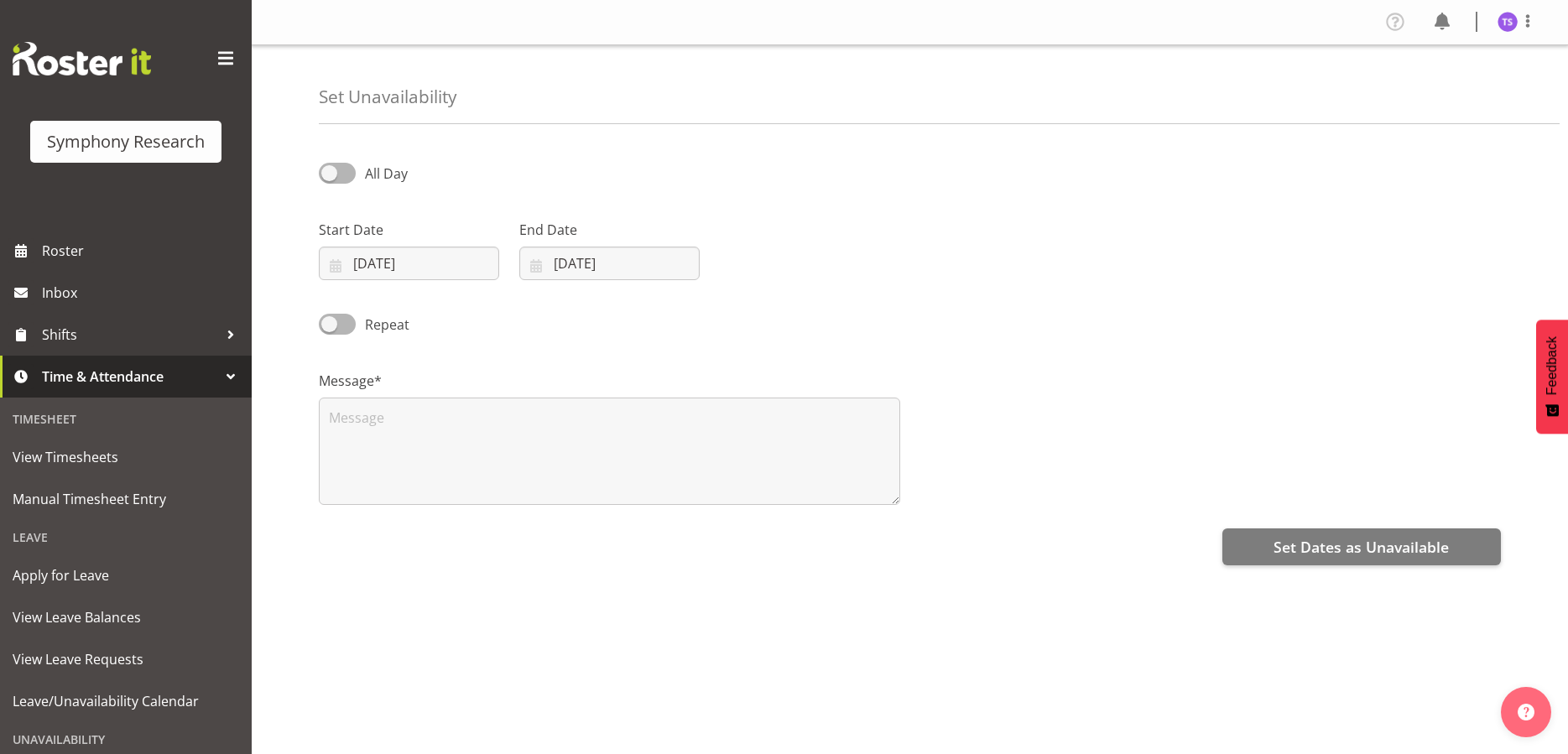
select select "9"
select select "2025"
click at [403, 261] on input "[DATE]" at bounding box center [409, 263] width 180 height 34
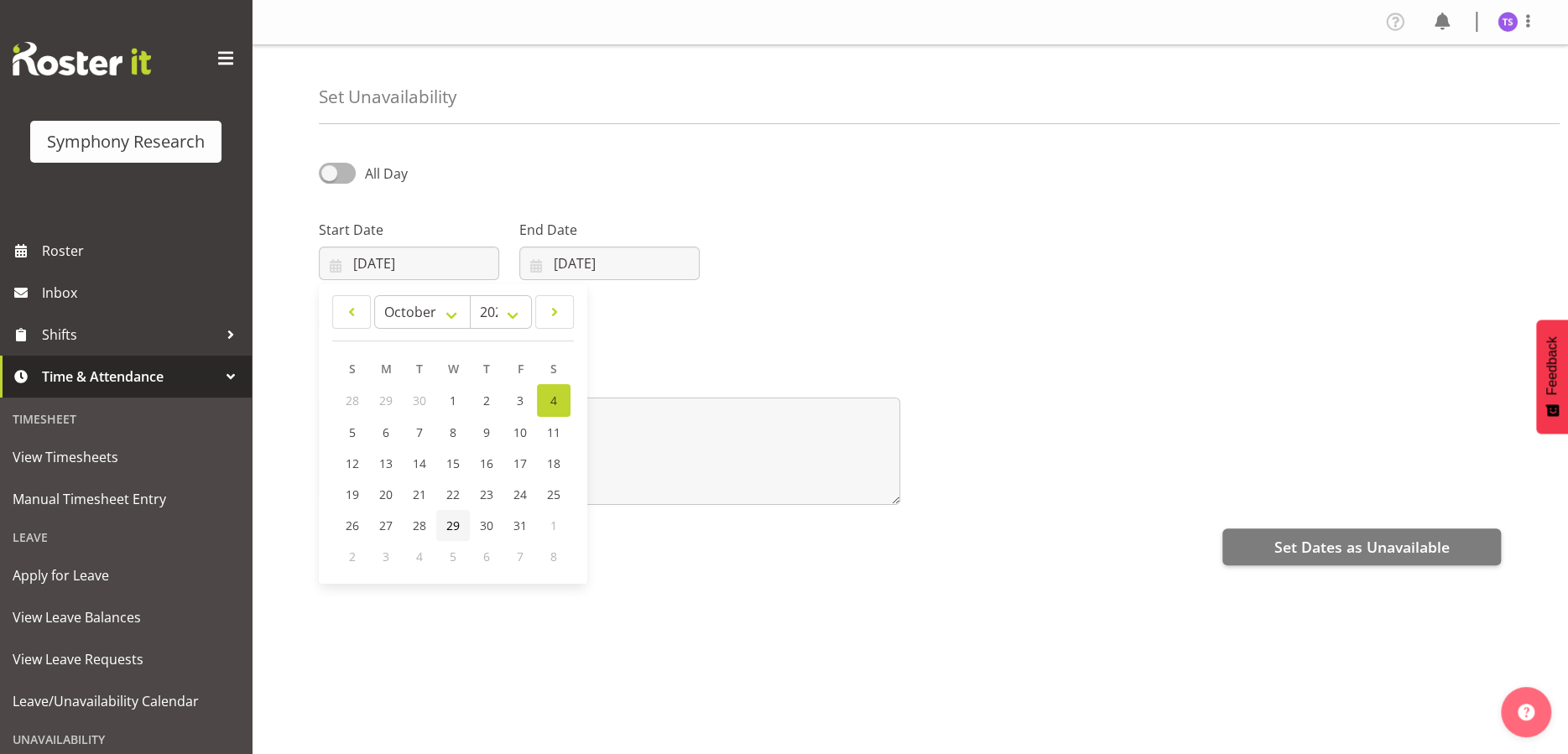
click at [451, 530] on span "29" at bounding box center [452, 525] width 14 height 16
type input "[DATE]"
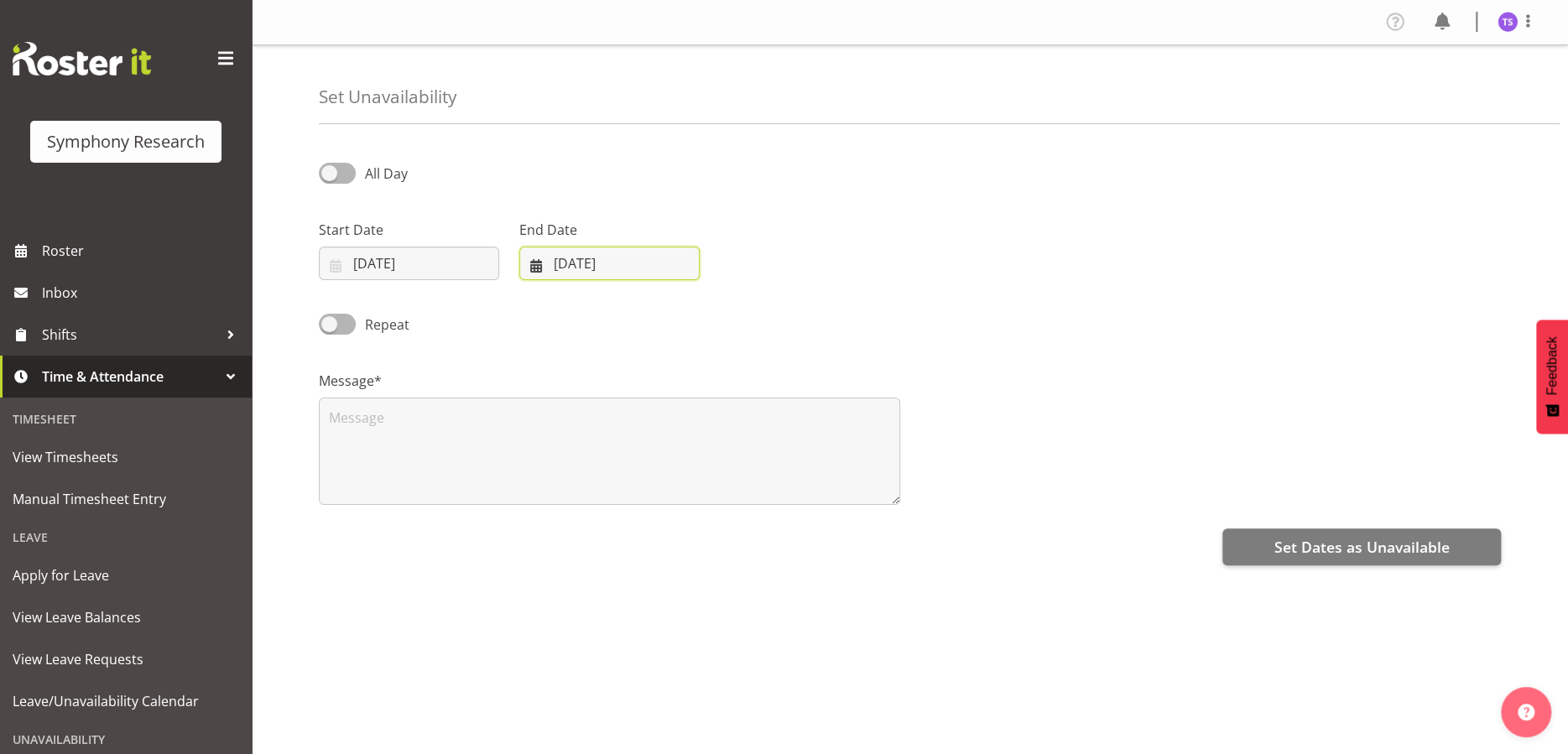
click at [590, 265] on input "[DATE]" at bounding box center [609, 263] width 180 height 34
click at [648, 523] on span "29" at bounding box center [653, 525] width 14 height 16
type input "29/10/2025"
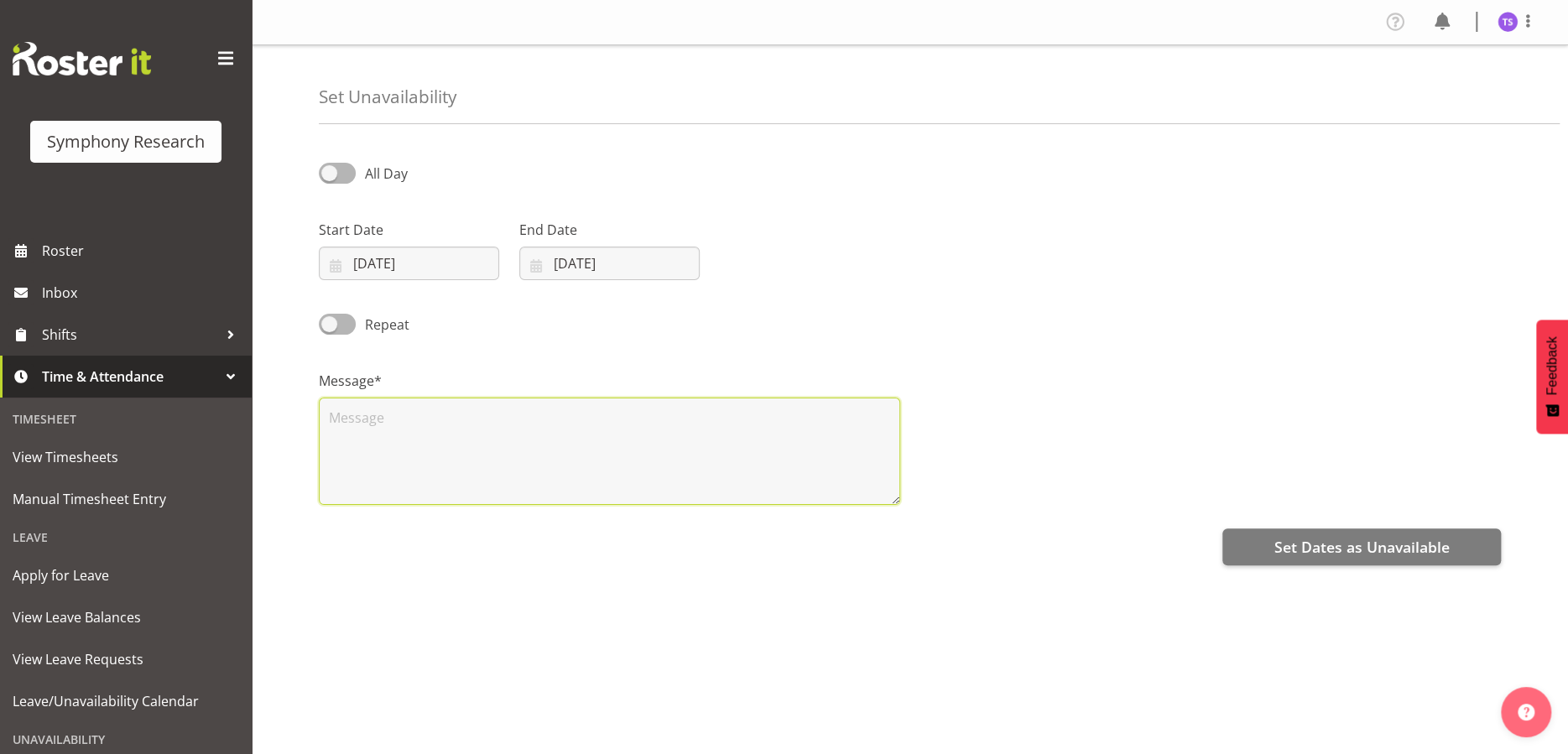
click at [635, 465] on textarea at bounding box center [609, 451] width 581 height 108
type textarea "c"
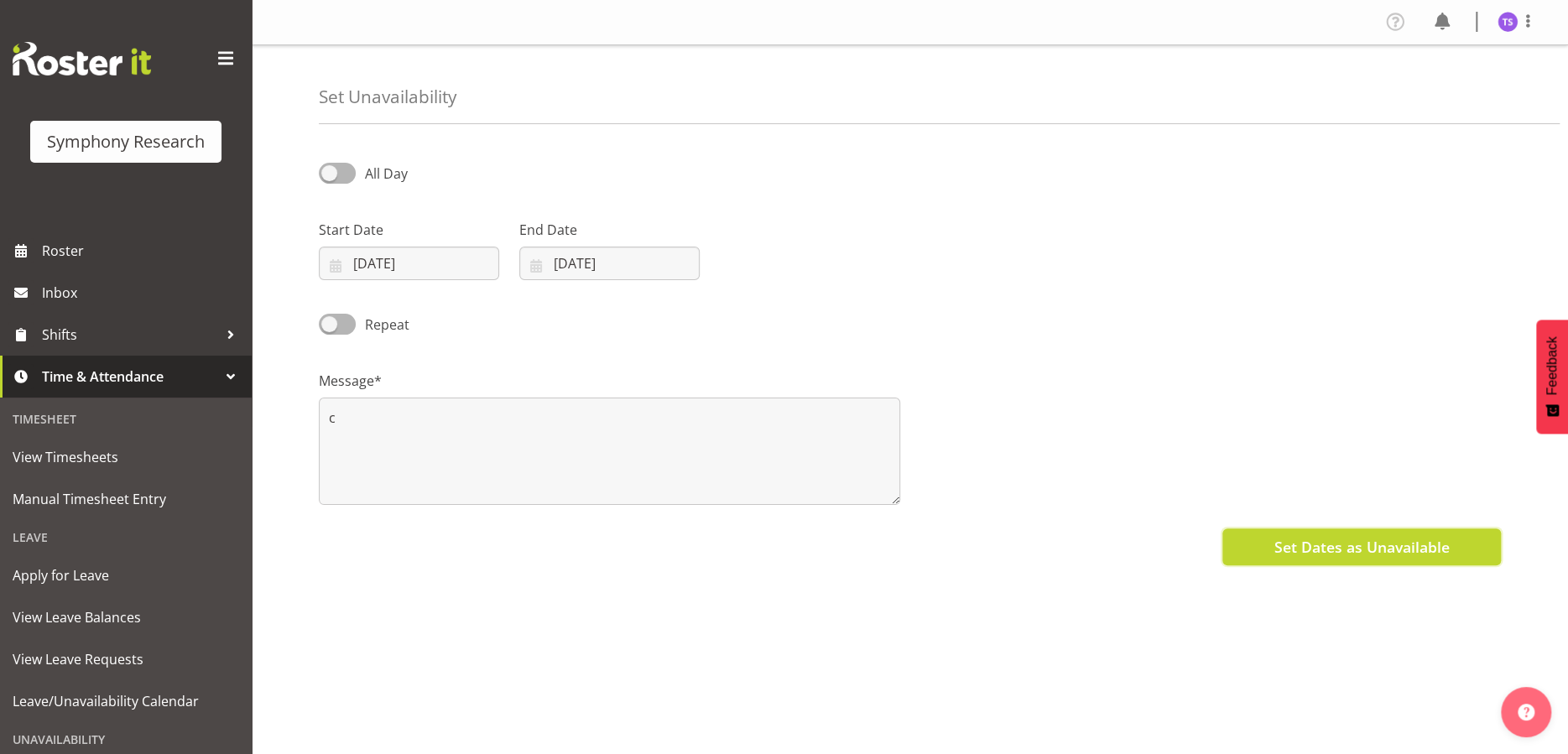
click at [1239, 535] on button "Set Dates as Unavailable" at bounding box center [1361, 547] width 278 height 37
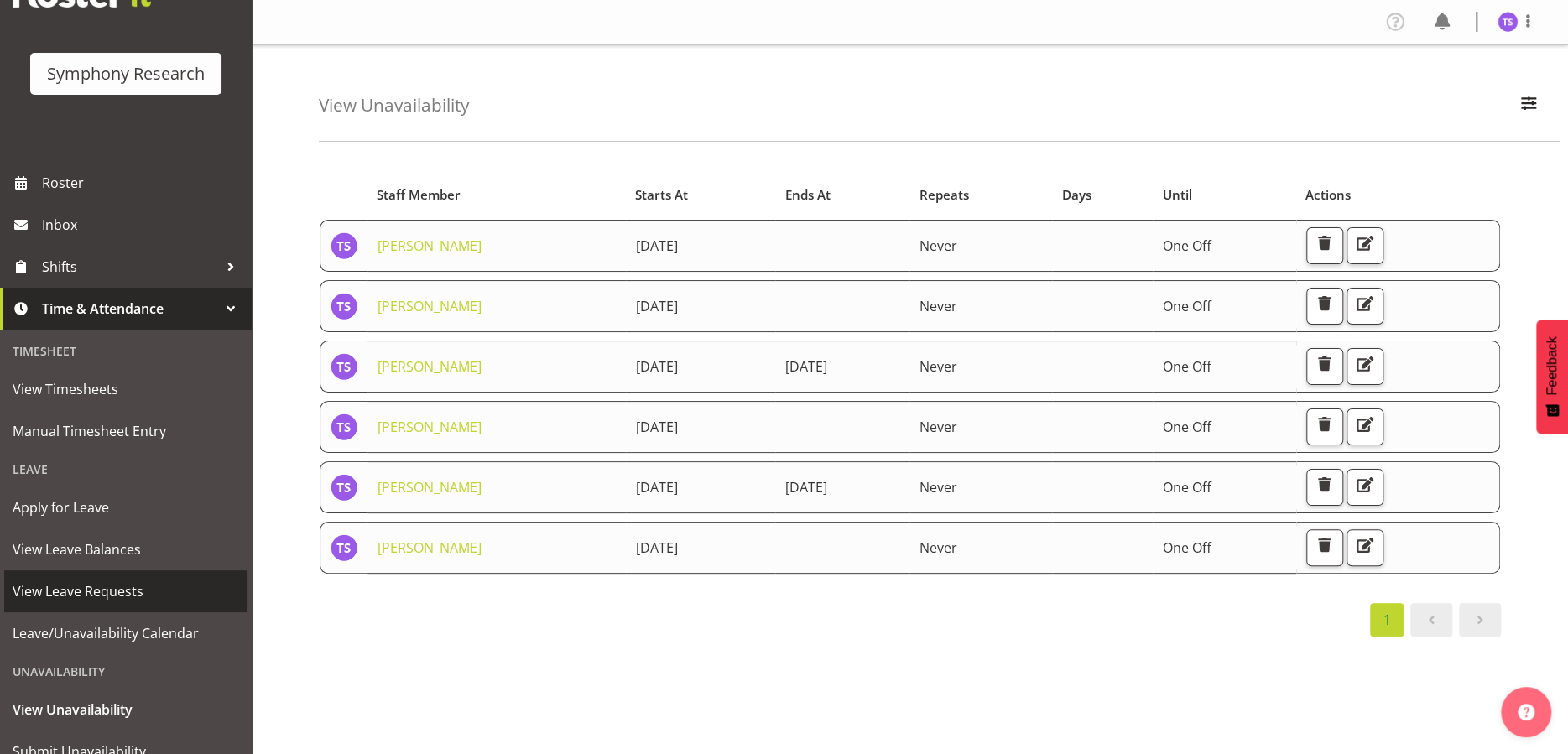
scroll to position [131, 0]
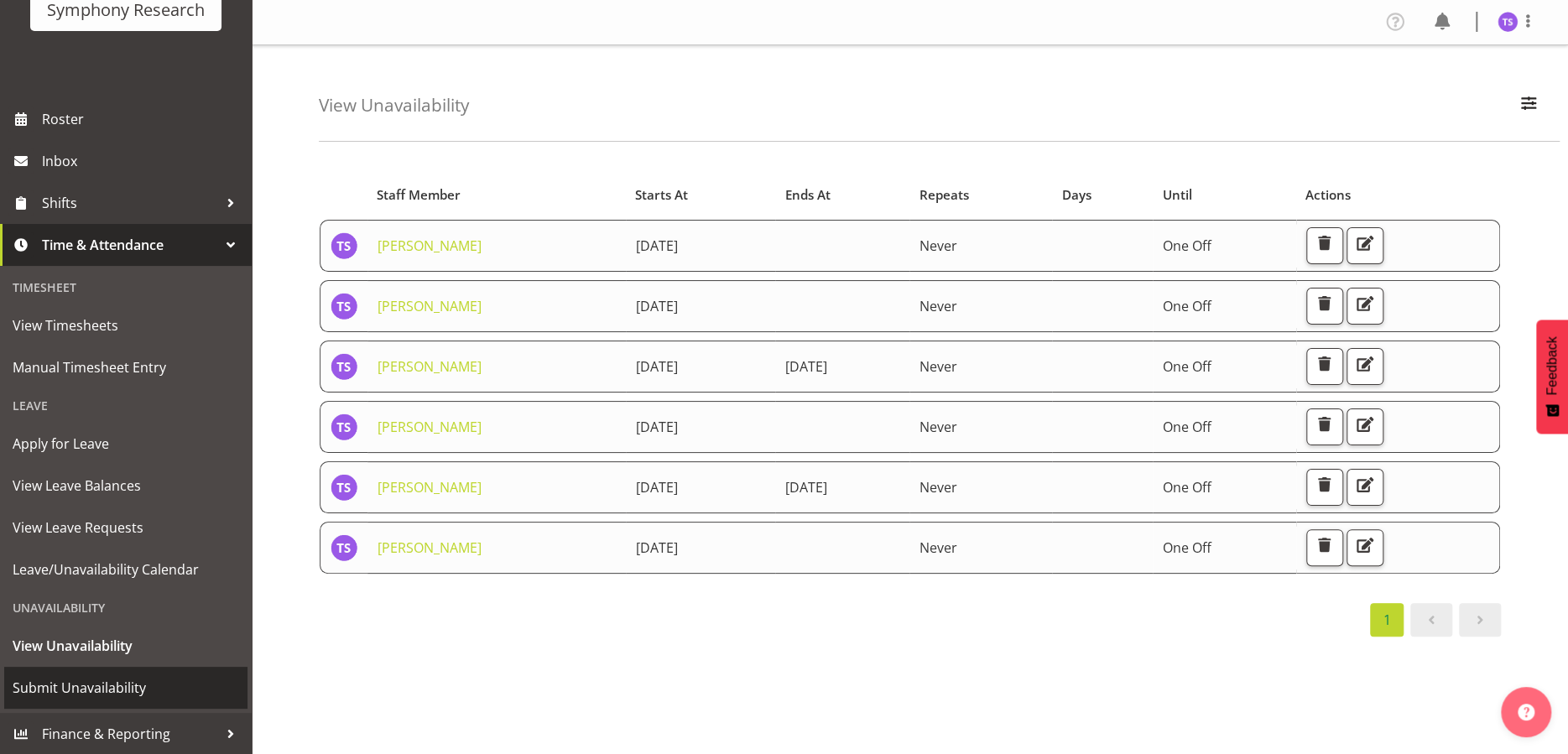
click at [110, 683] on span "Submit Unavailability" at bounding box center [126, 688] width 226 height 25
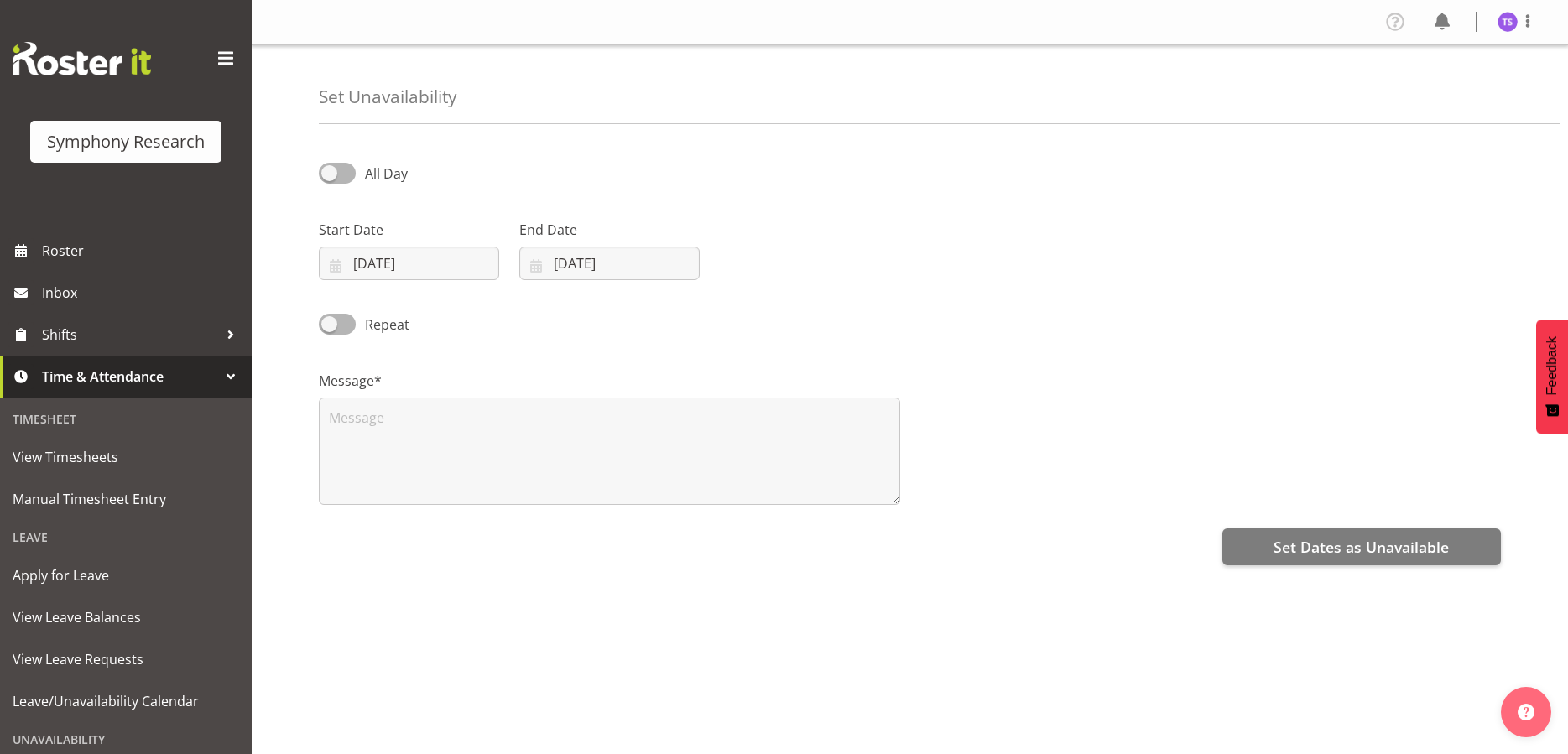
select select "9"
select select "2025"
click at [438, 256] on input "[DATE]" at bounding box center [409, 263] width 180 height 34
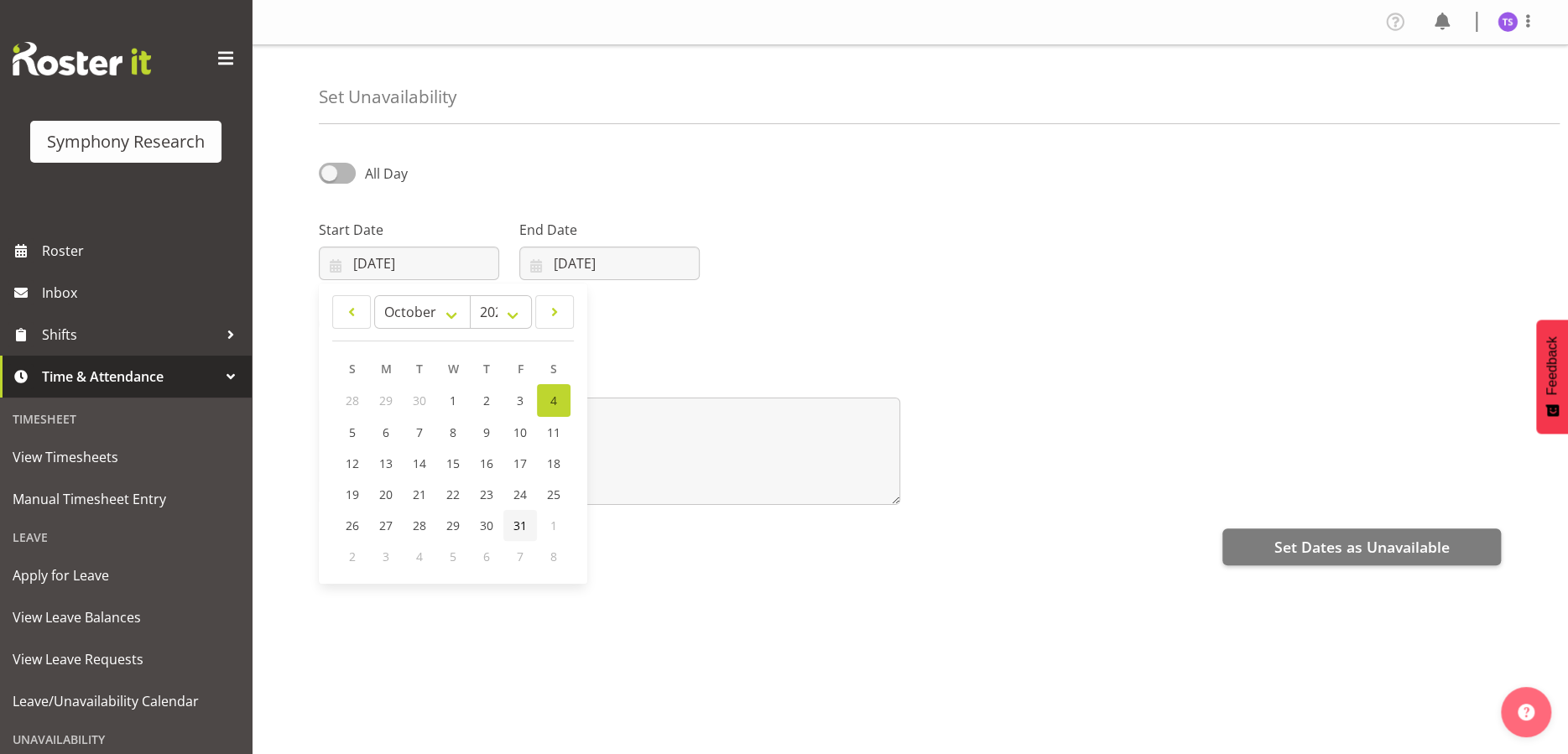
click at [517, 523] on span "31" at bounding box center [520, 525] width 14 height 16
type input "[DATE]"
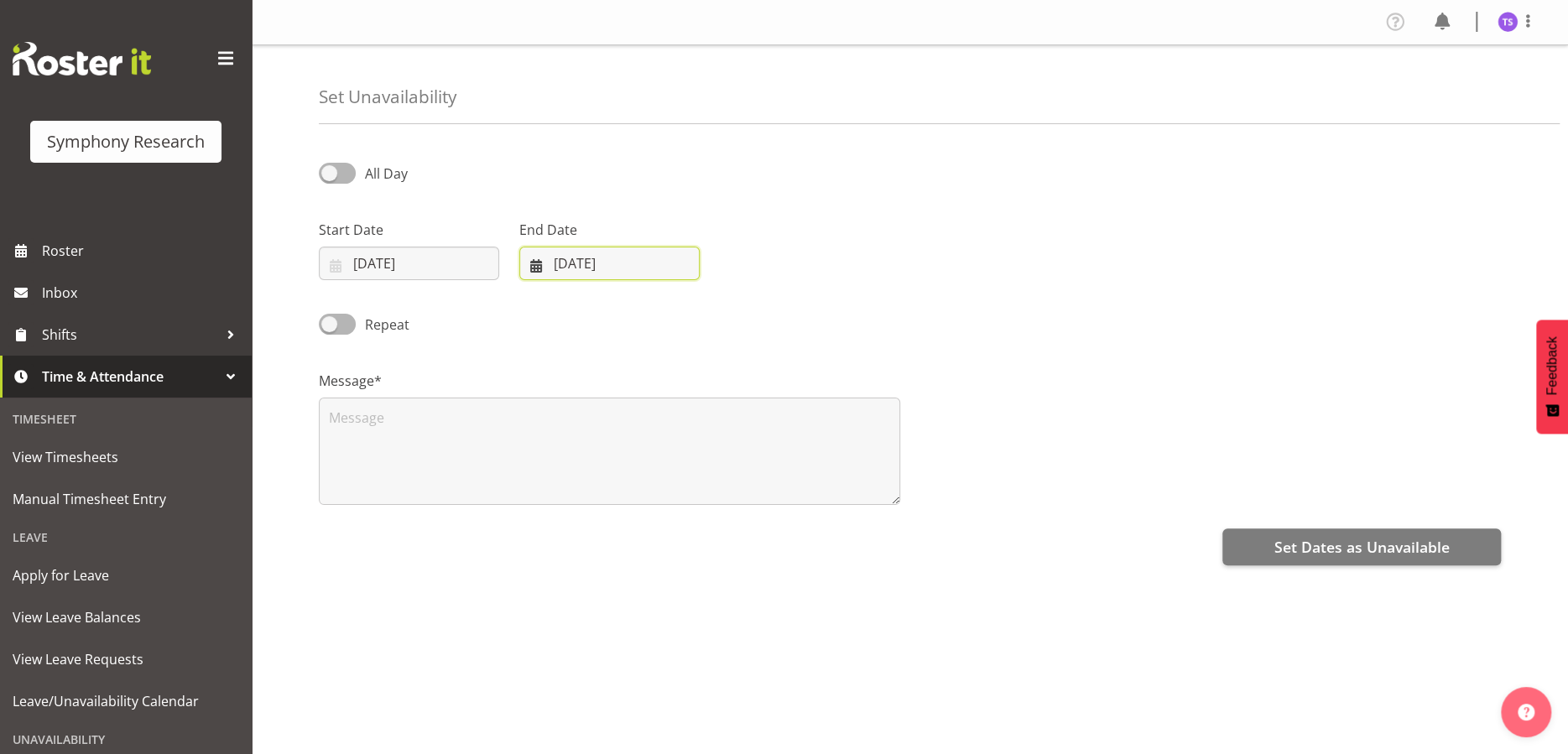
click at [634, 262] on input "[DATE]" at bounding box center [609, 263] width 180 height 34
click at [753, 307] on span at bounding box center [754, 313] width 20 height 20
select select "10"
click at [551, 435] on span "2" at bounding box center [552, 430] width 6 height 16
type input "[DATE]"
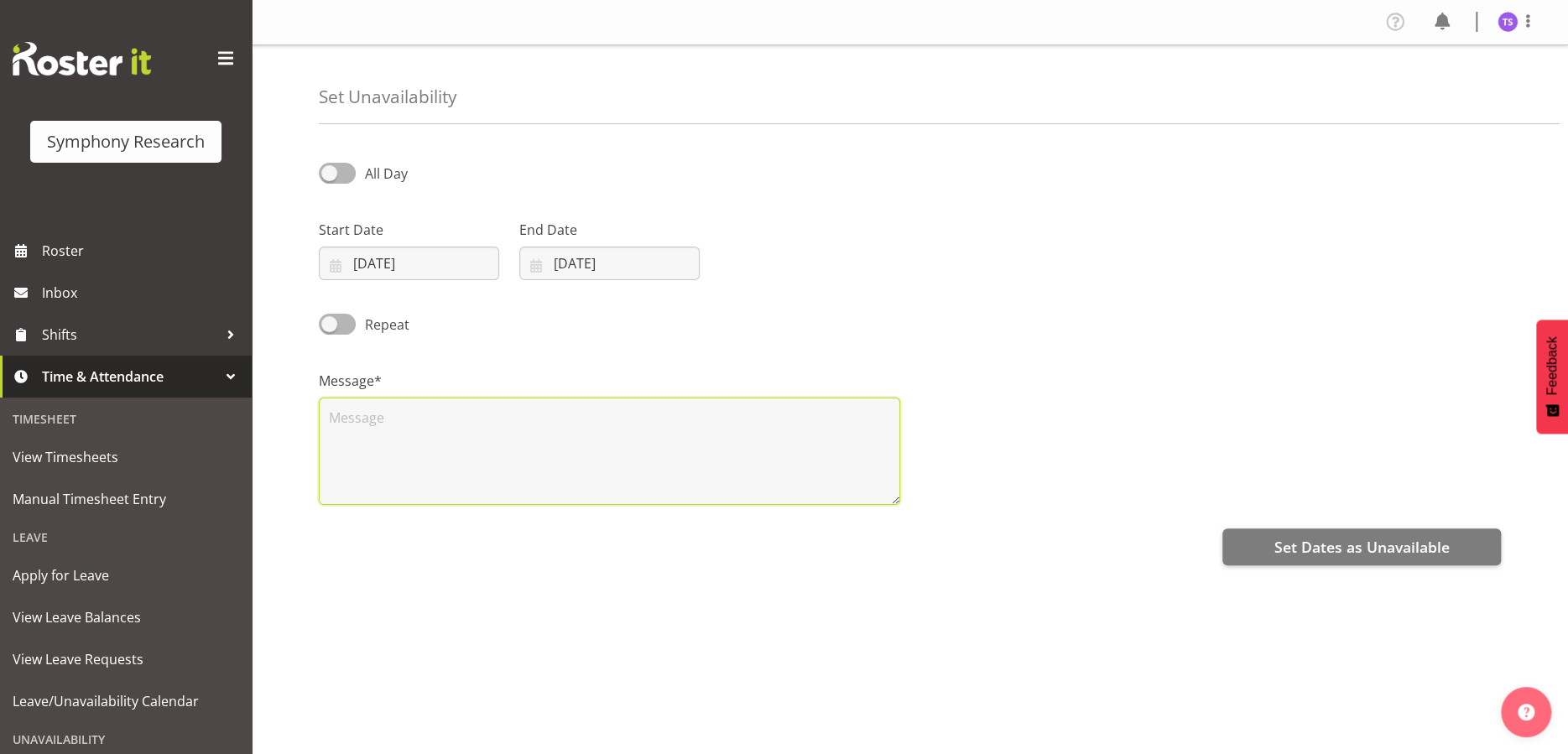
click at [523, 446] on textarea at bounding box center [609, 451] width 581 height 108
type textarea "v"
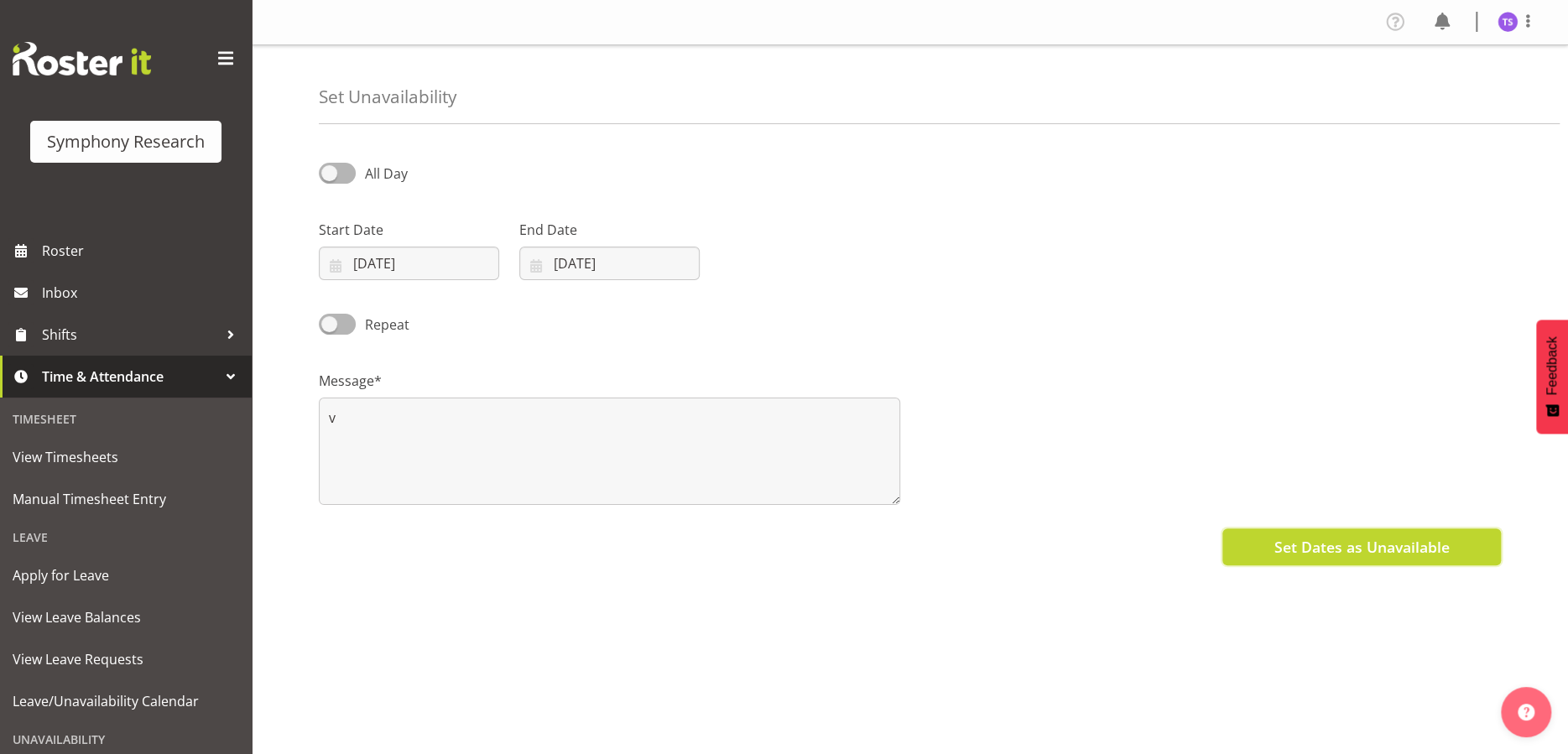
click at [1257, 541] on button "Set Dates as Unavailable" at bounding box center [1361, 547] width 278 height 37
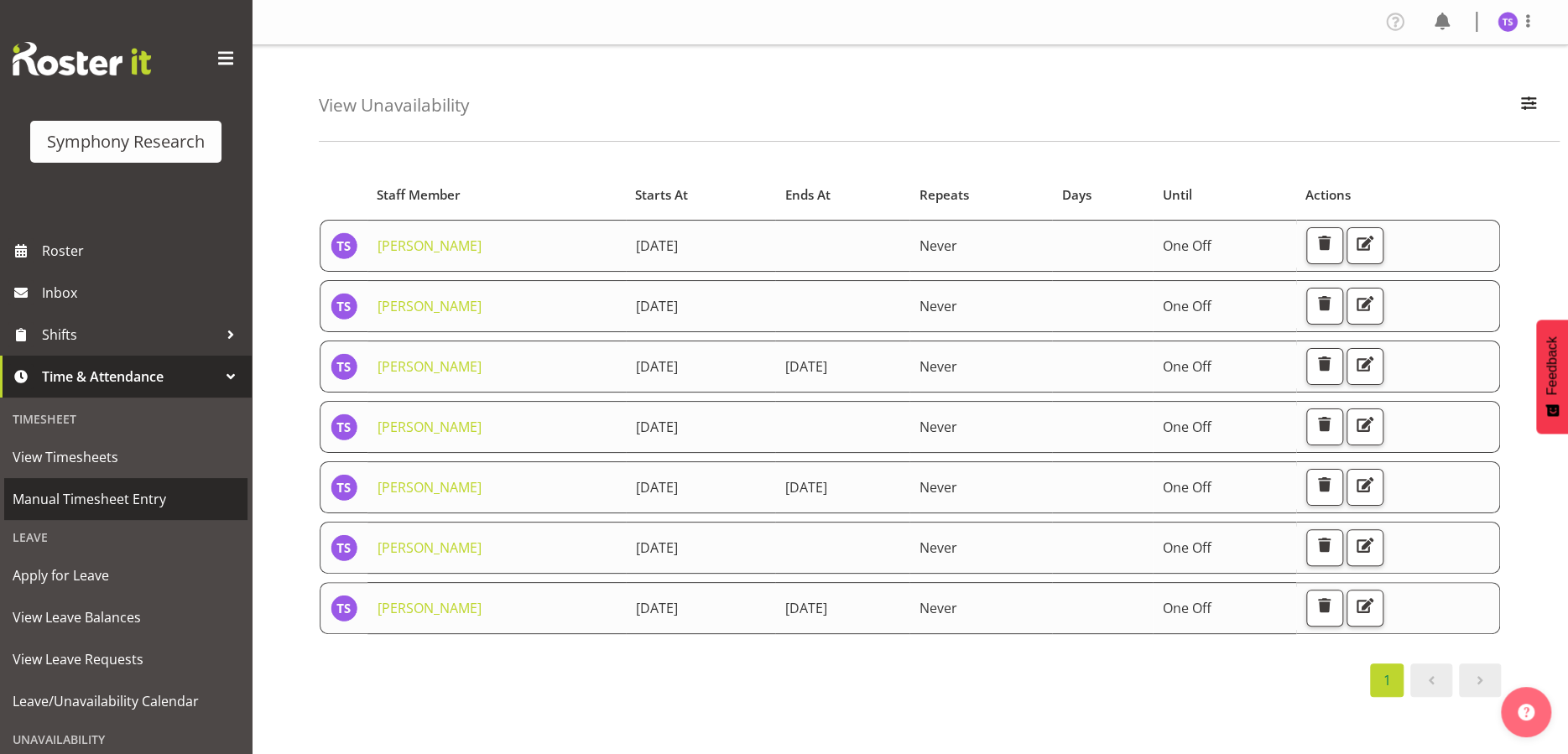
click at [90, 501] on span "Manual Timesheet Entry" at bounding box center [126, 498] width 226 height 25
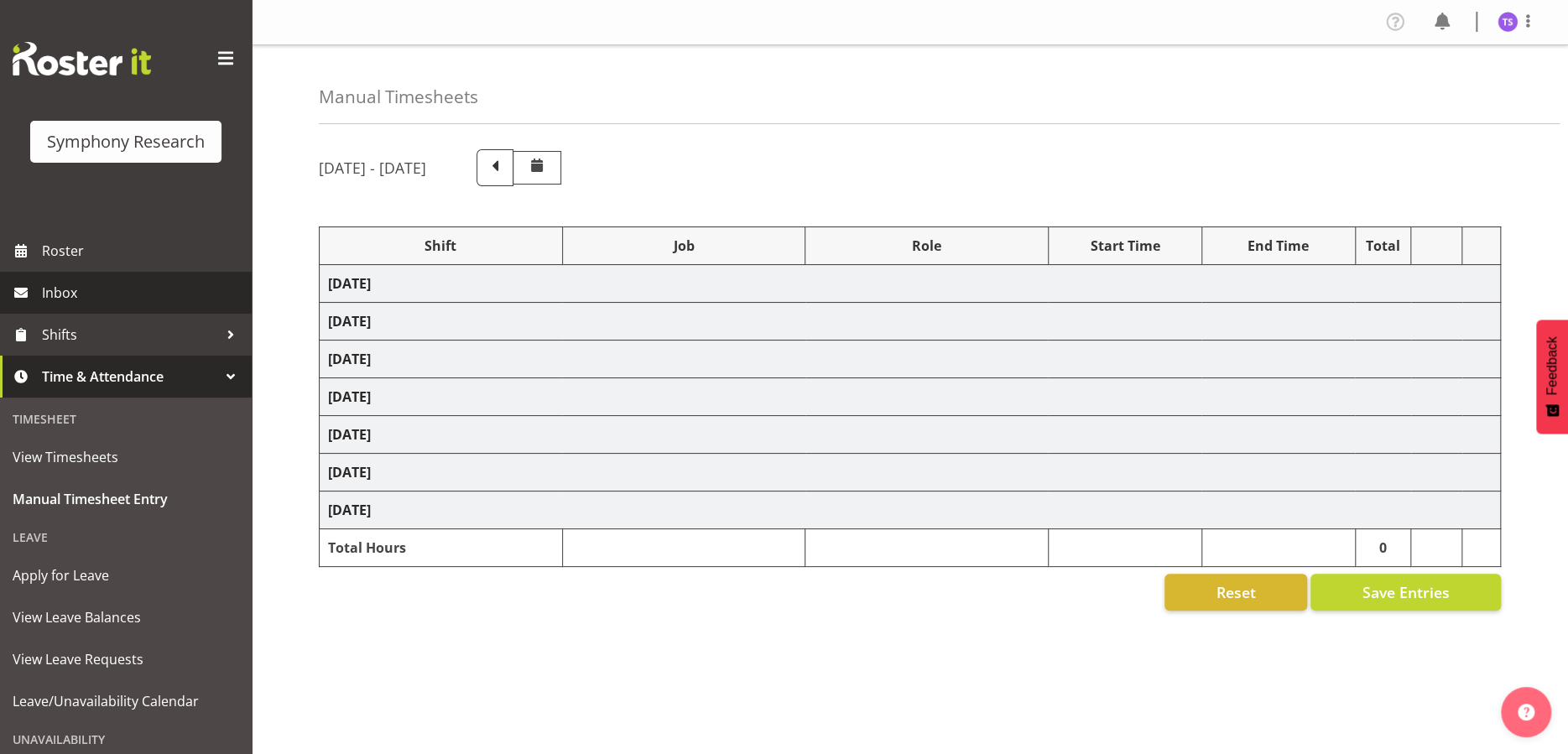
select select "56692"
select select "10499"
select select "47"
select select "56692"
select select "10499"
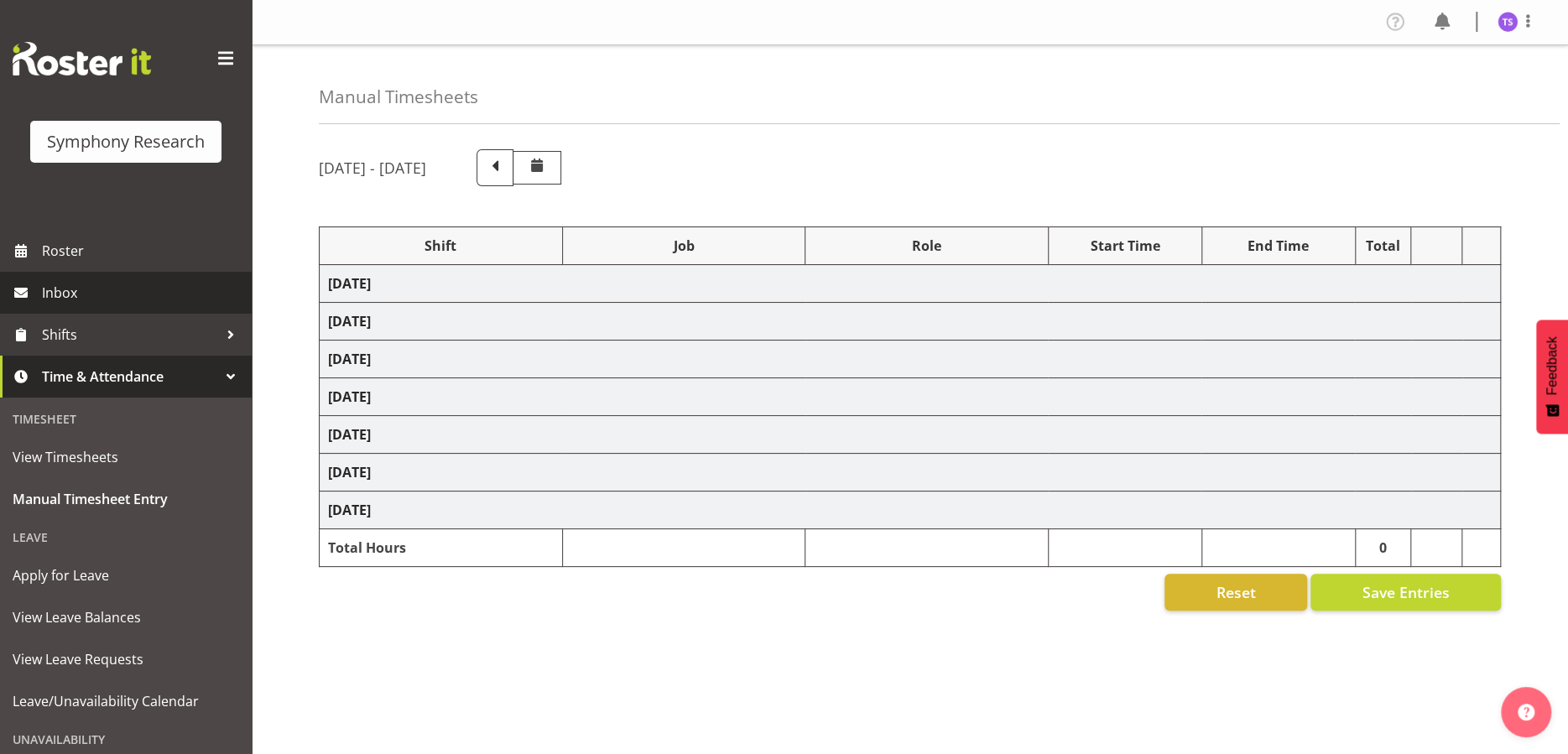
select select "47"
